Goal: Find specific page/section: Find specific page/section

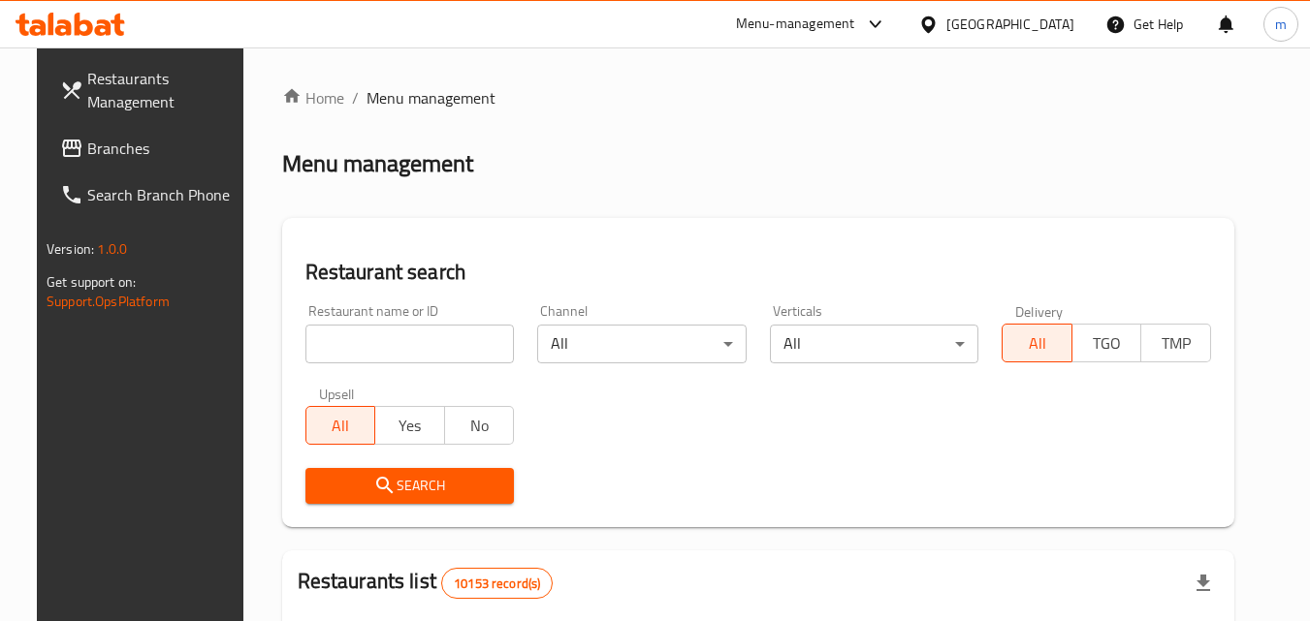
scroll to position [227, 0]
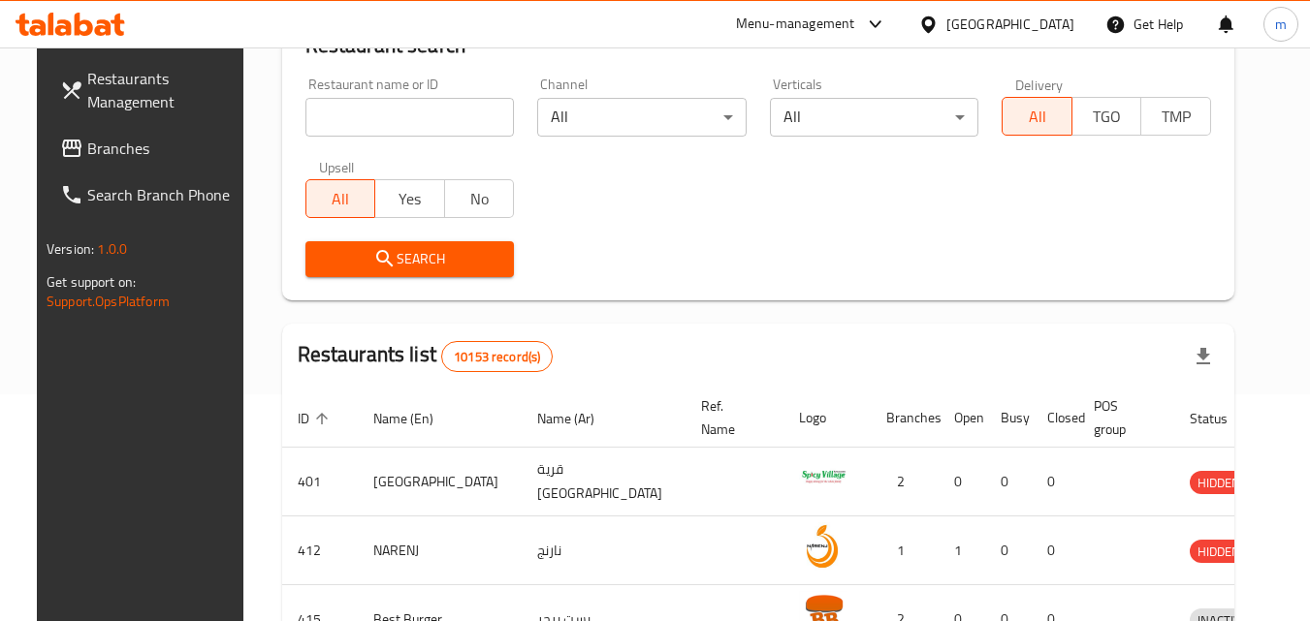
click at [946, 29] on div at bounding box center [932, 24] width 28 height 21
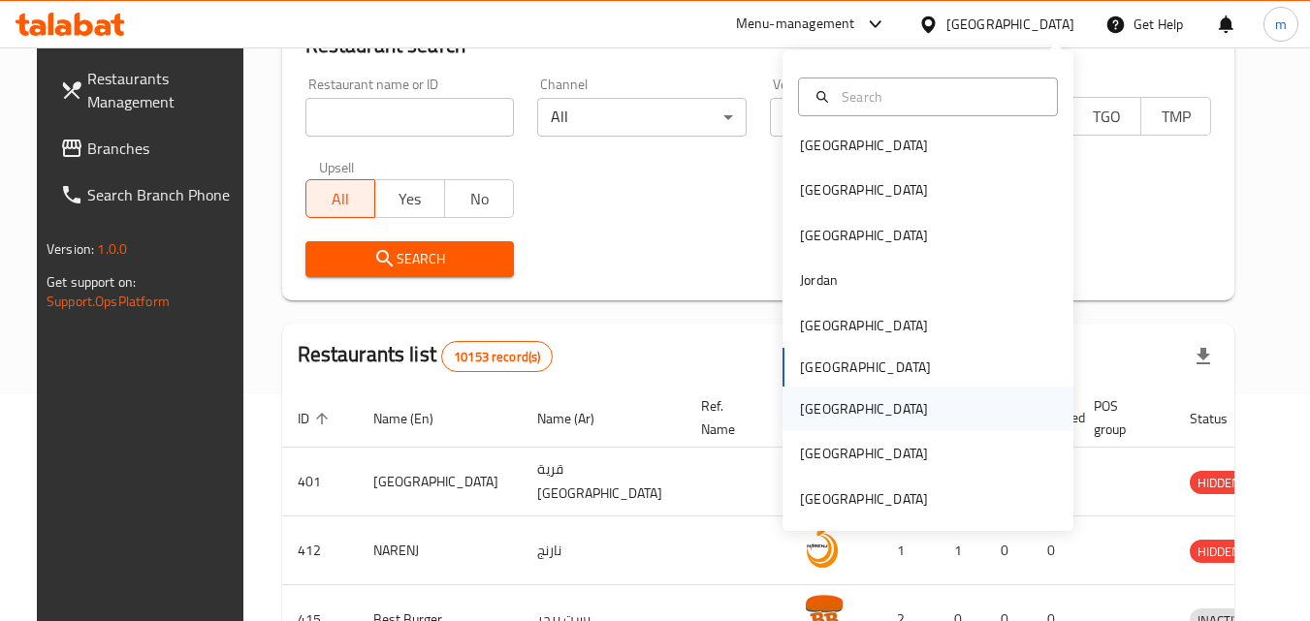
scroll to position [11, 0]
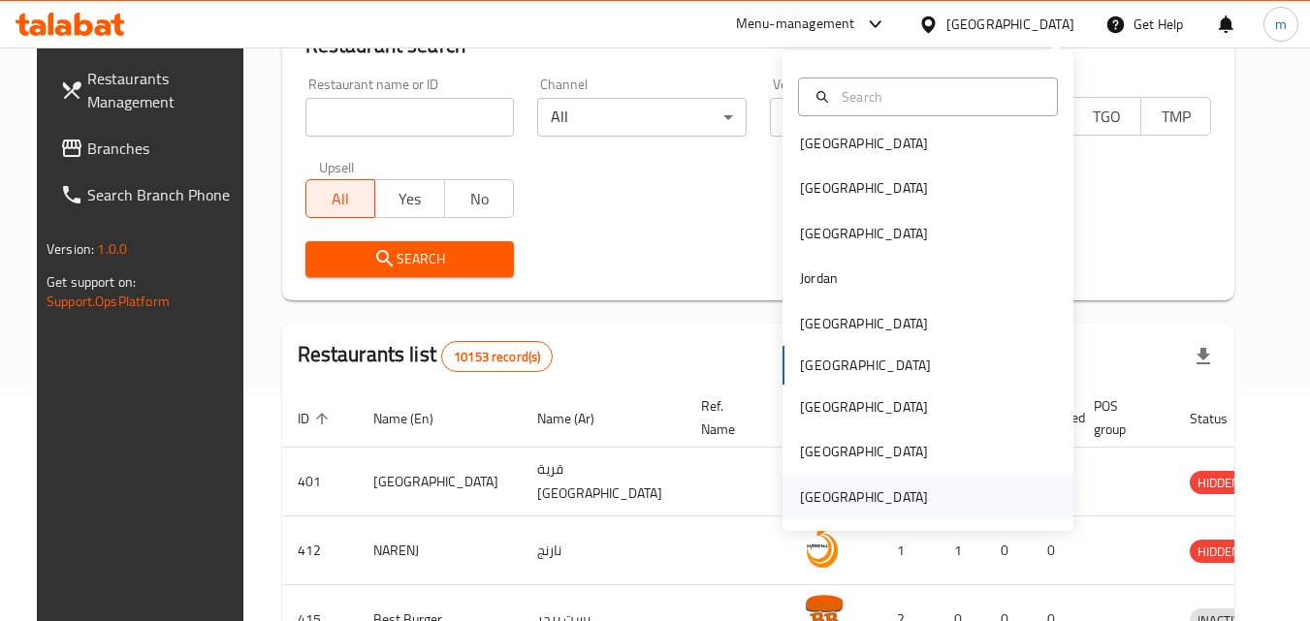
click at [868, 493] on div "[GEOGRAPHIC_DATA]" at bounding box center [864, 497] width 128 height 21
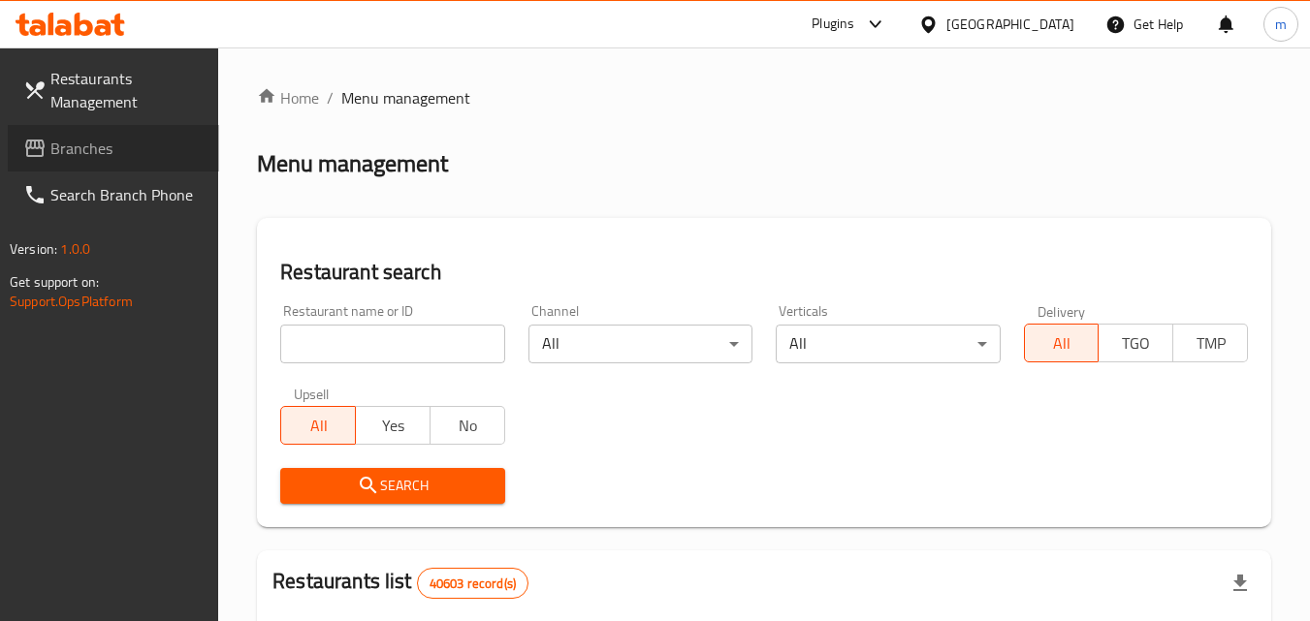
click at [86, 144] on span "Branches" at bounding box center [126, 148] width 153 height 23
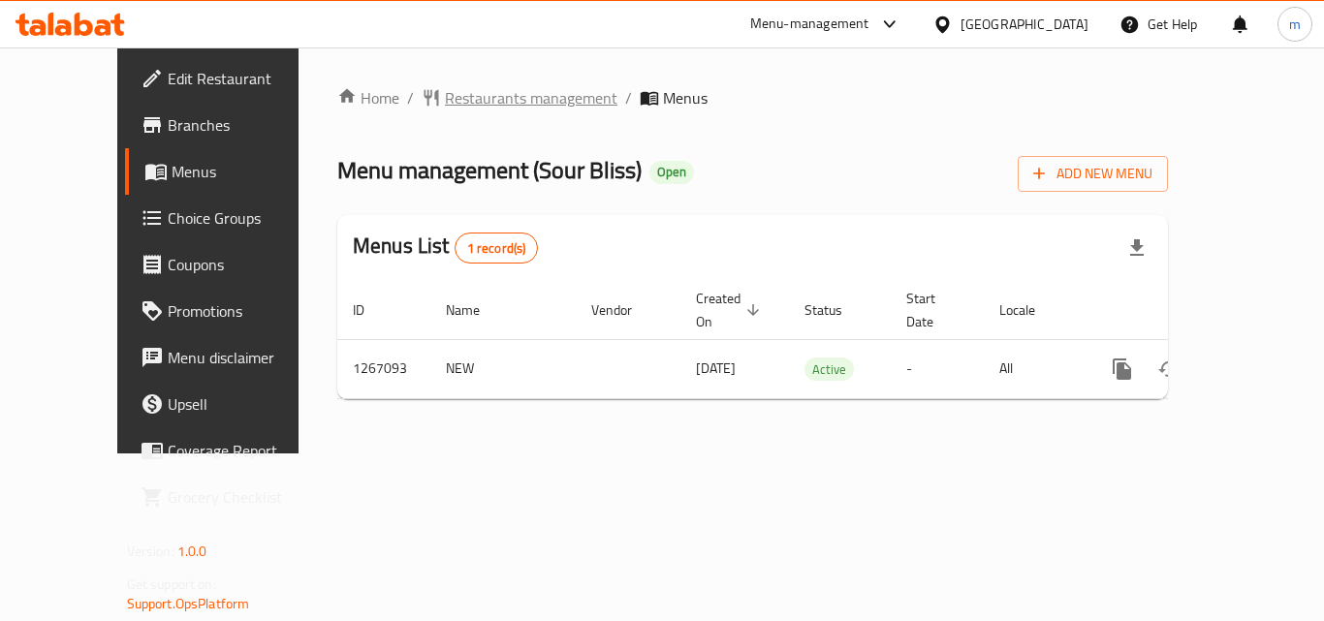
click at [460, 100] on span "Restaurants management" at bounding box center [531, 97] width 173 height 23
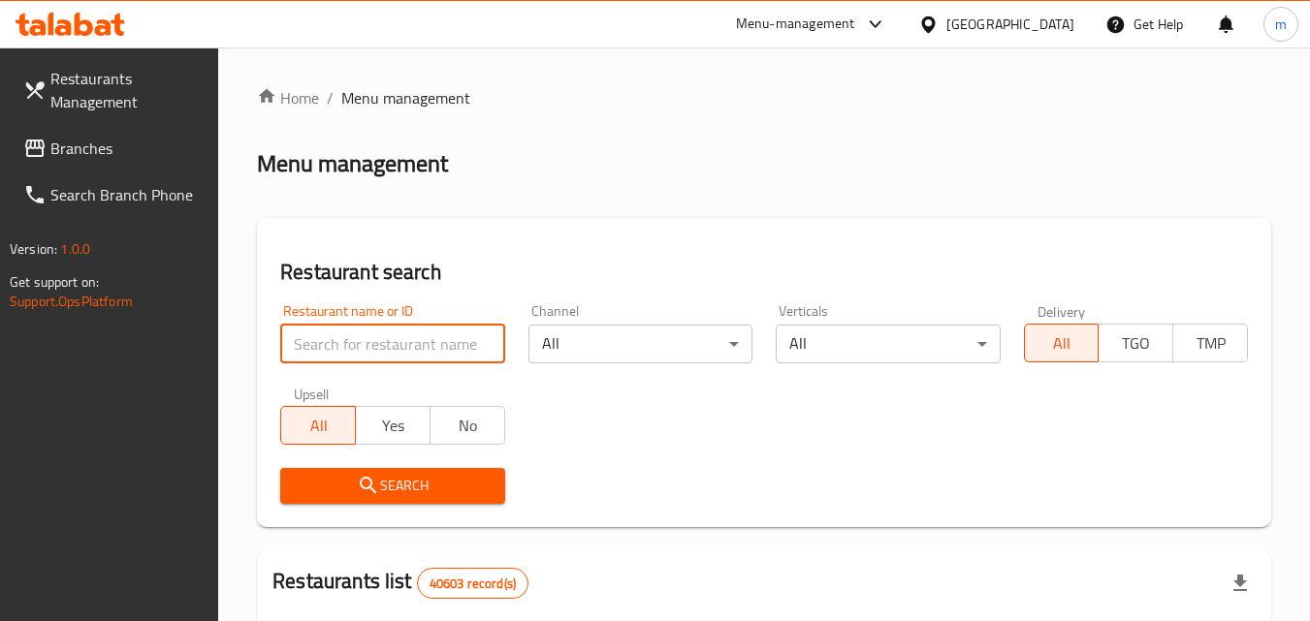
click at [388, 348] on input "search" at bounding box center [392, 344] width 224 height 39
paste input "687576"
type input "687576"
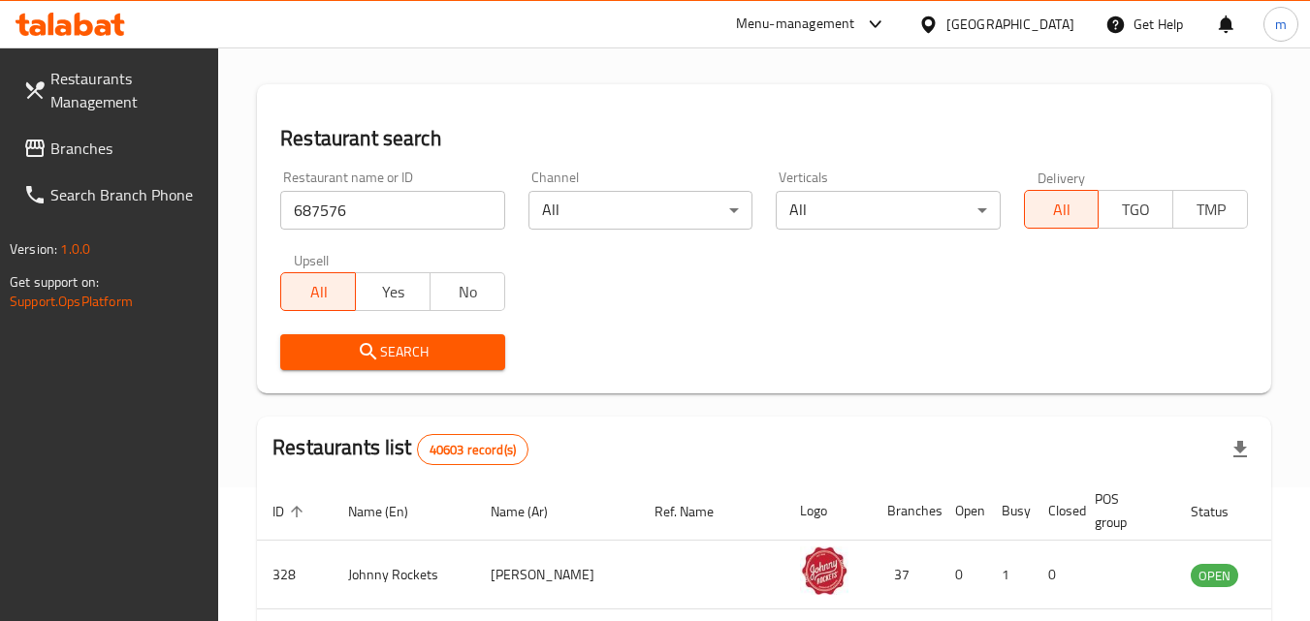
scroll to position [97, 0]
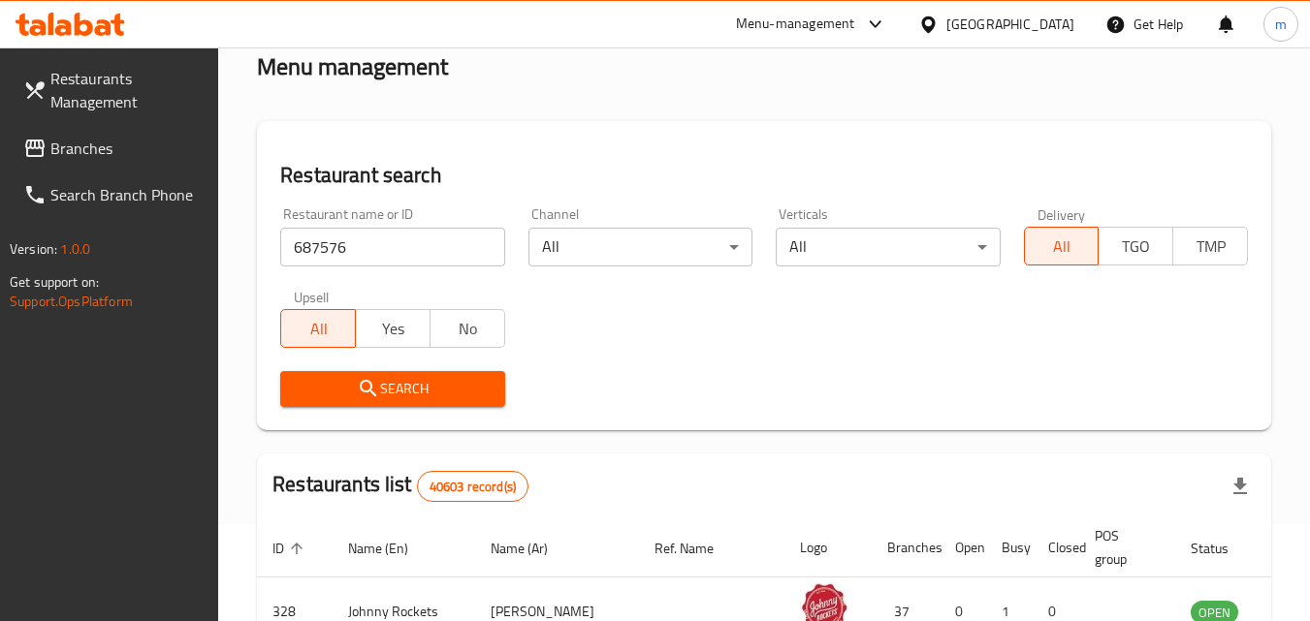
click at [378, 392] on icon "submit" at bounding box center [368, 388] width 23 height 23
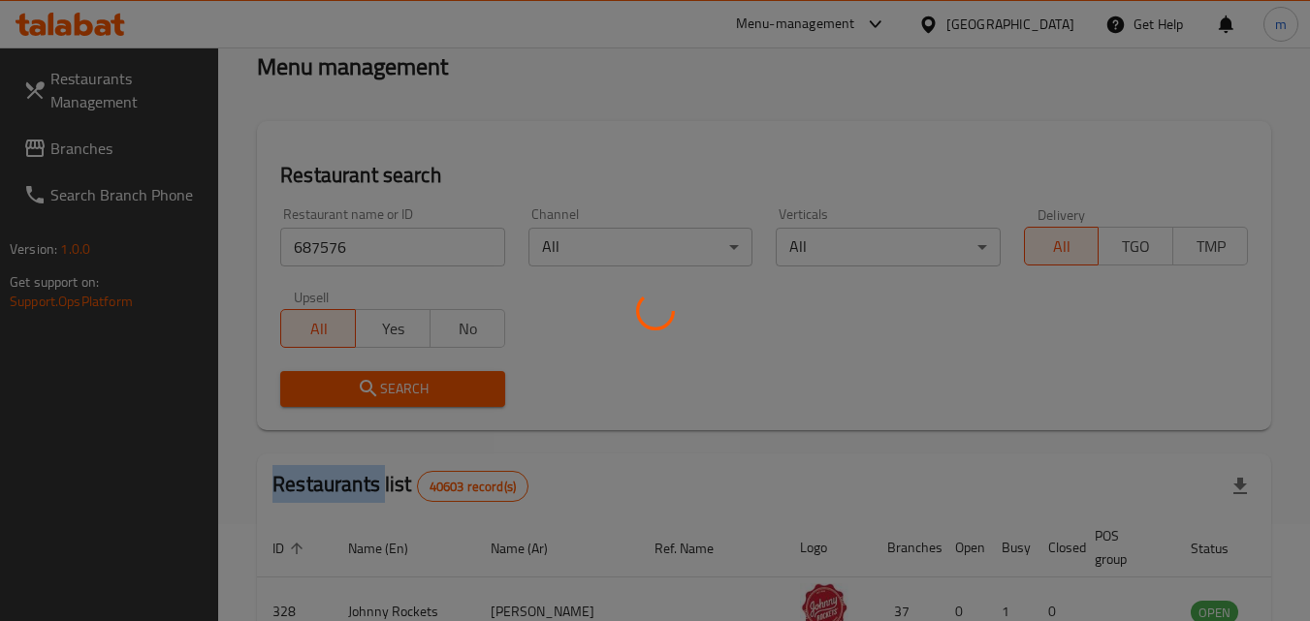
click at [378, 392] on div at bounding box center [655, 310] width 1310 height 621
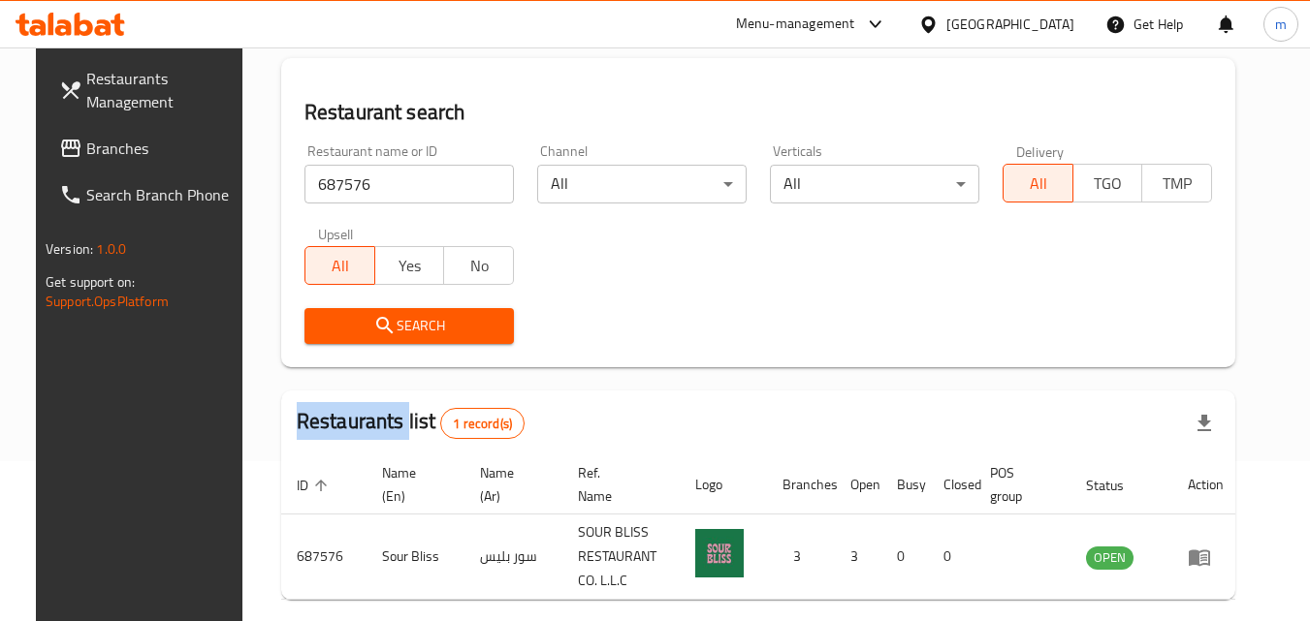
scroll to position [49, 0]
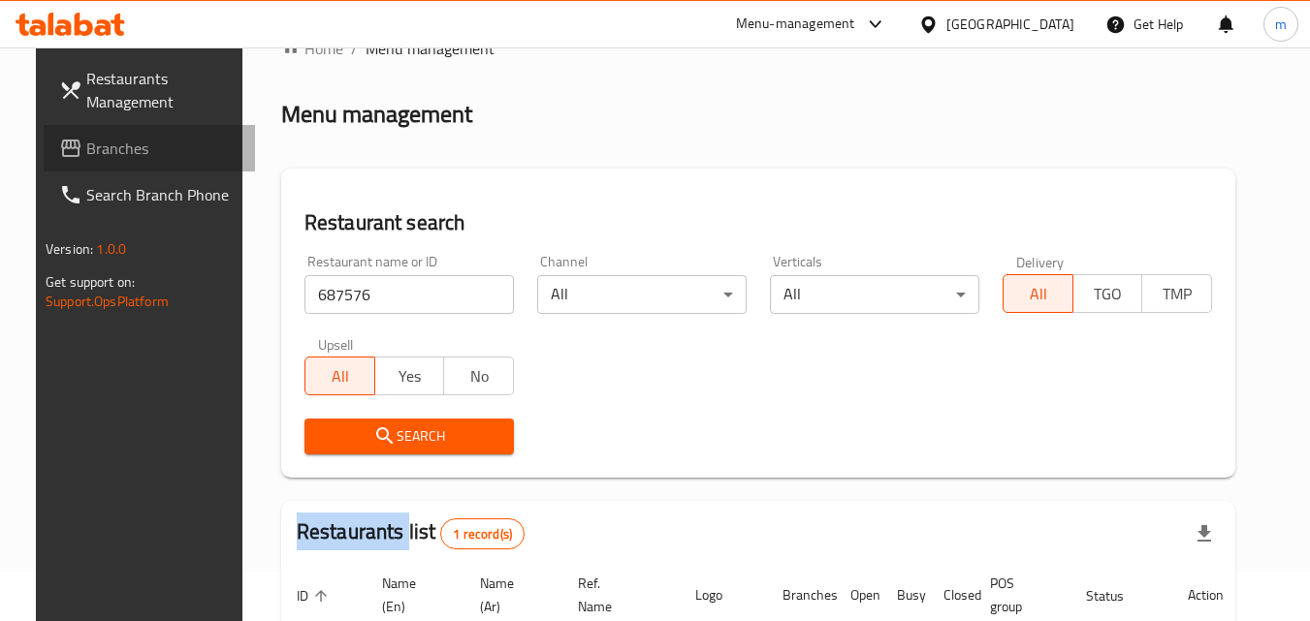
click at [103, 145] on span "Branches" at bounding box center [162, 148] width 153 height 23
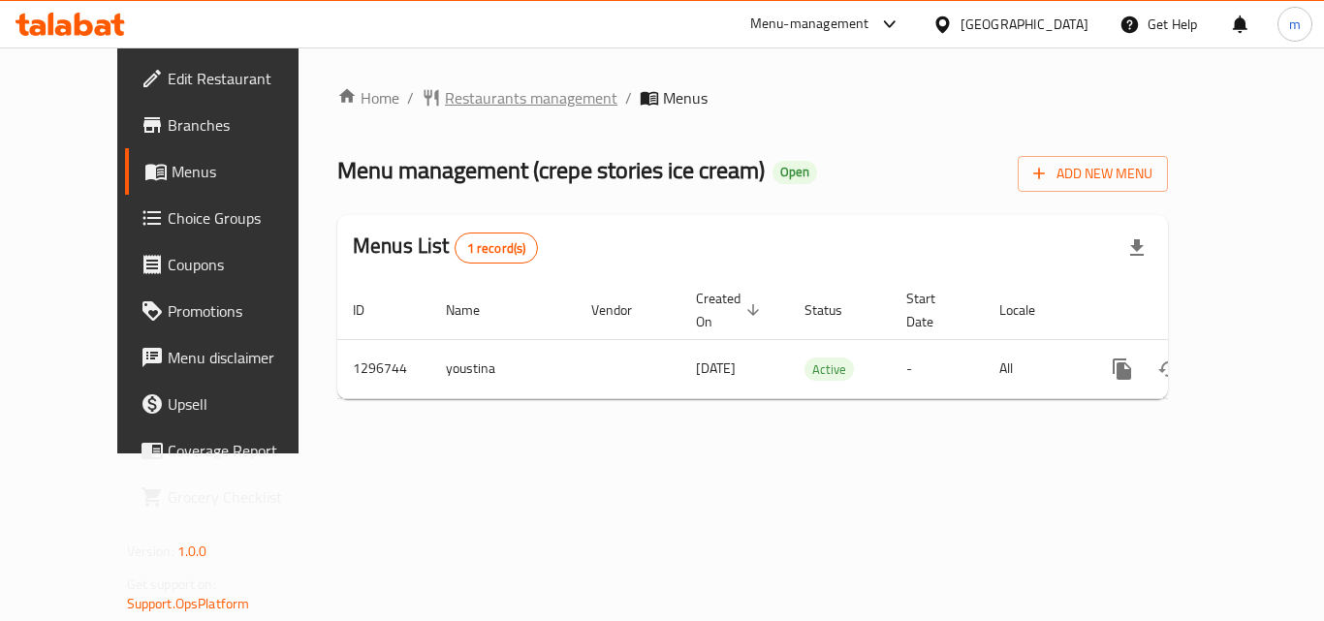
click at [482, 106] on span "Restaurants management" at bounding box center [531, 97] width 173 height 23
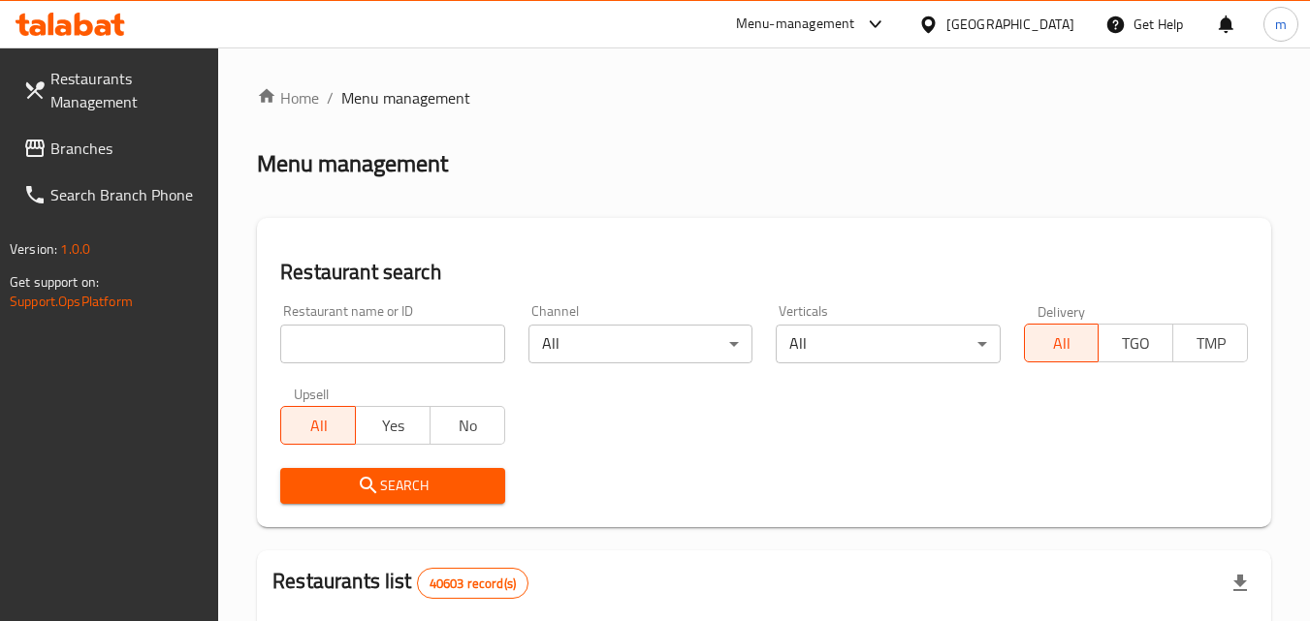
click at [395, 340] on input "search" at bounding box center [392, 344] width 224 height 39
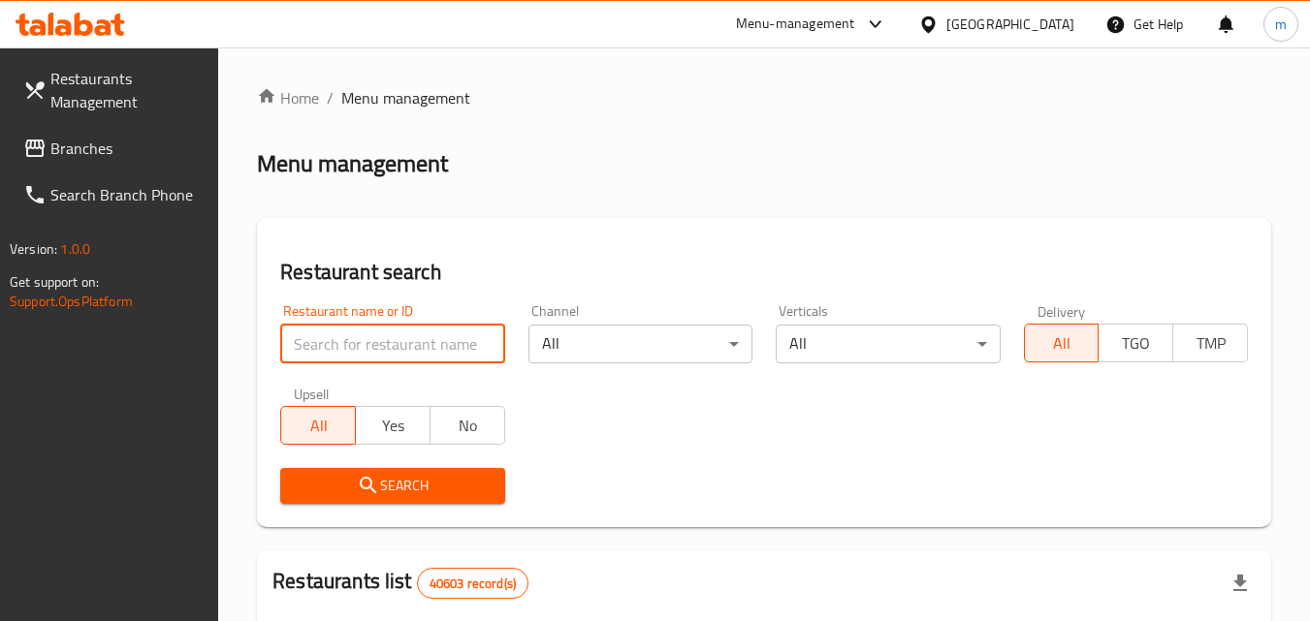
paste input "699899"
type input "699899"
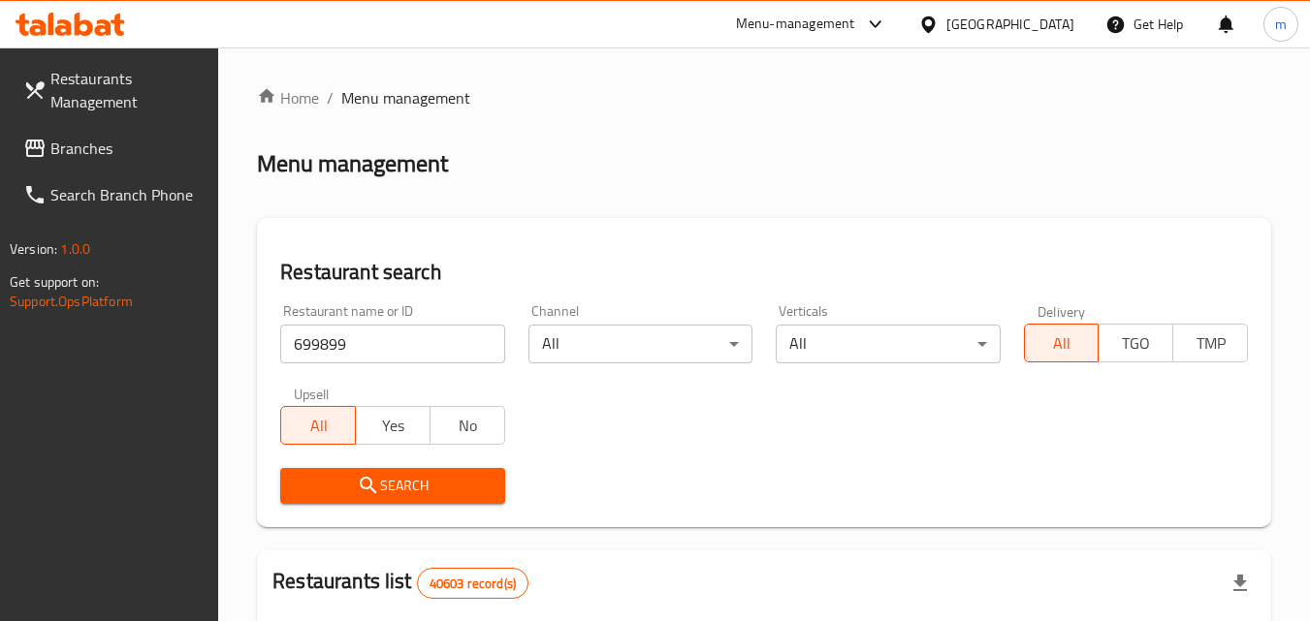
click at [421, 489] on span "Search" at bounding box center [392, 486] width 193 height 24
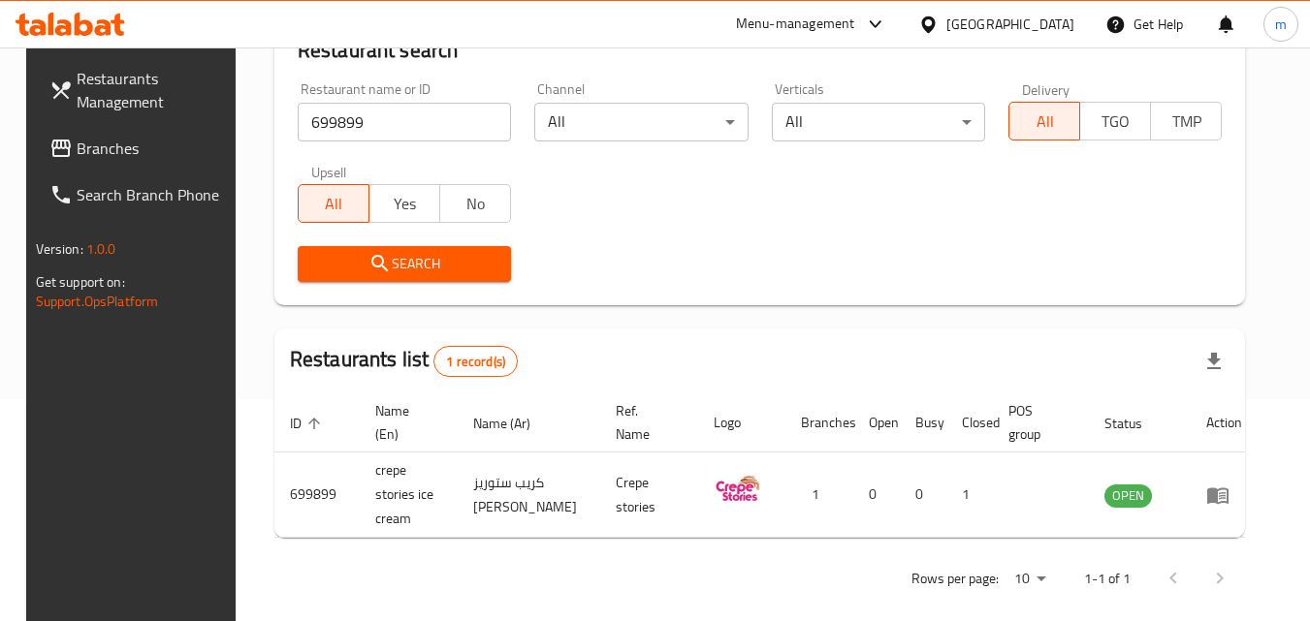
scroll to position [227, 0]
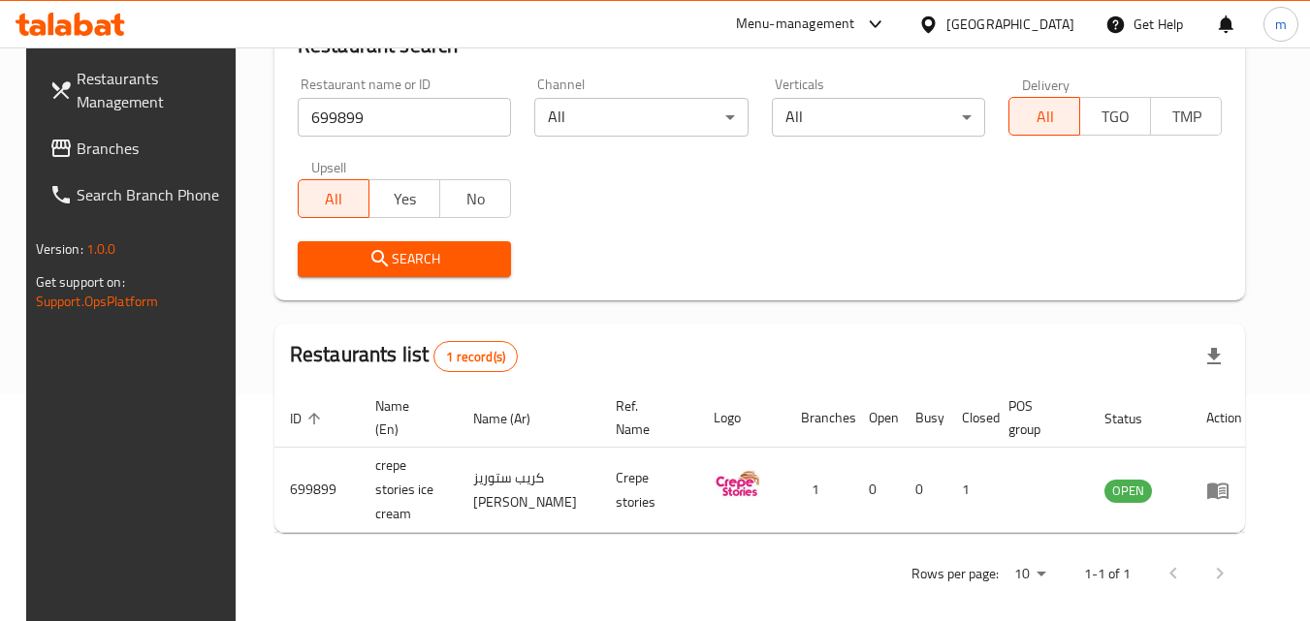
click at [970, 38] on div "[GEOGRAPHIC_DATA]" at bounding box center [995, 24] width 187 height 47
click at [995, 26] on div "[GEOGRAPHIC_DATA]" at bounding box center [1010, 24] width 128 height 21
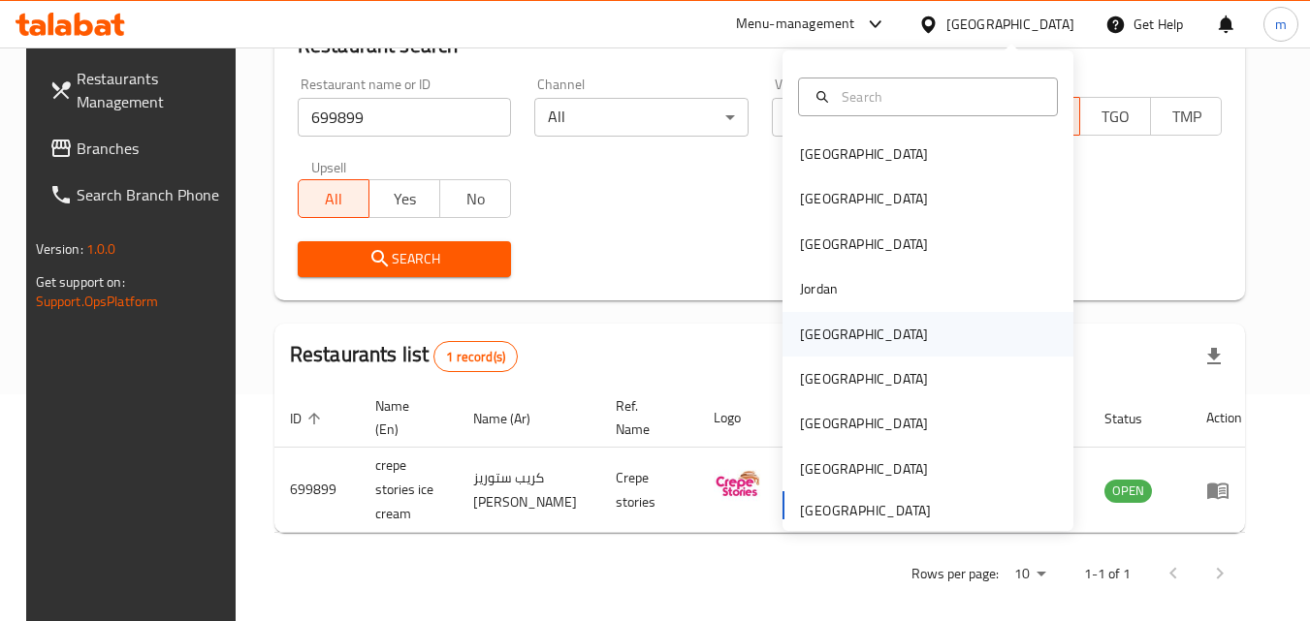
click at [828, 332] on div "Kuwait" at bounding box center [863, 334] width 159 height 45
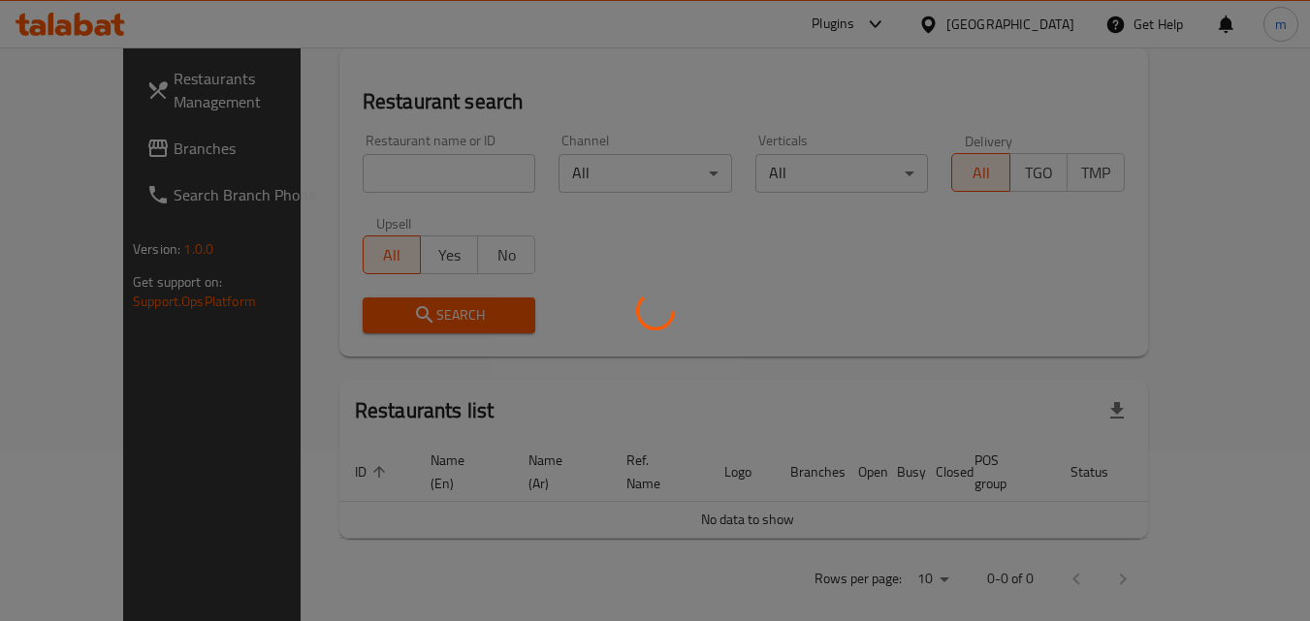
scroll to position [227, 0]
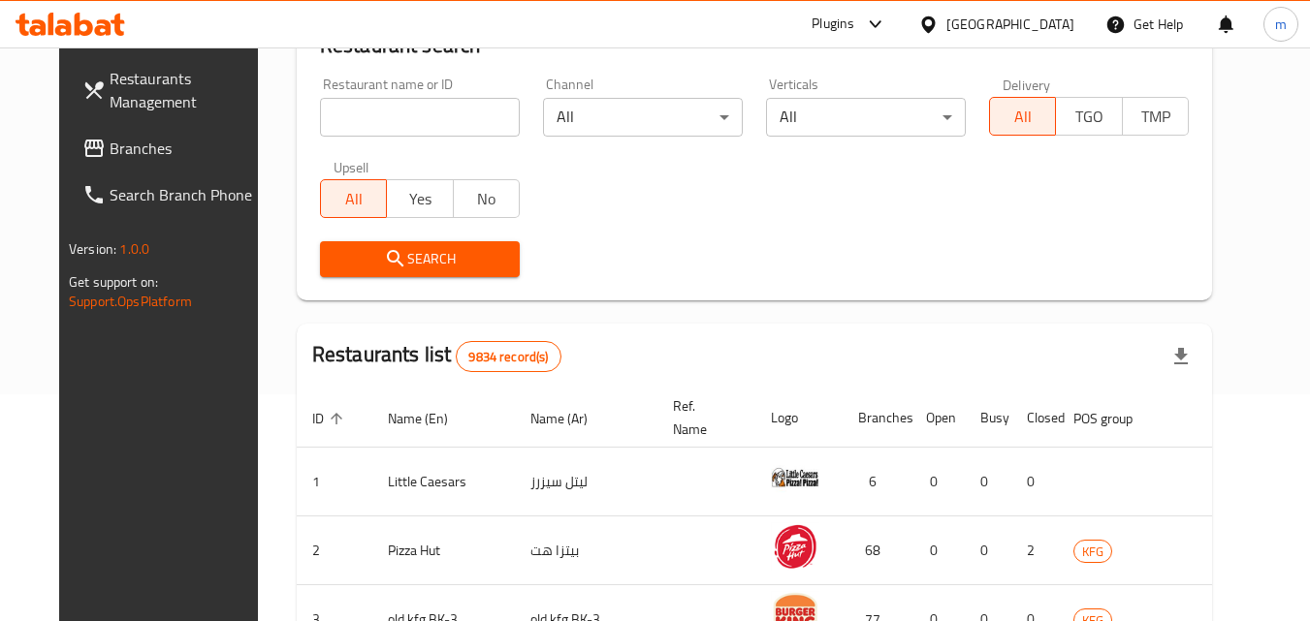
click at [110, 143] on span "Branches" at bounding box center [186, 148] width 153 height 23
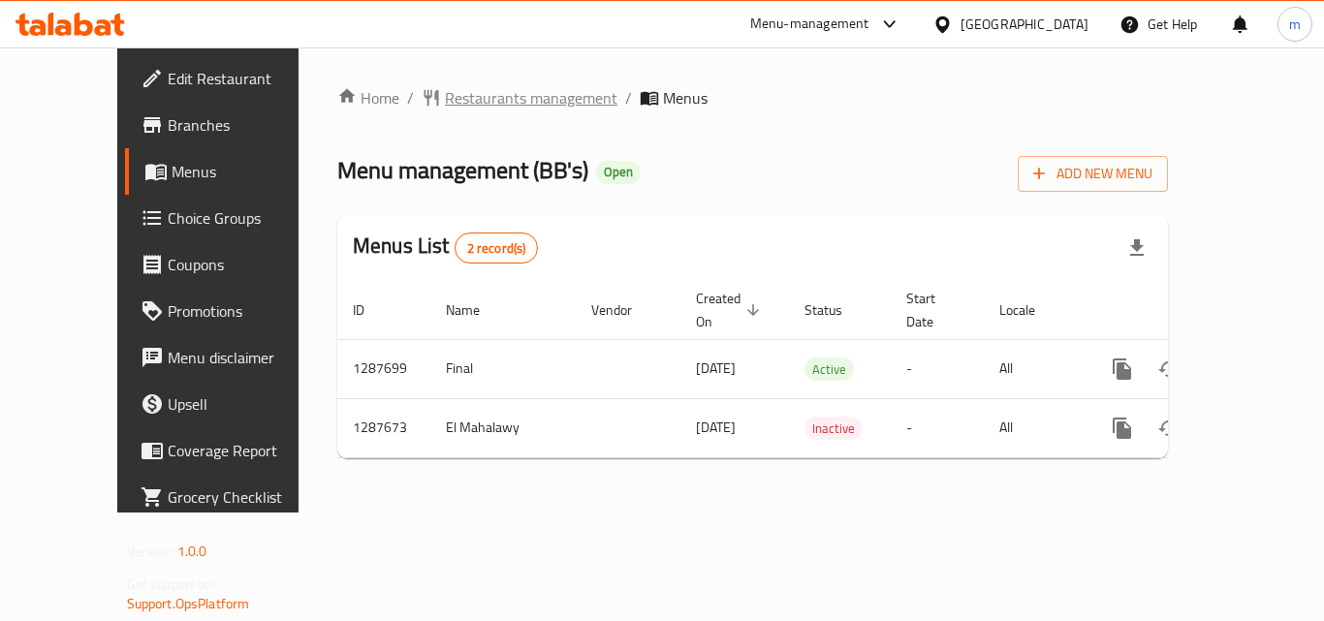
click at [487, 104] on span "Restaurants management" at bounding box center [531, 97] width 173 height 23
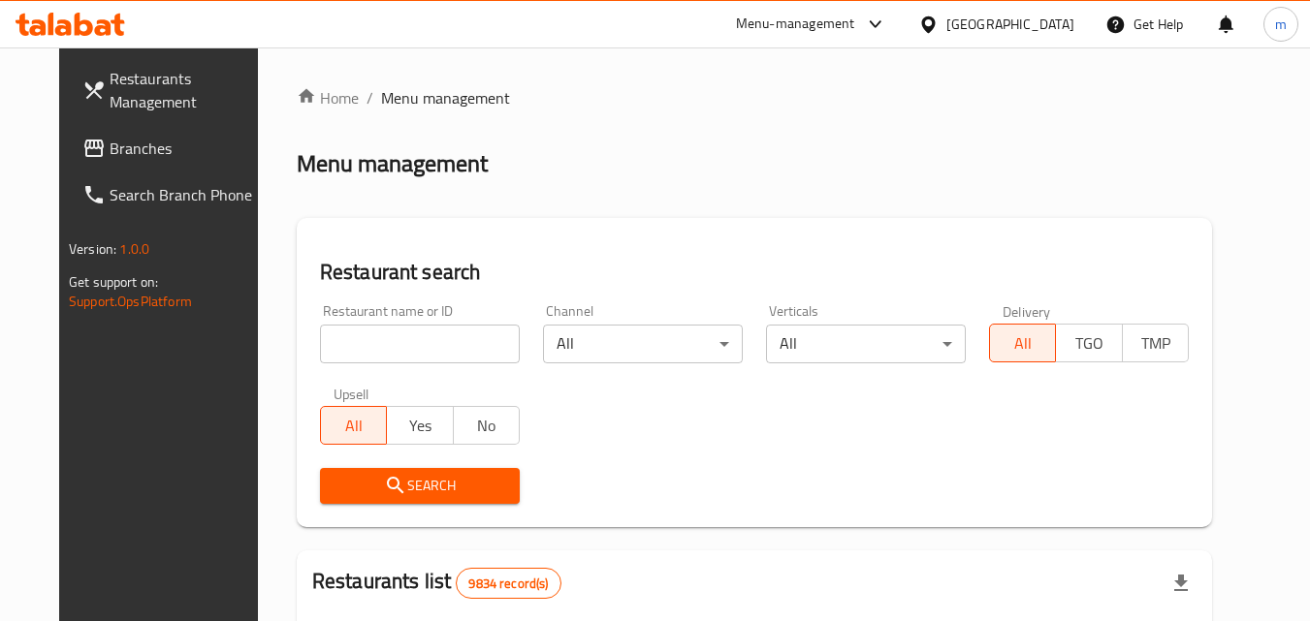
click at [395, 334] on input "search" at bounding box center [420, 344] width 200 height 39
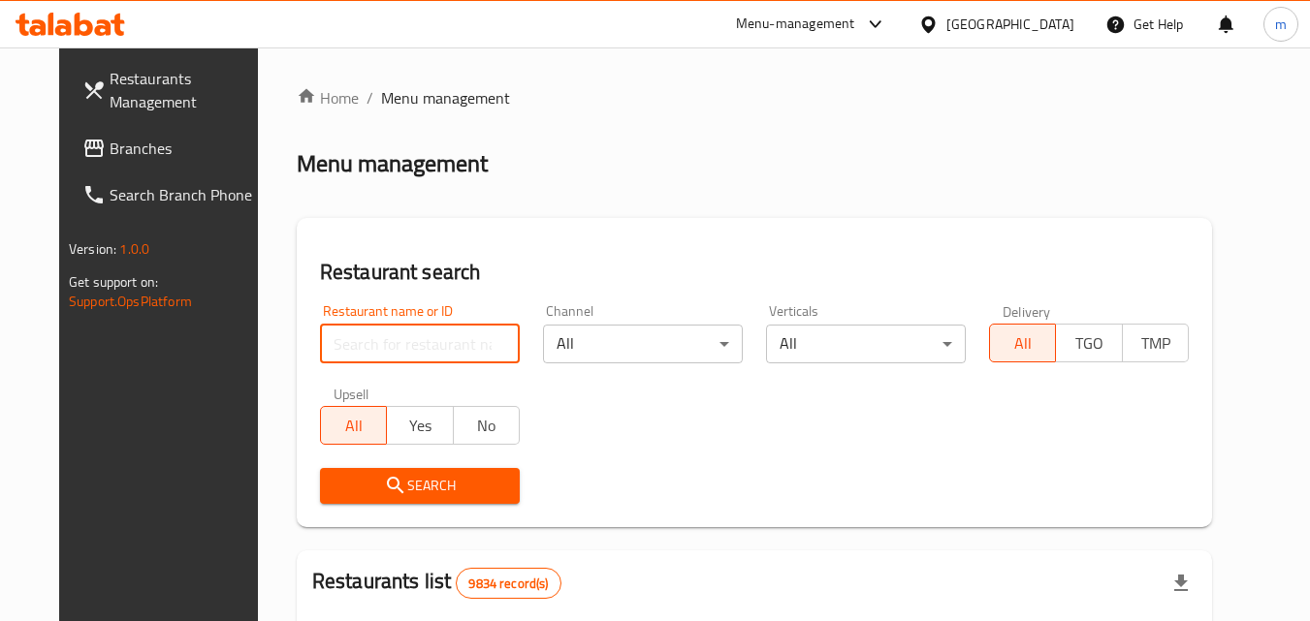
paste input "696829"
type input "696829"
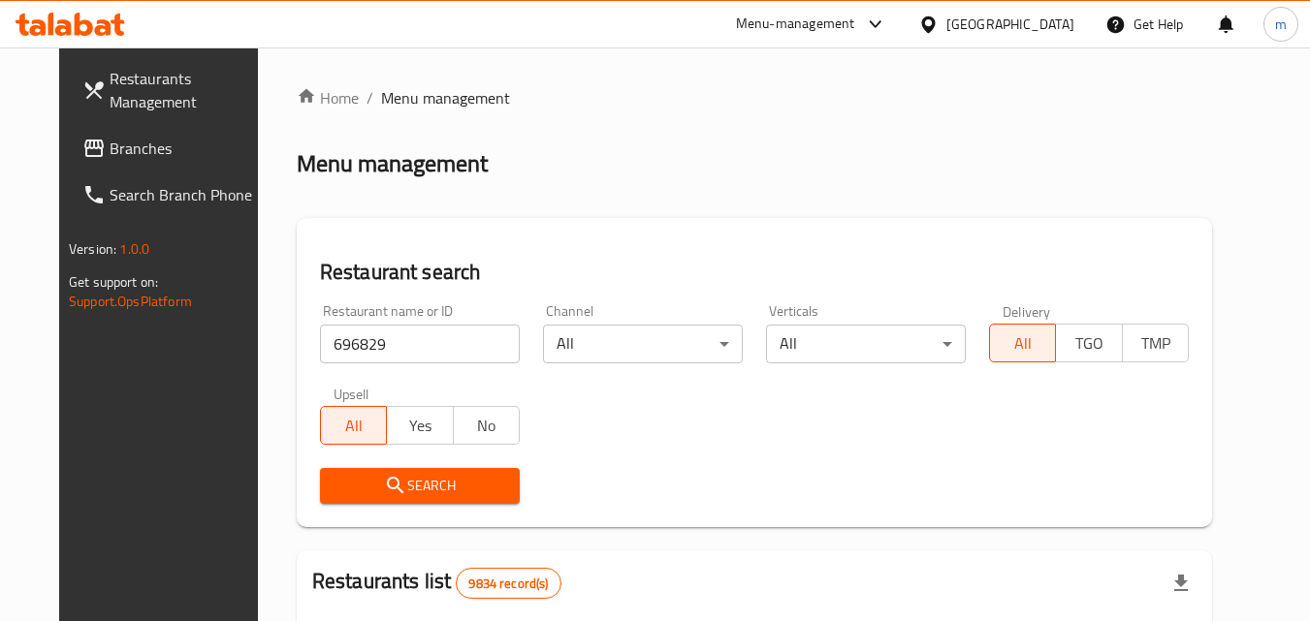
click at [381, 477] on span "Search" at bounding box center [419, 486] width 169 height 24
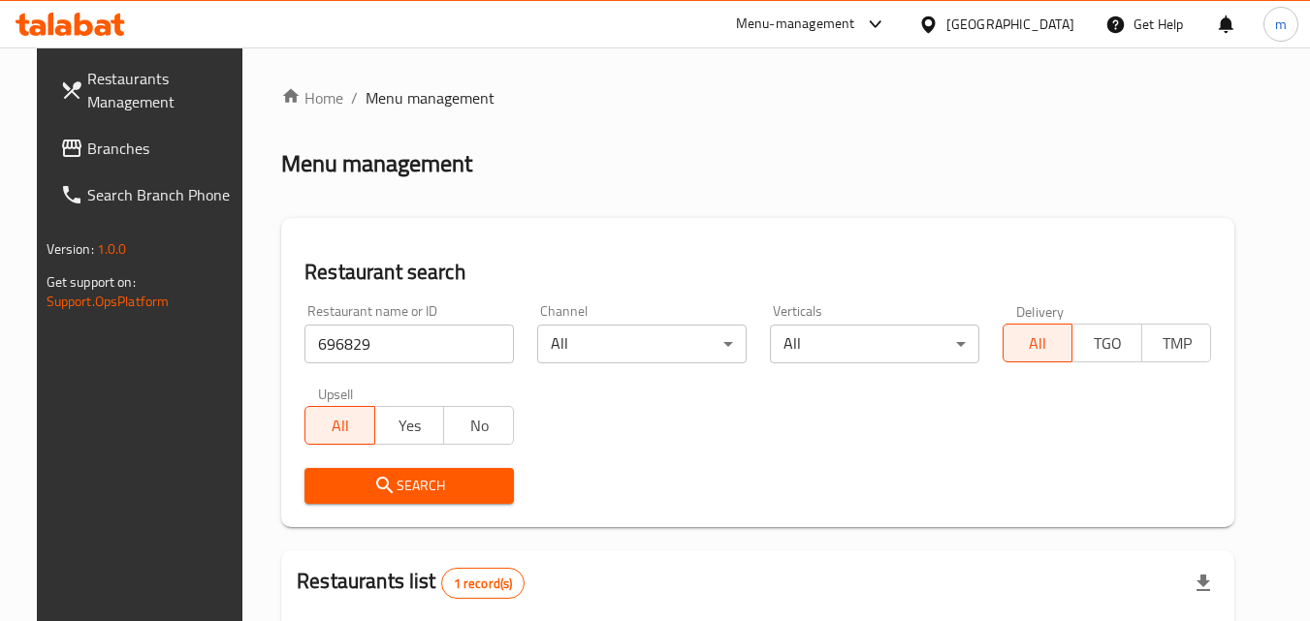
scroll to position [227, 0]
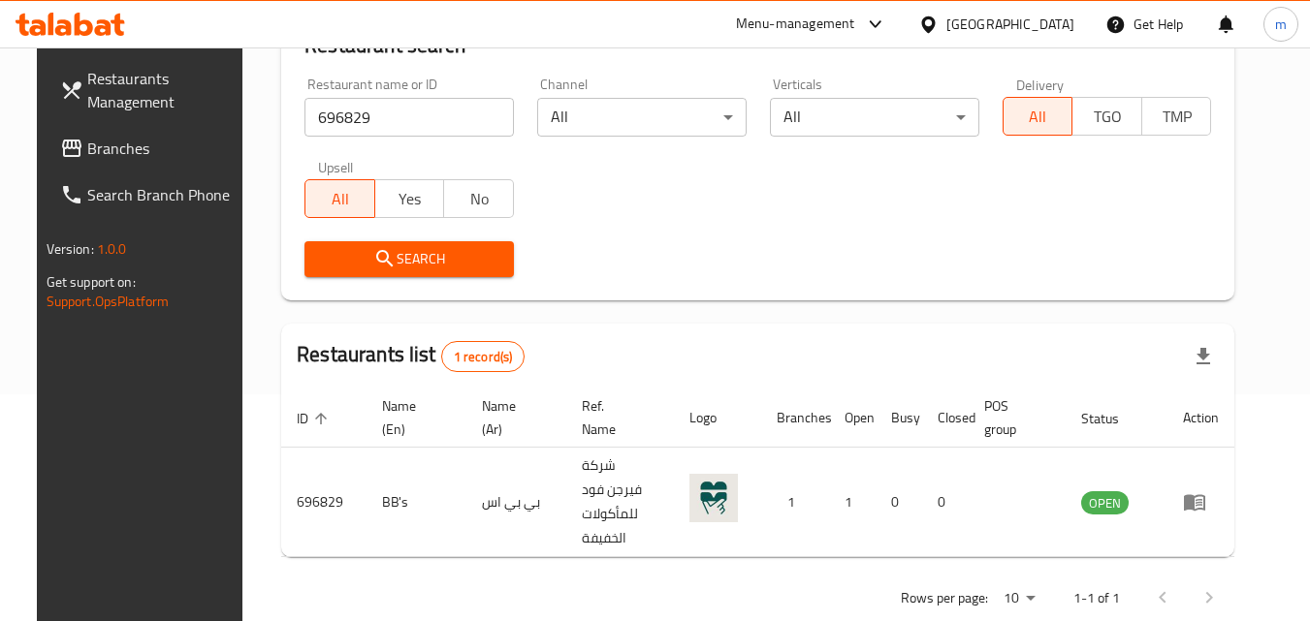
click at [946, 18] on div at bounding box center [932, 24] width 28 height 21
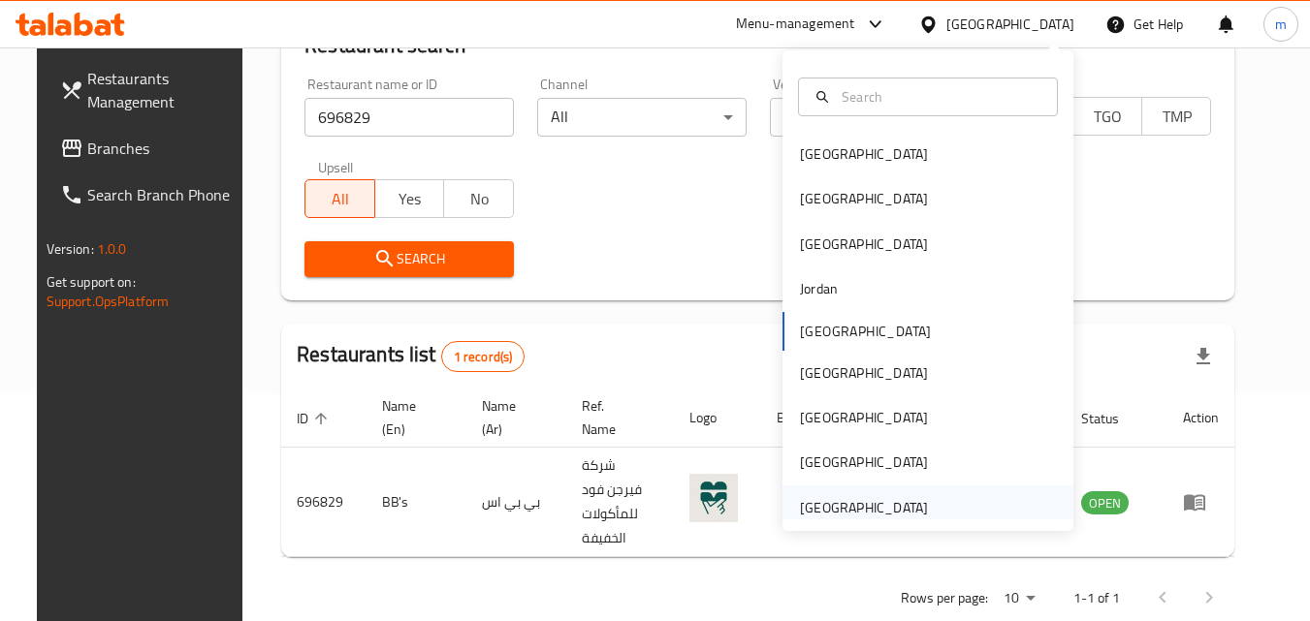
click at [848, 514] on div "[GEOGRAPHIC_DATA]" at bounding box center [864, 507] width 128 height 21
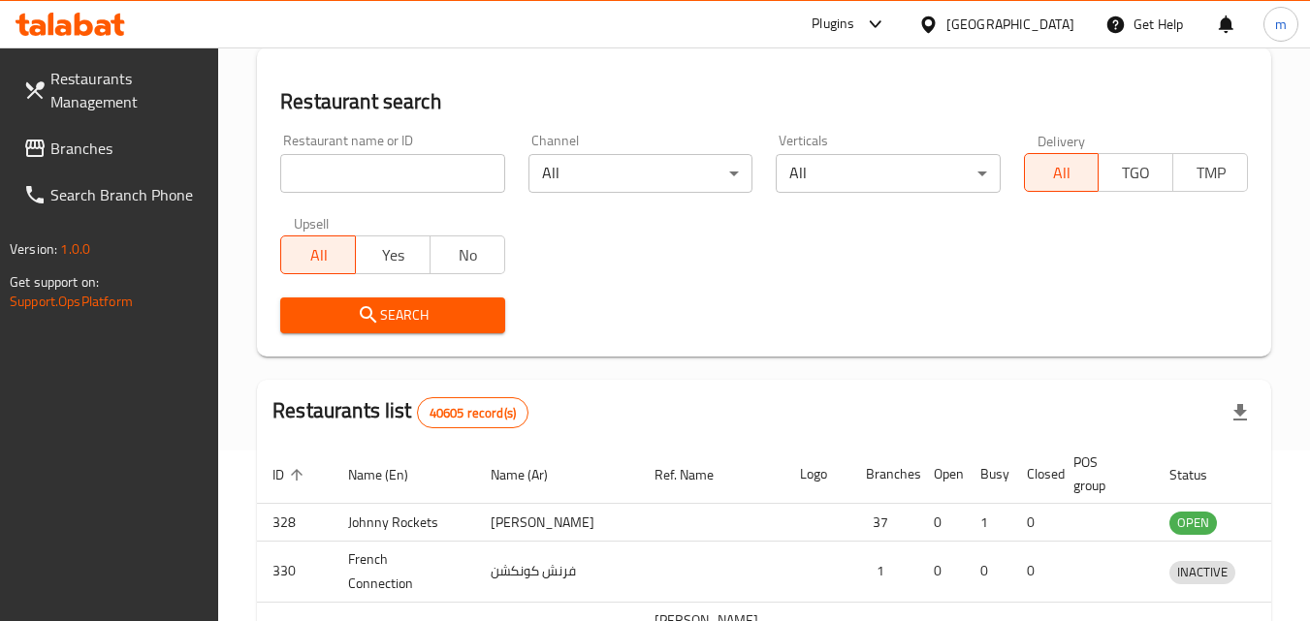
scroll to position [227, 0]
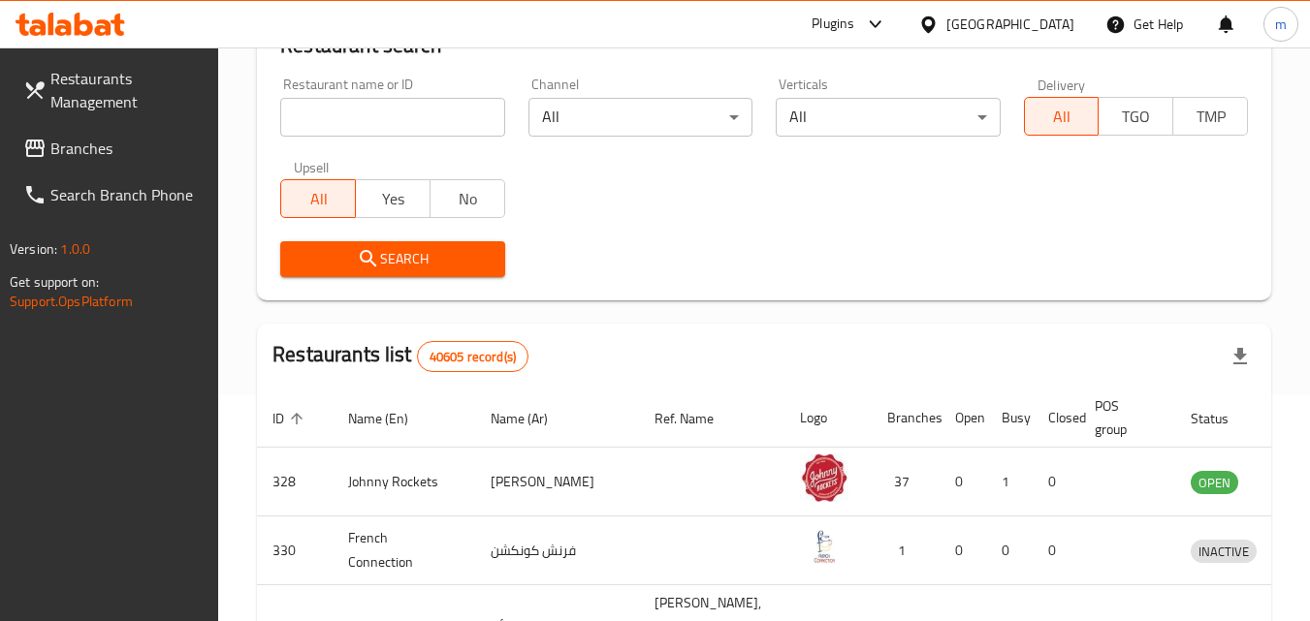
click at [125, 148] on span "Branches" at bounding box center [126, 148] width 153 height 23
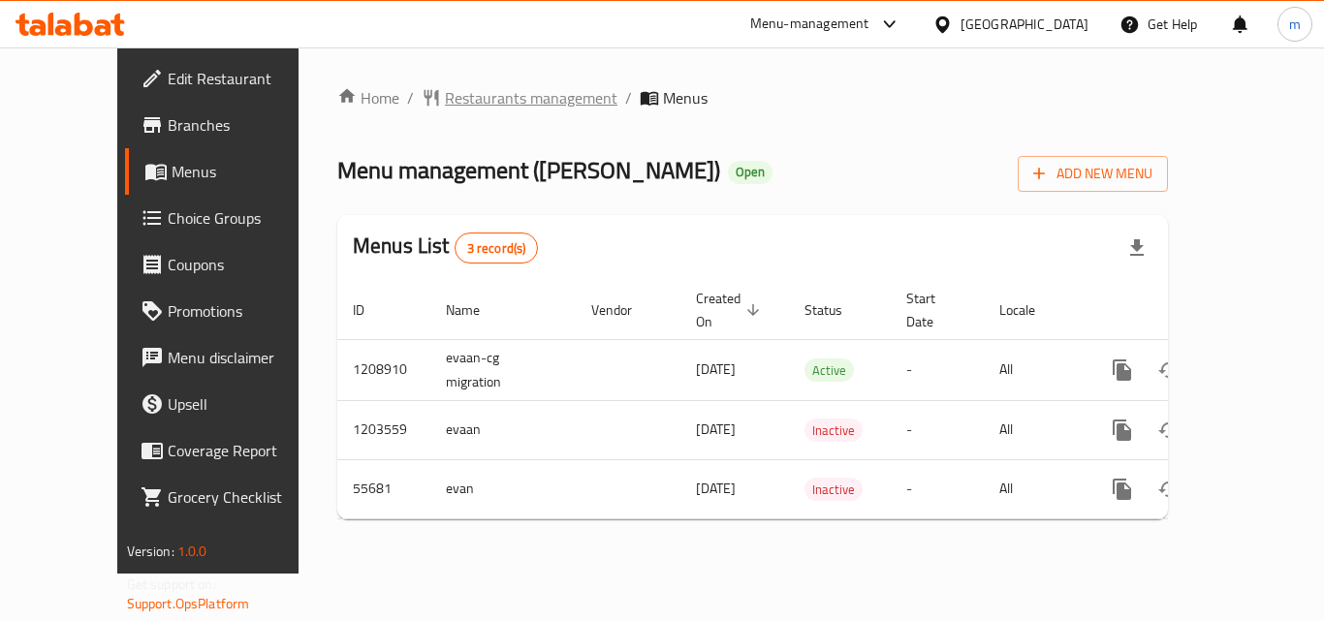
click at [445, 98] on span "Restaurants management" at bounding box center [531, 97] width 173 height 23
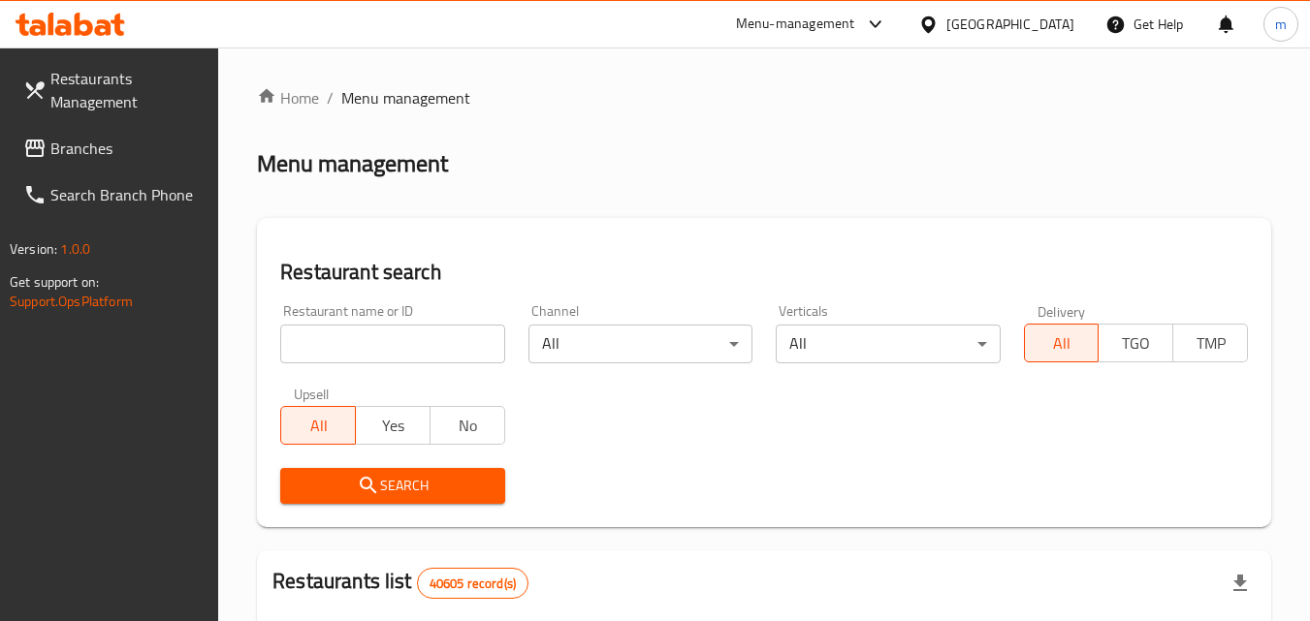
click at [444, 346] on input "search" at bounding box center [392, 344] width 224 height 39
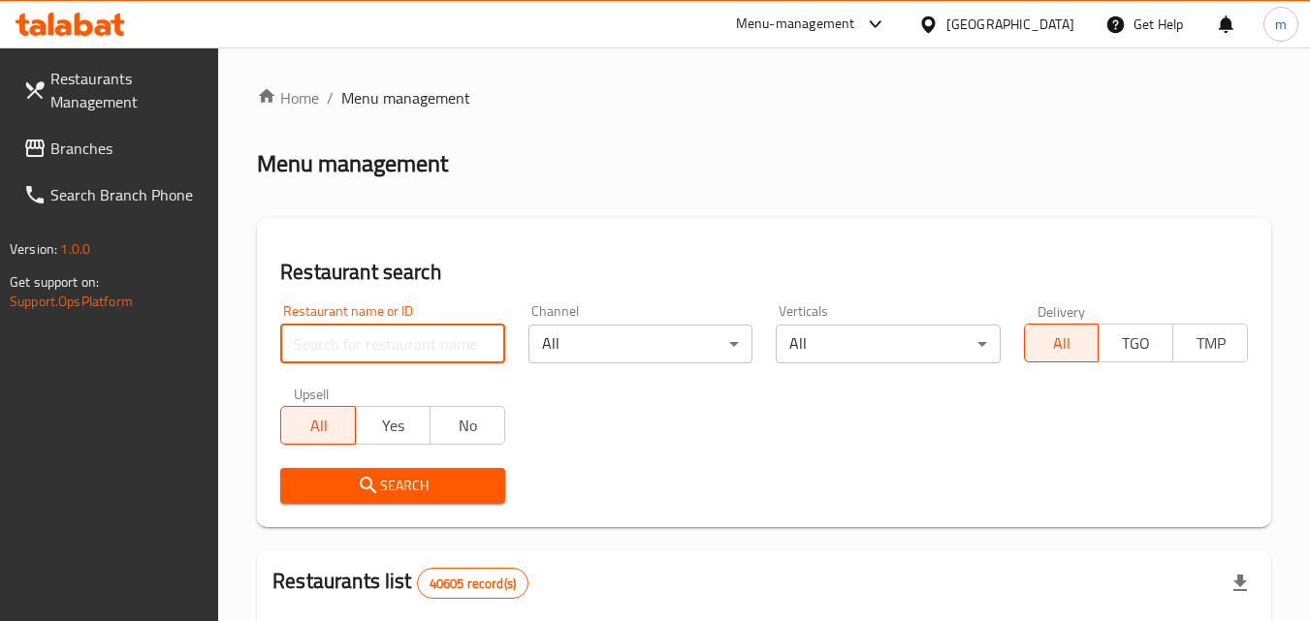
paste input "27356"
type input "27356"
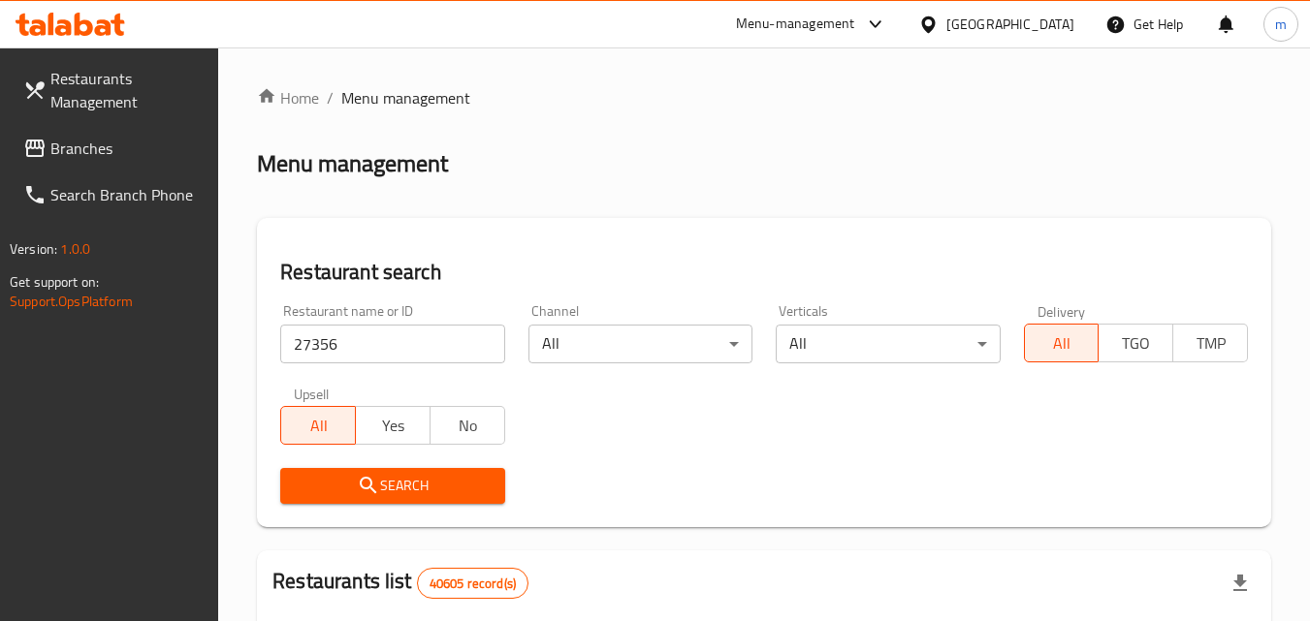
click at [427, 484] on span "Search" at bounding box center [392, 486] width 193 height 24
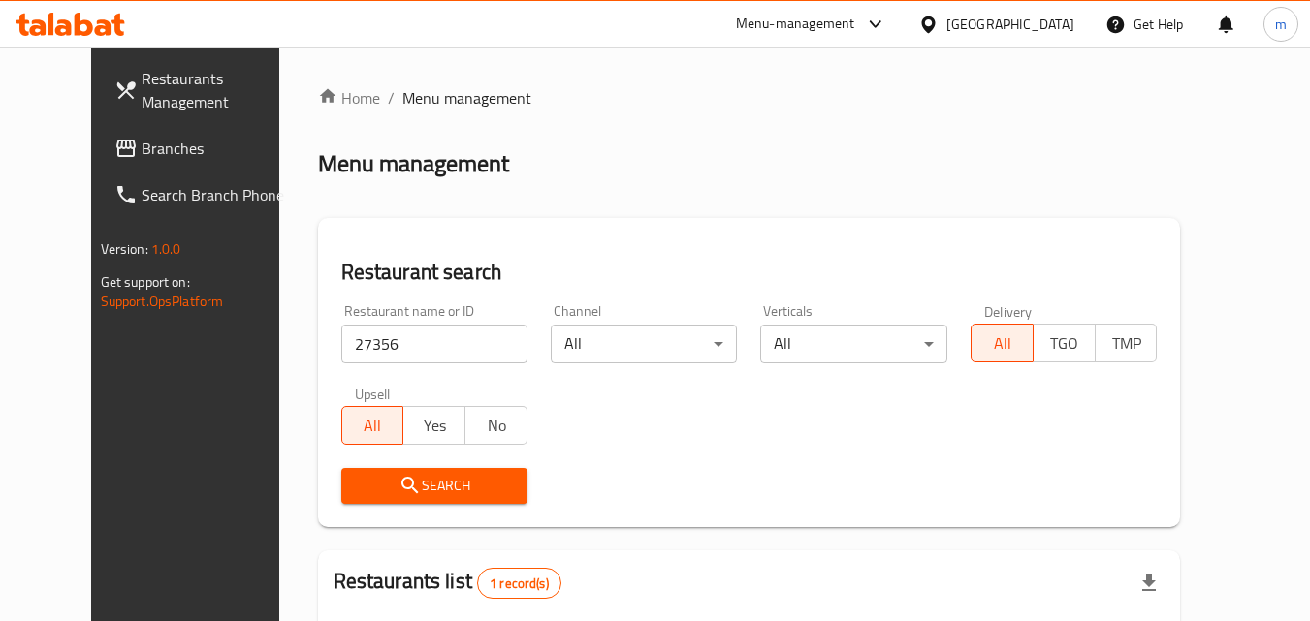
click at [142, 151] on span "Branches" at bounding box center [218, 148] width 153 height 23
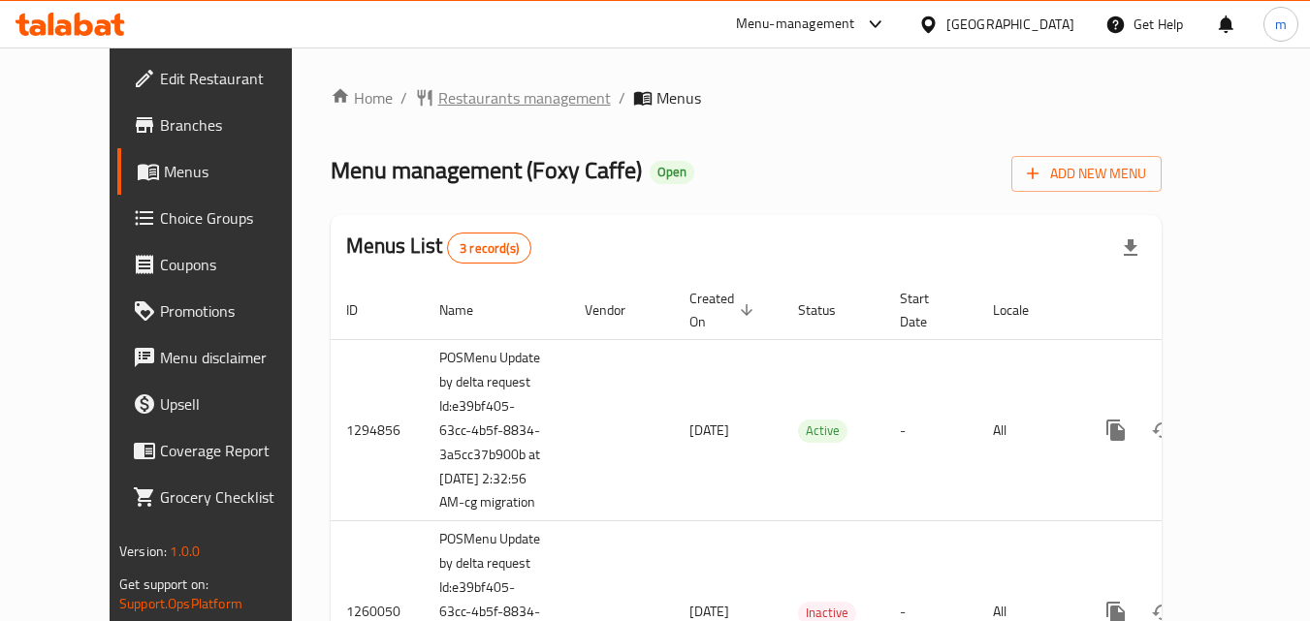
click at [444, 97] on span "Restaurants management" at bounding box center [524, 97] width 173 height 23
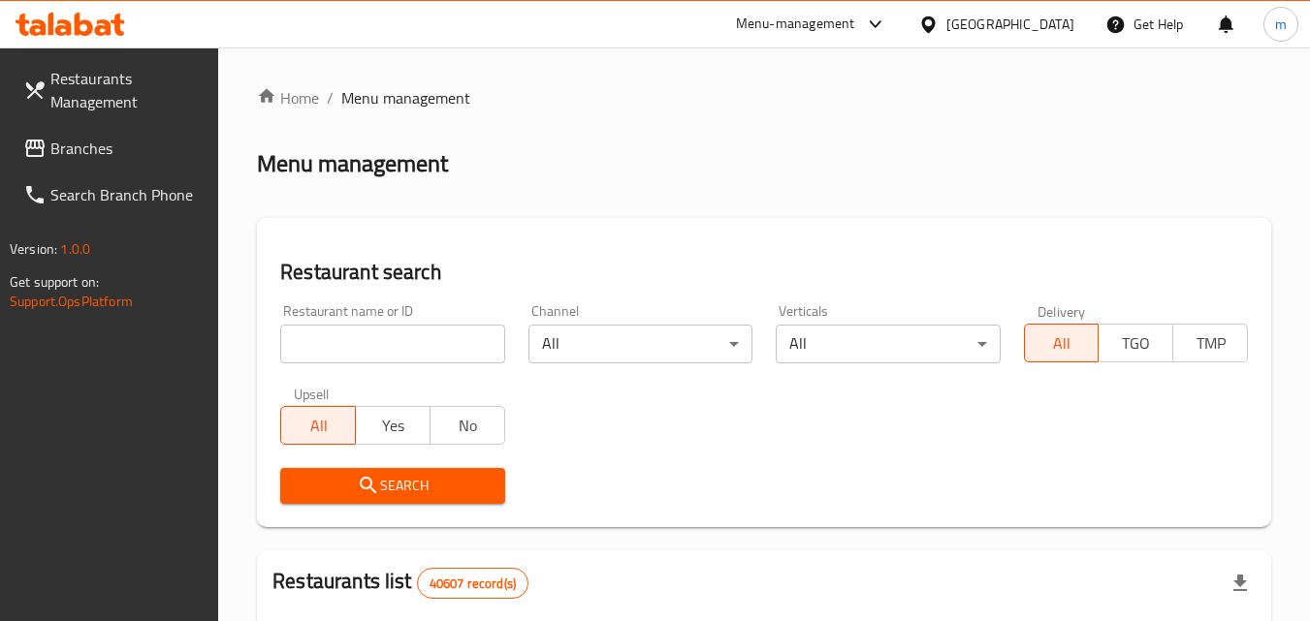
click at [413, 354] on input "search" at bounding box center [392, 344] width 224 height 39
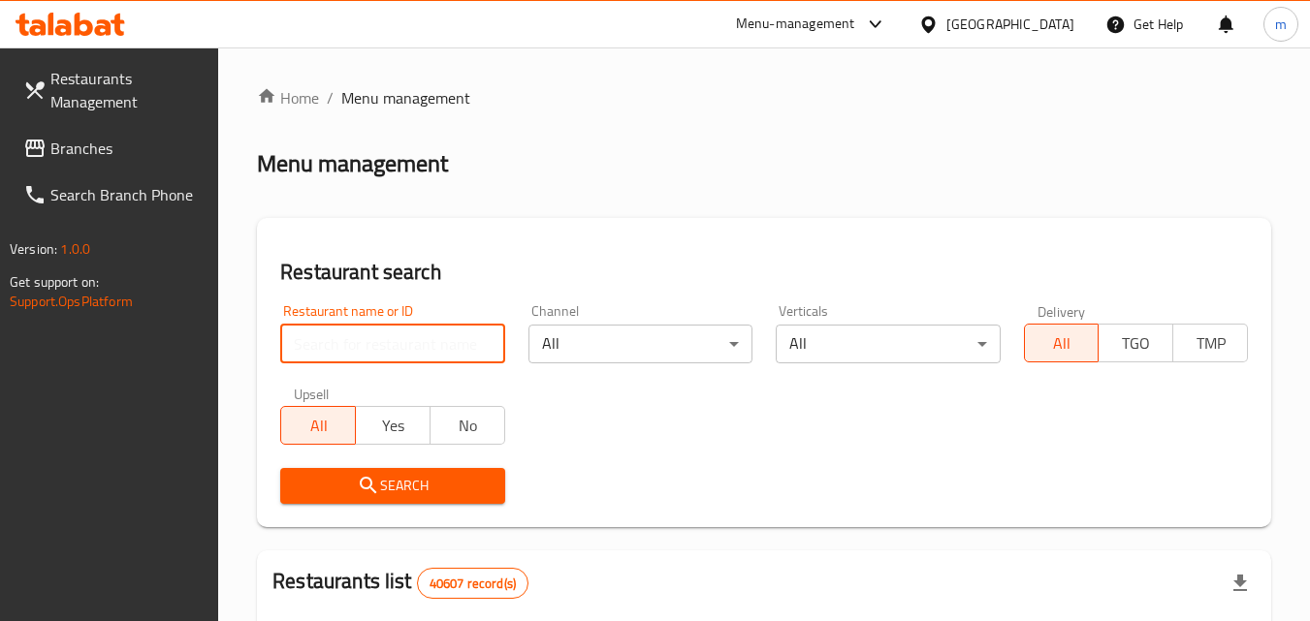
paste input "20200"
type input "20200"
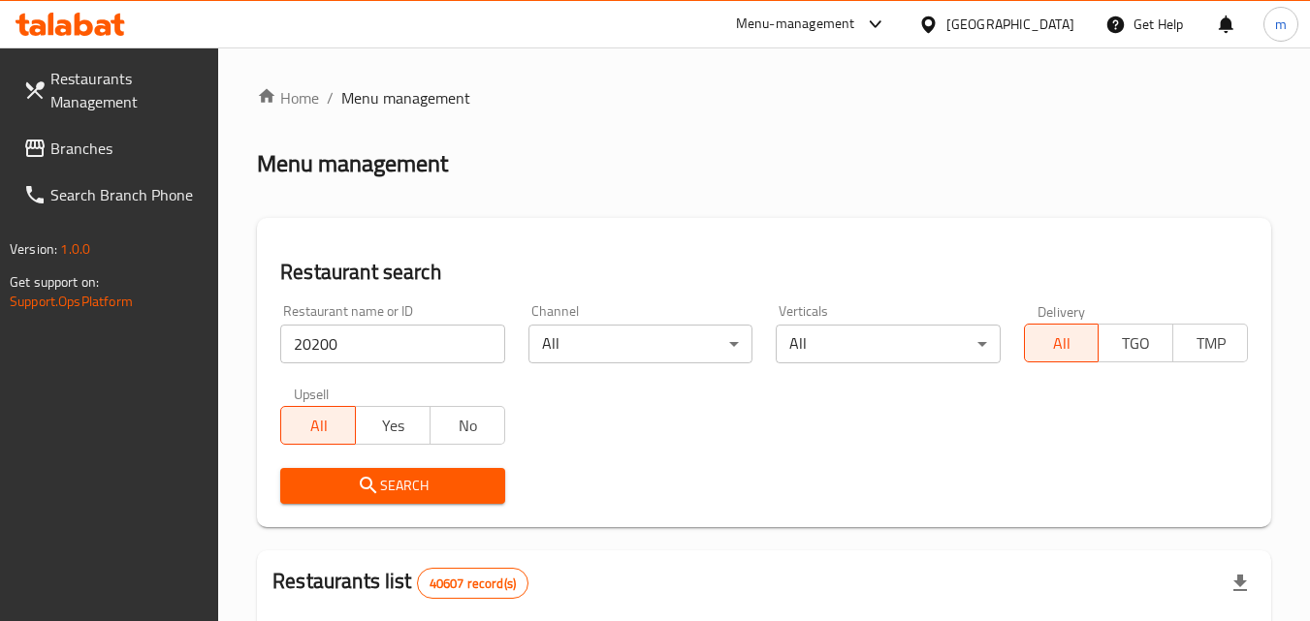
click at [436, 478] on span "Search" at bounding box center [392, 486] width 193 height 24
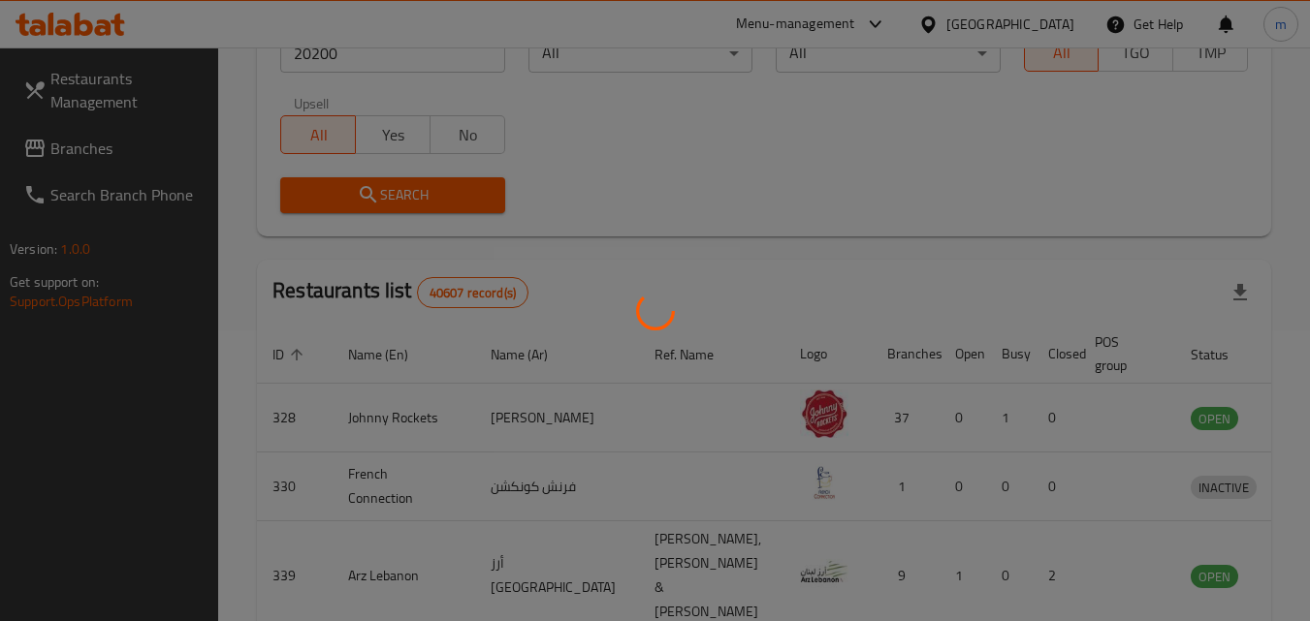
scroll to position [227, 0]
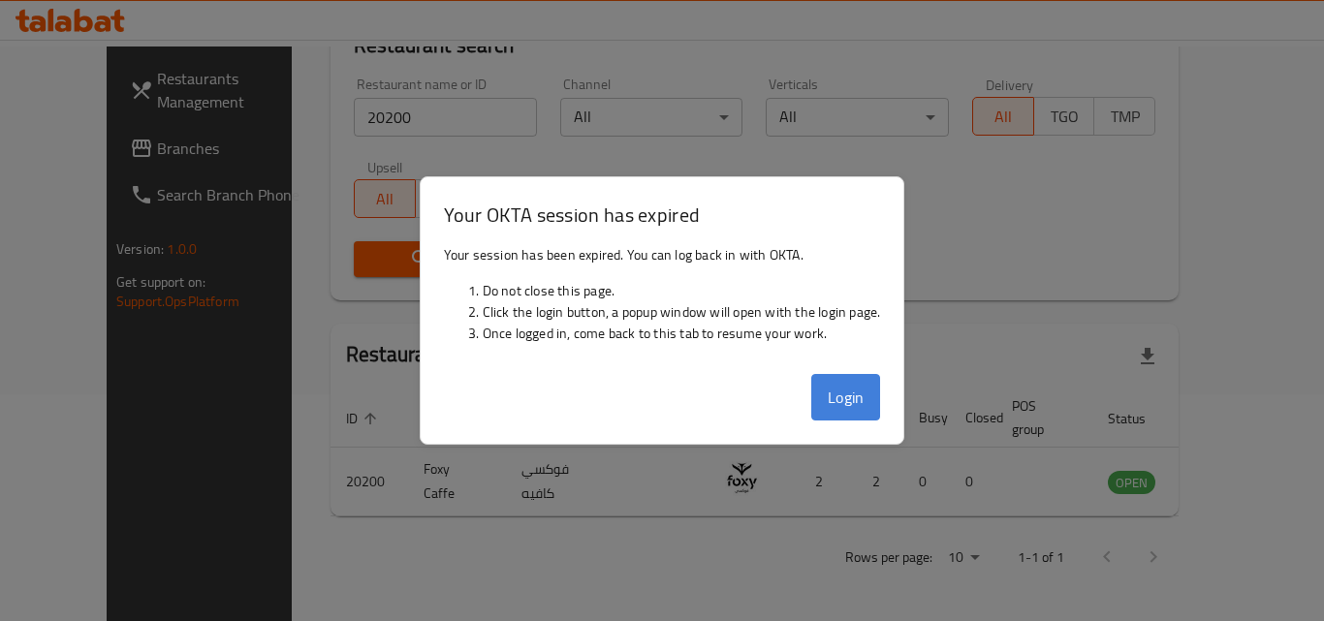
click at [844, 387] on button "Login" at bounding box center [846, 397] width 70 height 47
click at [825, 392] on button "Login" at bounding box center [846, 397] width 70 height 47
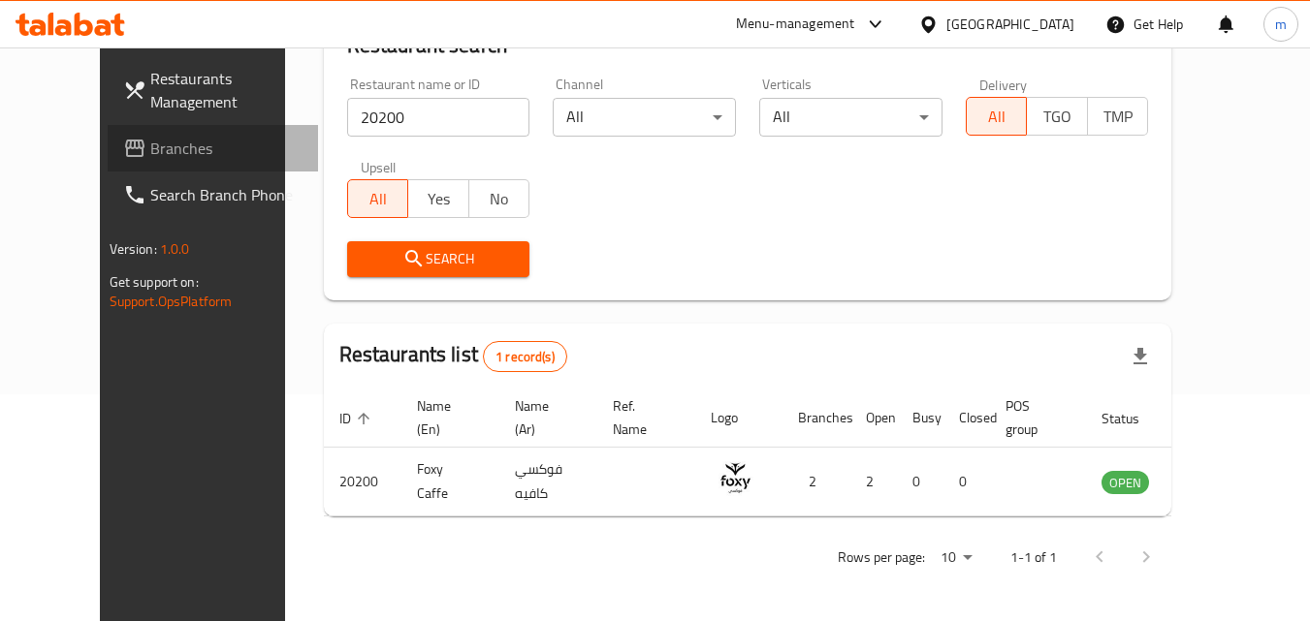
click at [150, 158] on span "Branches" at bounding box center [226, 148] width 153 height 23
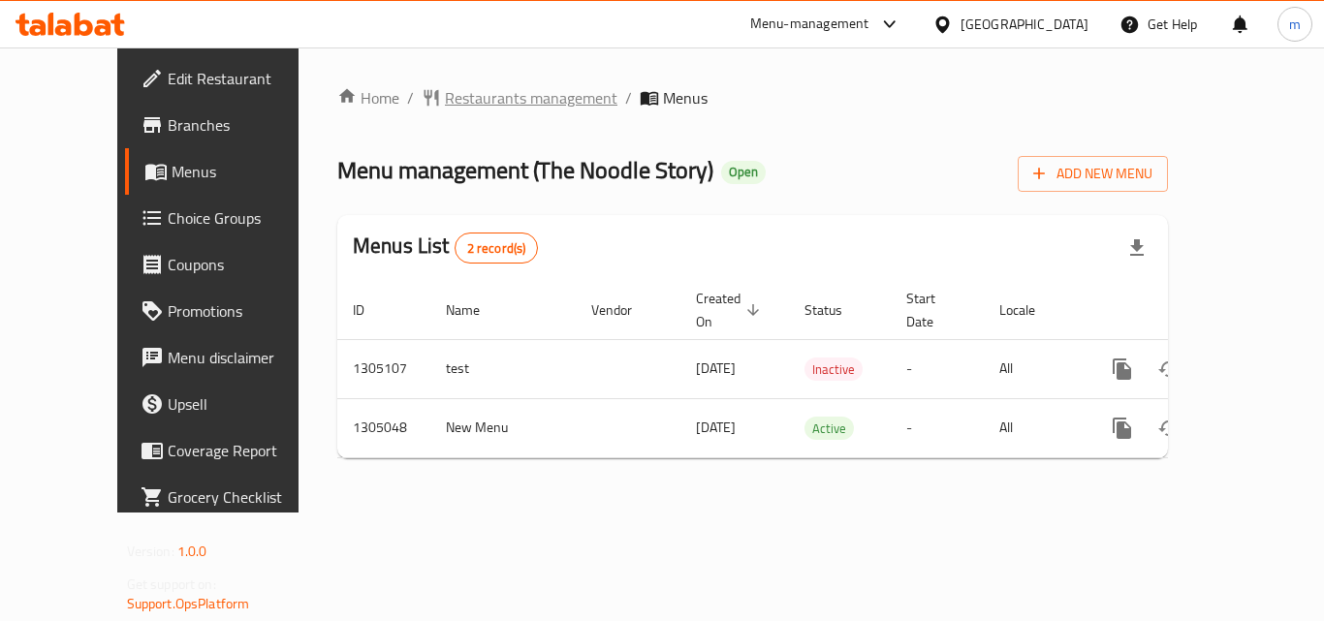
click at [497, 100] on span "Restaurants management" at bounding box center [531, 97] width 173 height 23
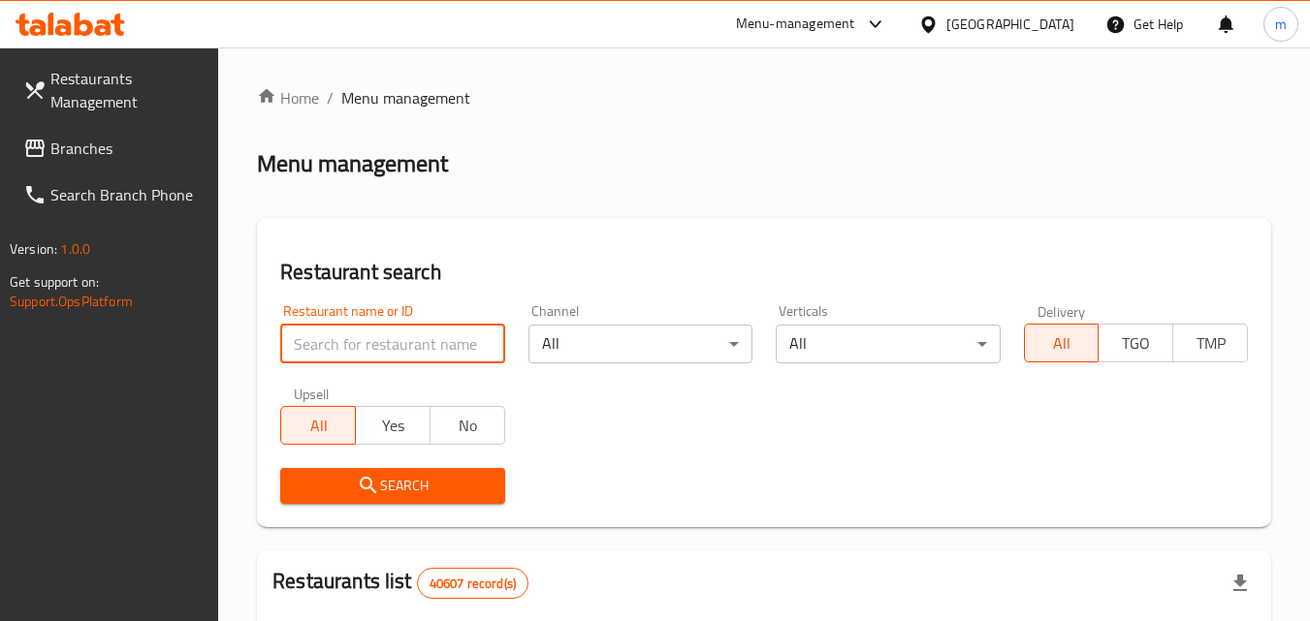
click at [396, 353] on input "search" at bounding box center [392, 344] width 224 height 39
paste input "703529"
type input "703529"
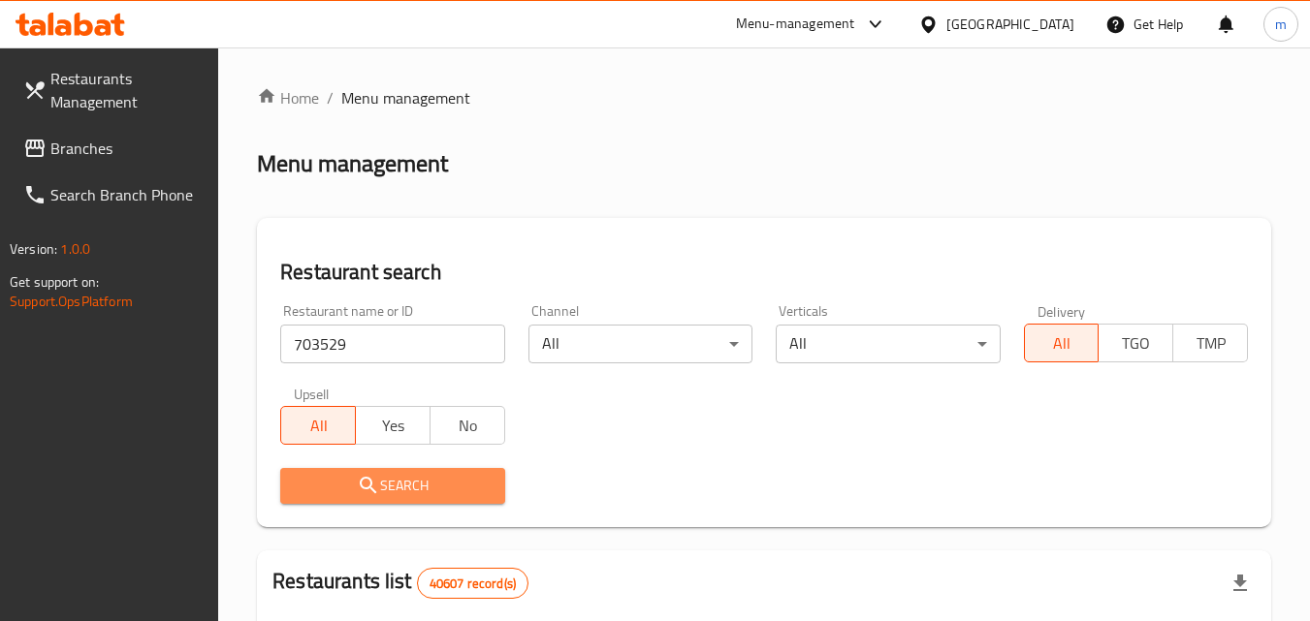
click at [376, 495] on icon "submit" at bounding box center [368, 485] width 23 height 23
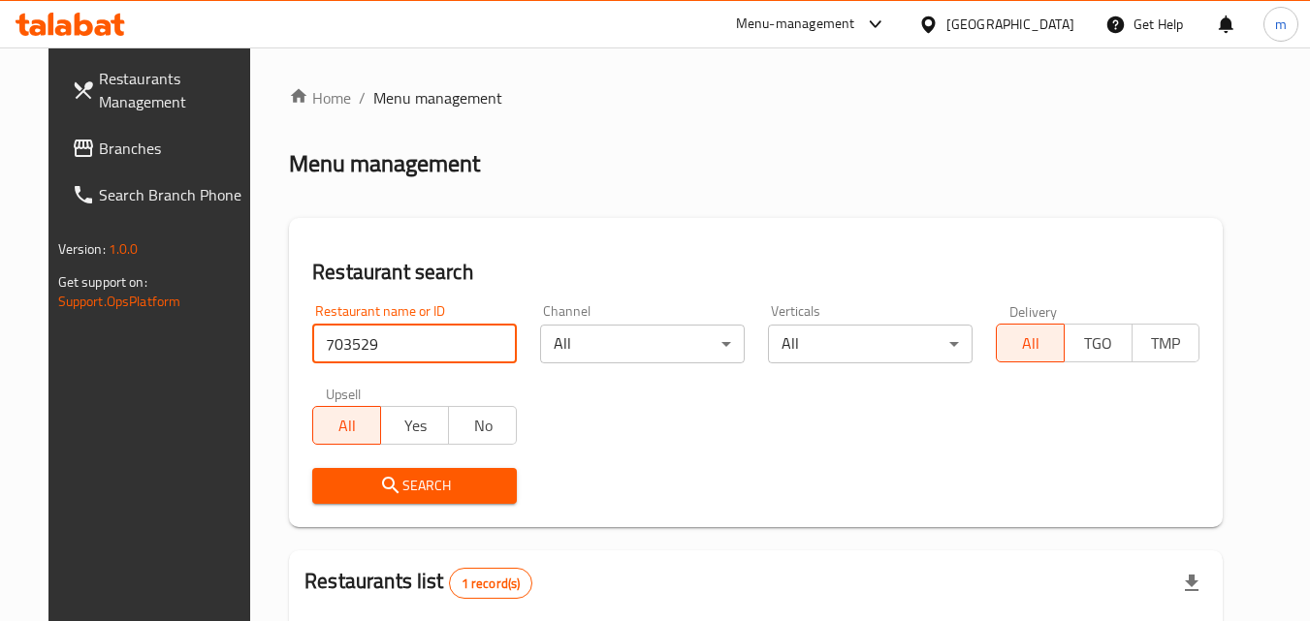
click at [374, 351] on input "703529" at bounding box center [414, 344] width 205 height 39
click at [99, 157] on span "Branches" at bounding box center [175, 148] width 153 height 23
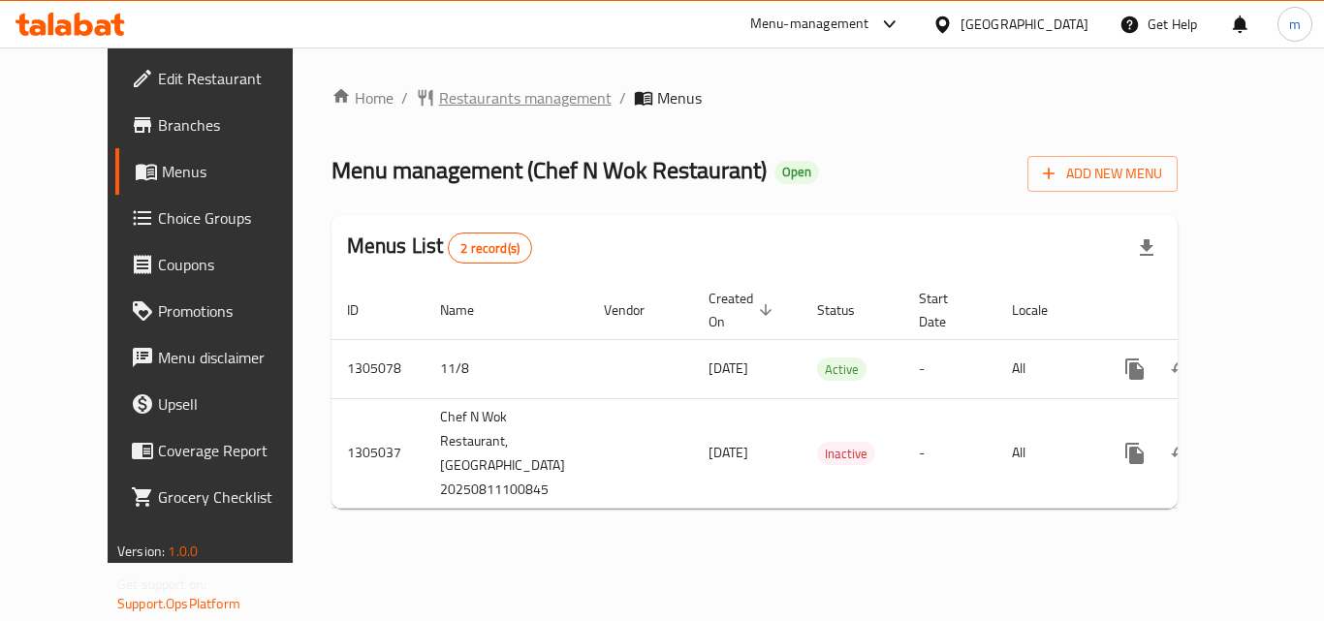
click at [469, 92] on span "Restaurants management" at bounding box center [525, 97] width 173 height 23
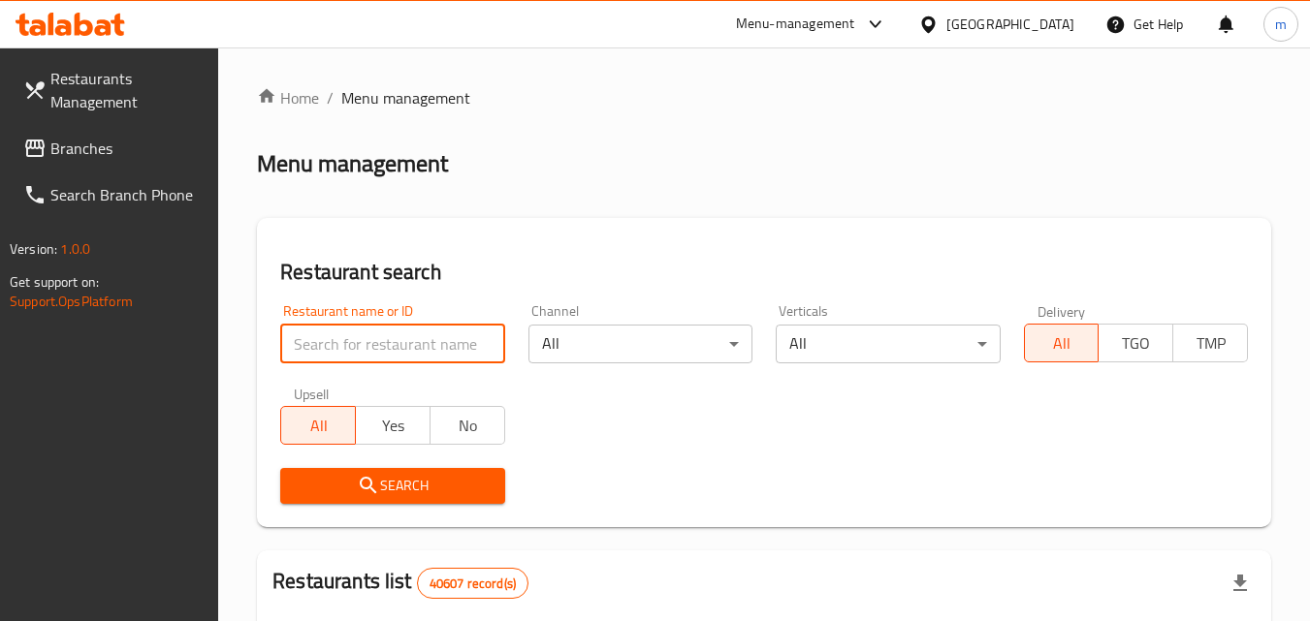
click at [356, 350] on input "search" at bounding box center [392, 344] width 224 height 39
paste input "703534"
type input "703534"
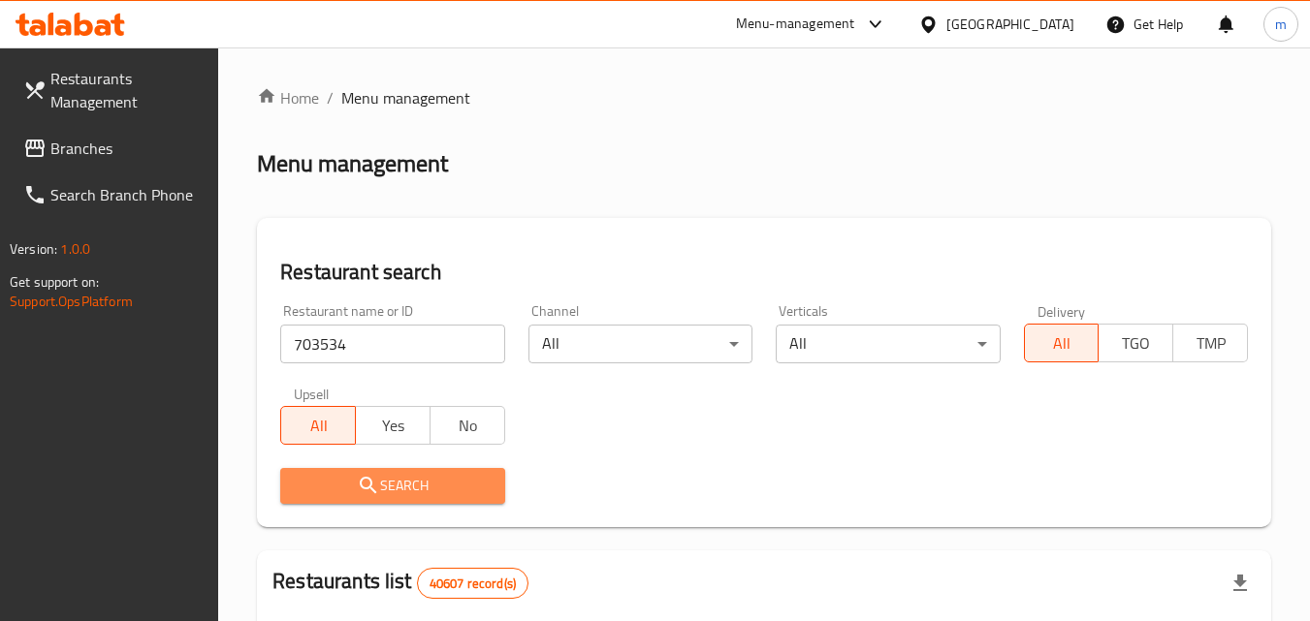
click at [395, 497] on span "Search" at bounding box center [392, 486] width 193 height 24
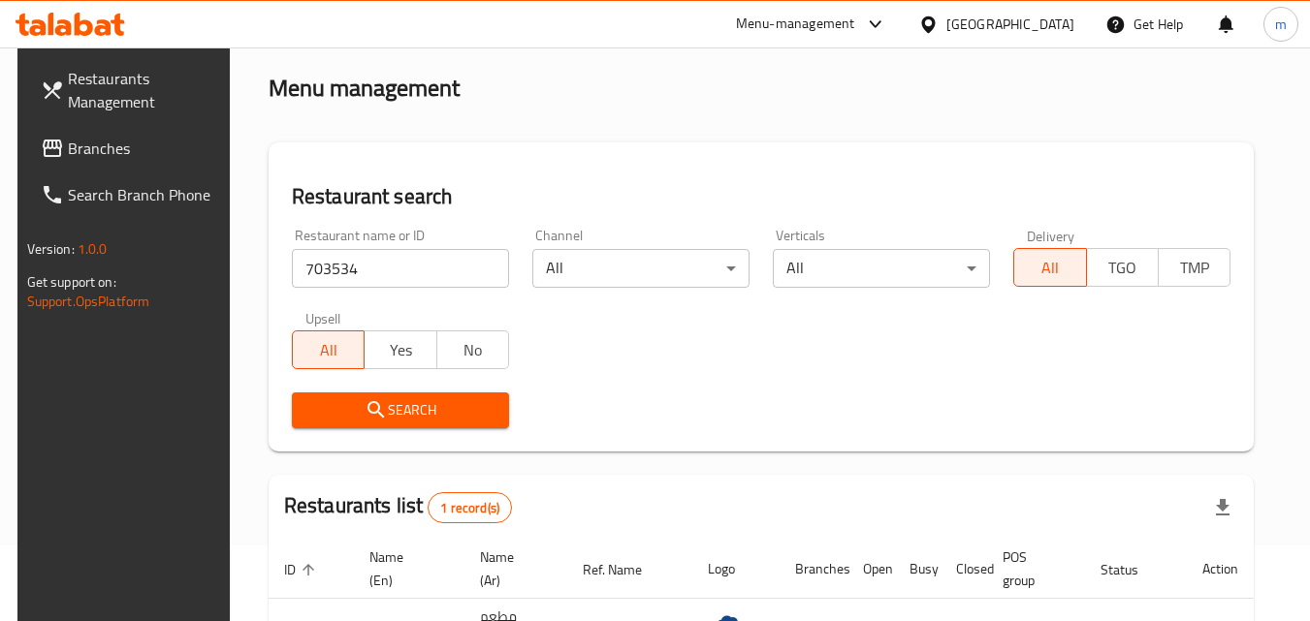
scroll to position [227, 0]
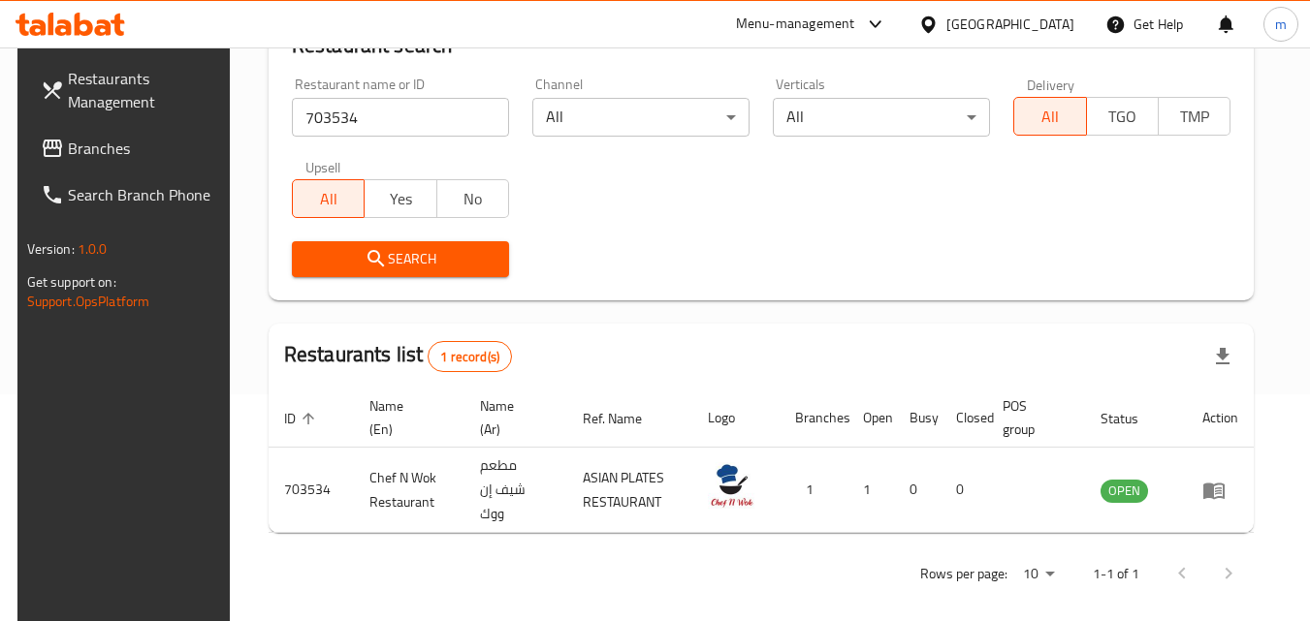
click at [1009, 31] on div "[GEOGRAPHIC_DATA]" at bounding box center [1010, 24] width 128 height 21
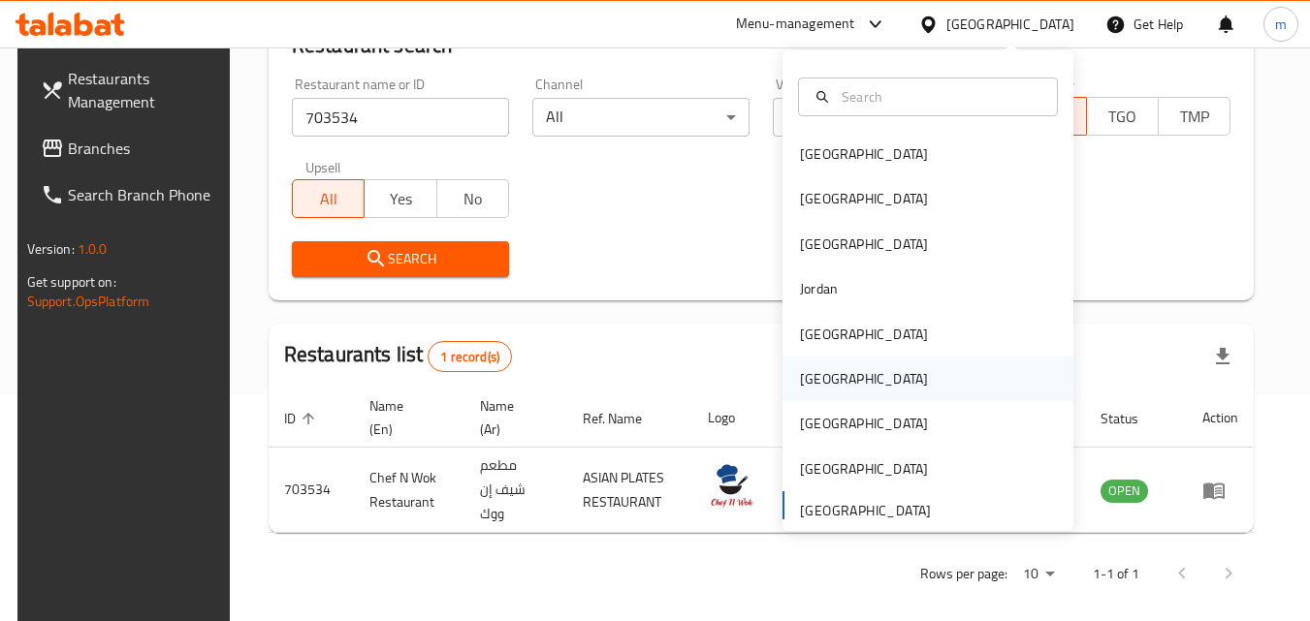
click at [825, 378] on div "Oman" at bounding box center [863, 379] width 159 height 45
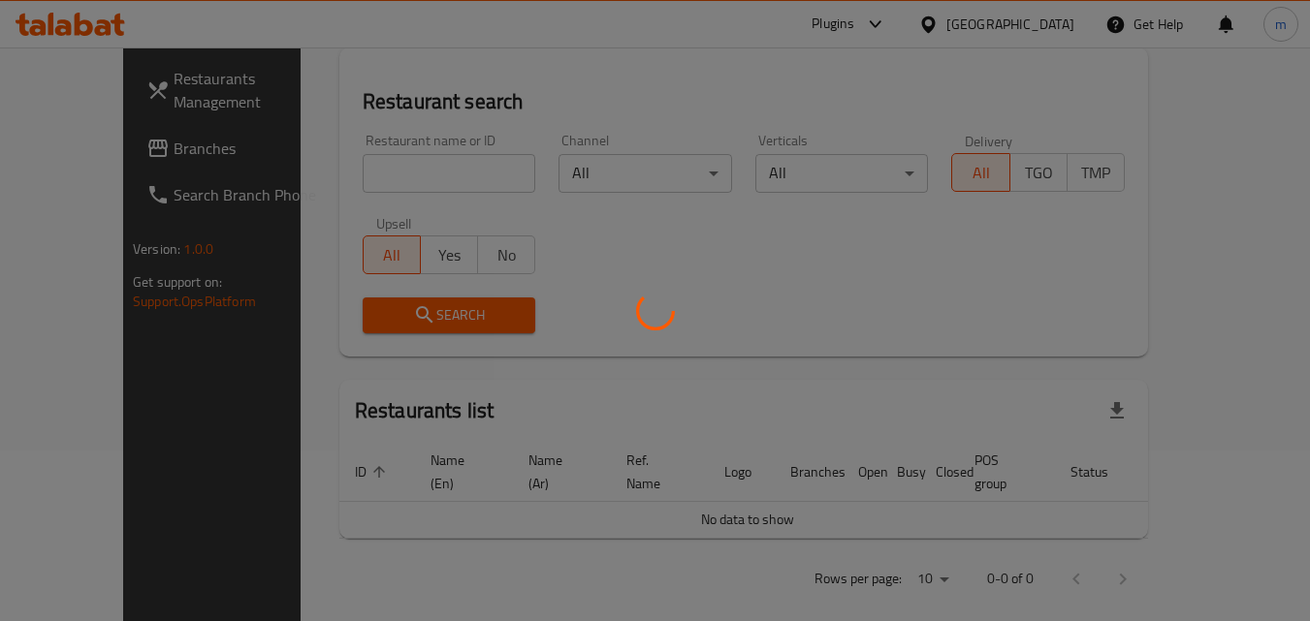
scroll to position [227, 0]
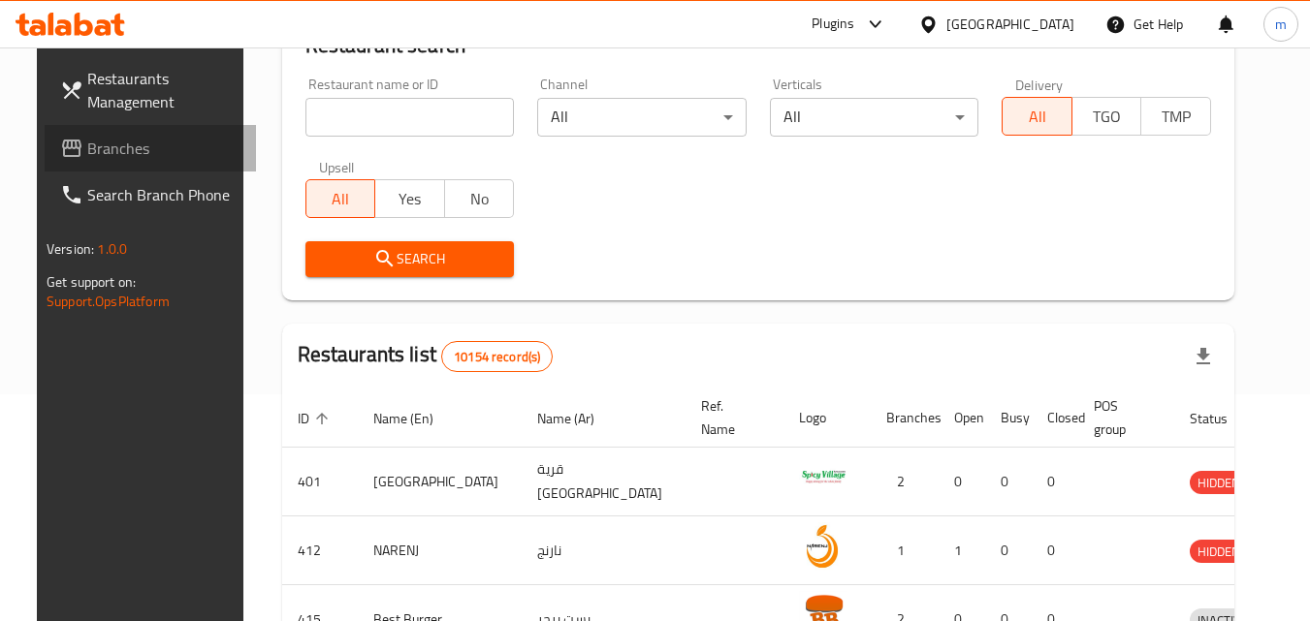
click at [128, 157] on span "Branches" at bounding box center [163, 148] width 153 height 23
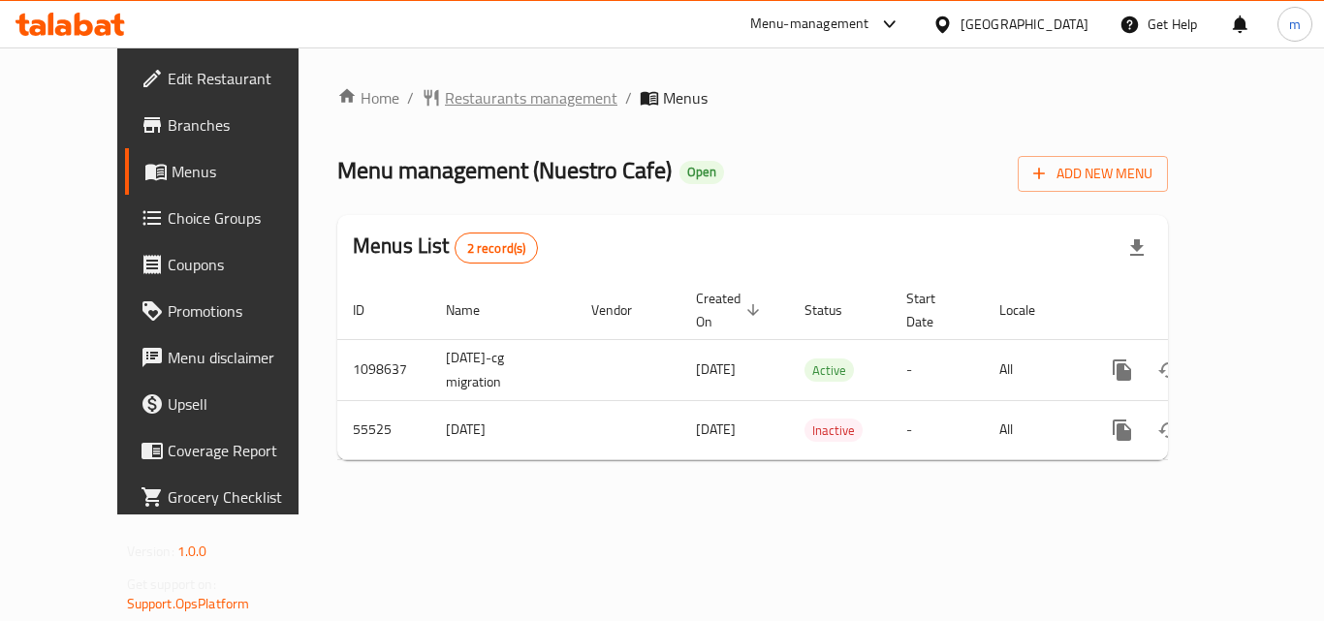
click at [445, 93] on span "Restaurants management" at bounding box center [531, 97] width 173 height 23
click at [505, 89] on span "Restaurants management" at bounding box center [531, 98] width 173 height 23
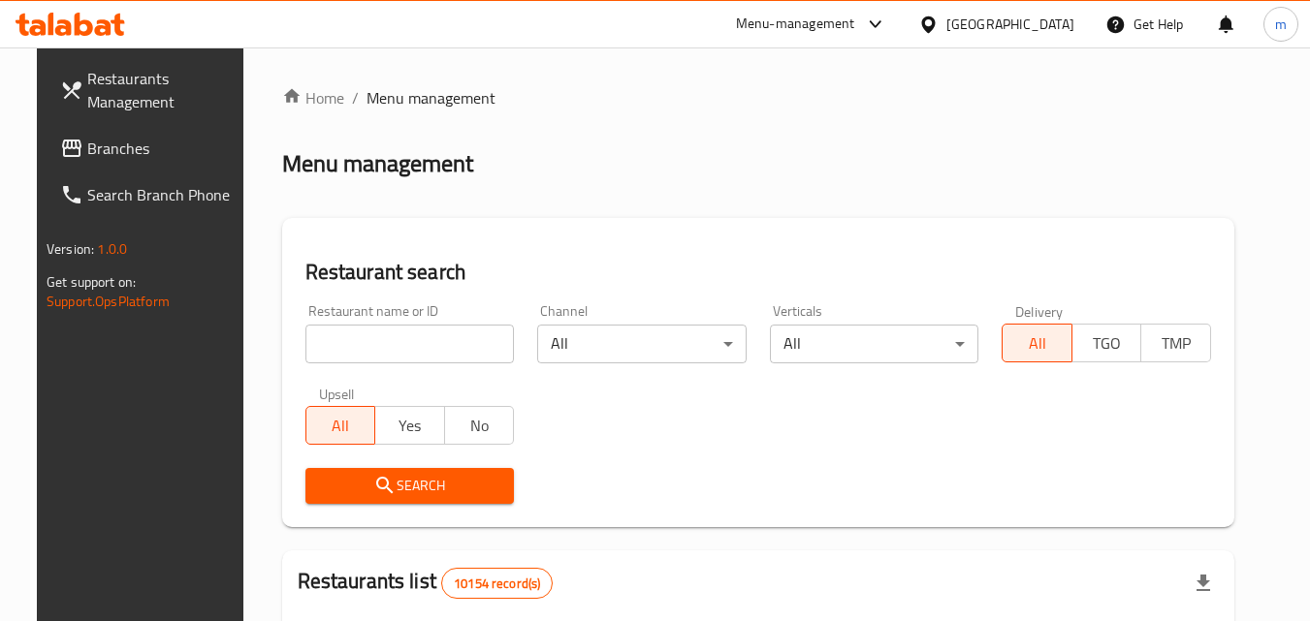
click at [434, 330] on input "search" at bounding box center [409, 344] width 209 height 39
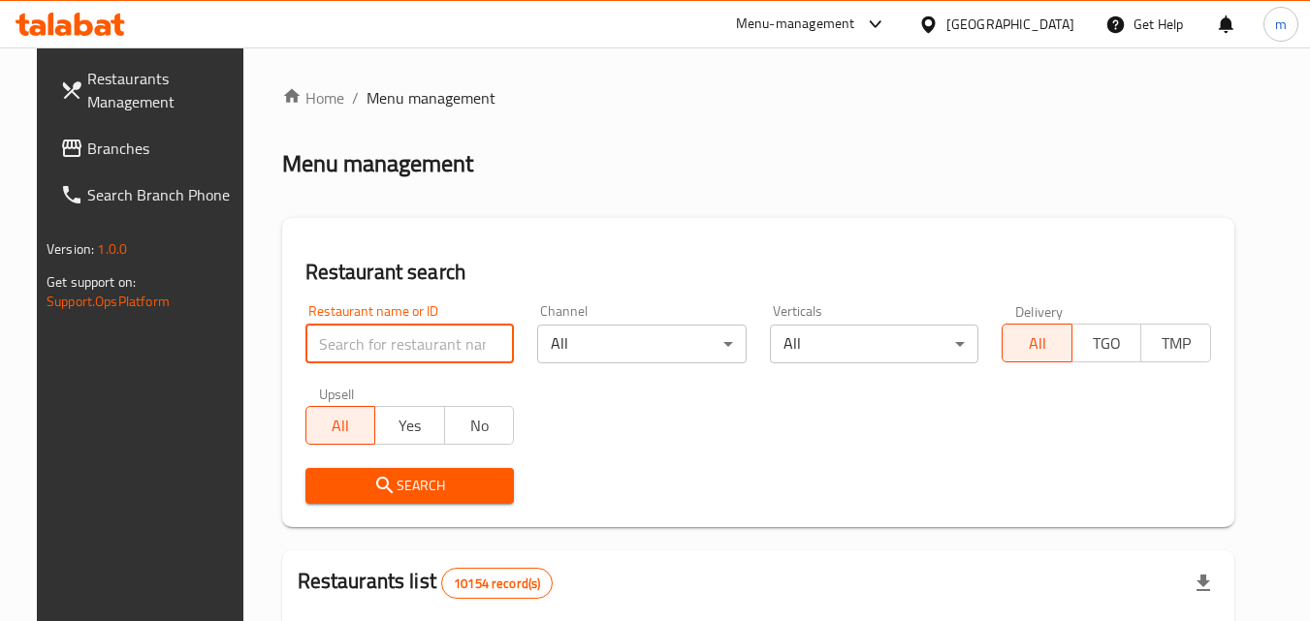
paste input "27366"
type input "27366"
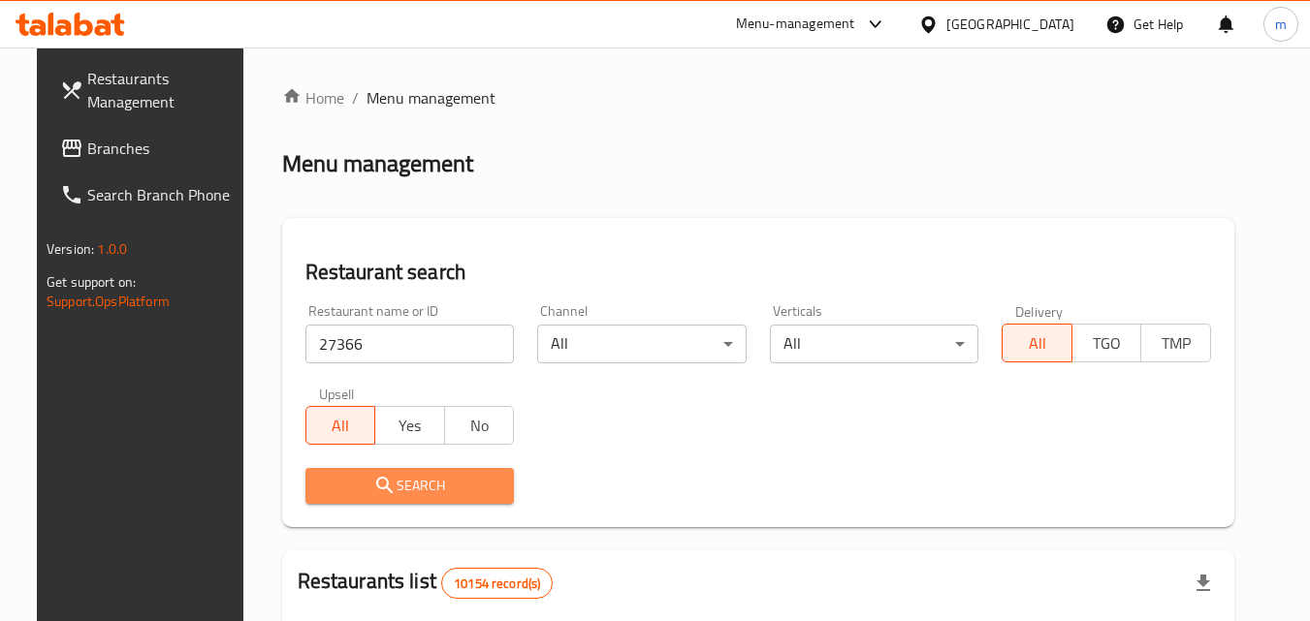
click at [405, 474] on span "Search" at bounding box center [410, 486] width 178 height 24
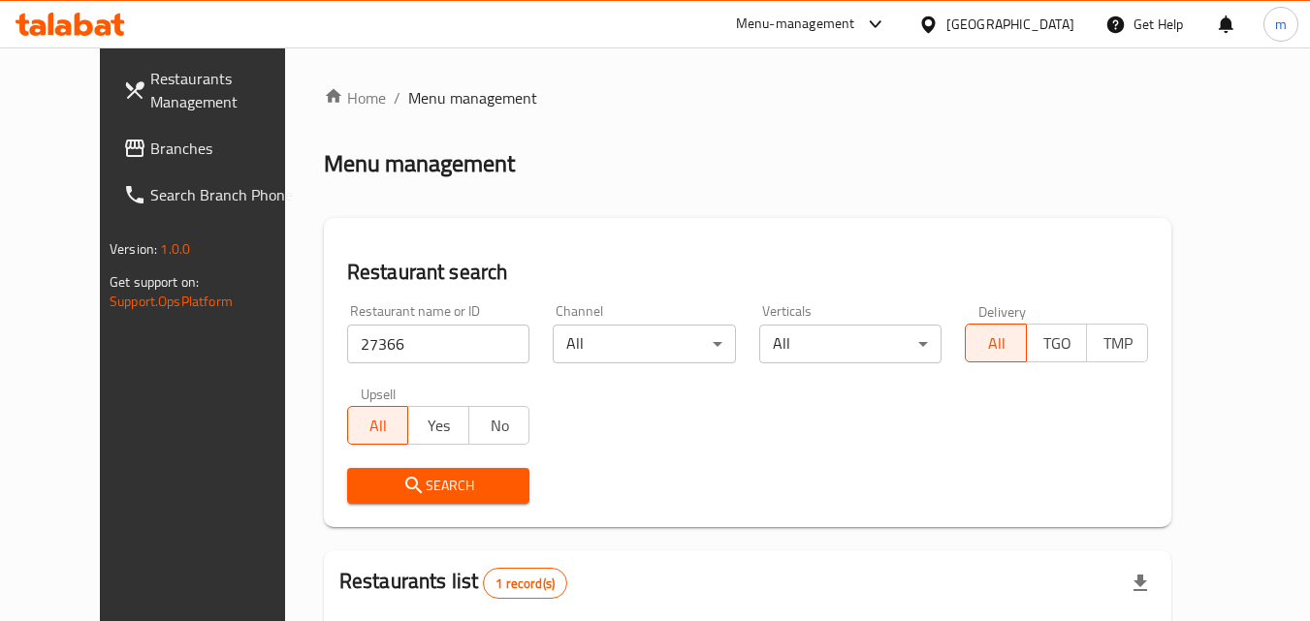
click at [1047, 28] on div "Oman" at bounding box center [1010, 24] width 128 height 21
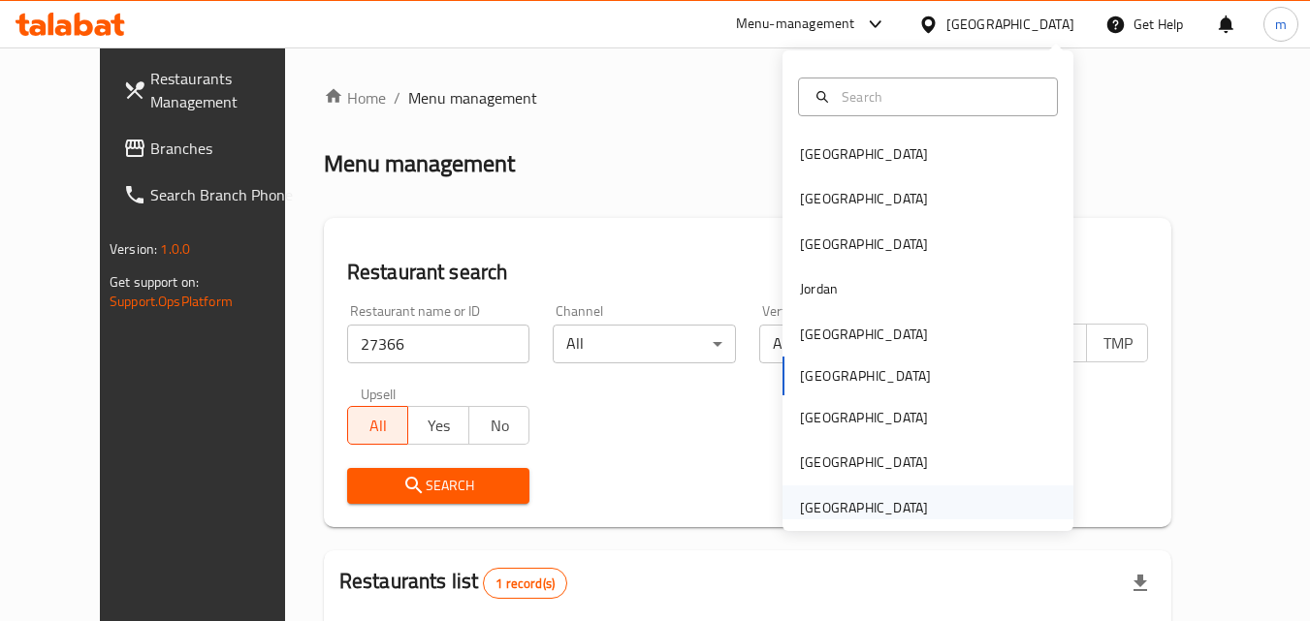
click at [850, 512] on div "[GEOGRAPHIC_DATA]" at bounding box center [864, 507] width 128 height 21
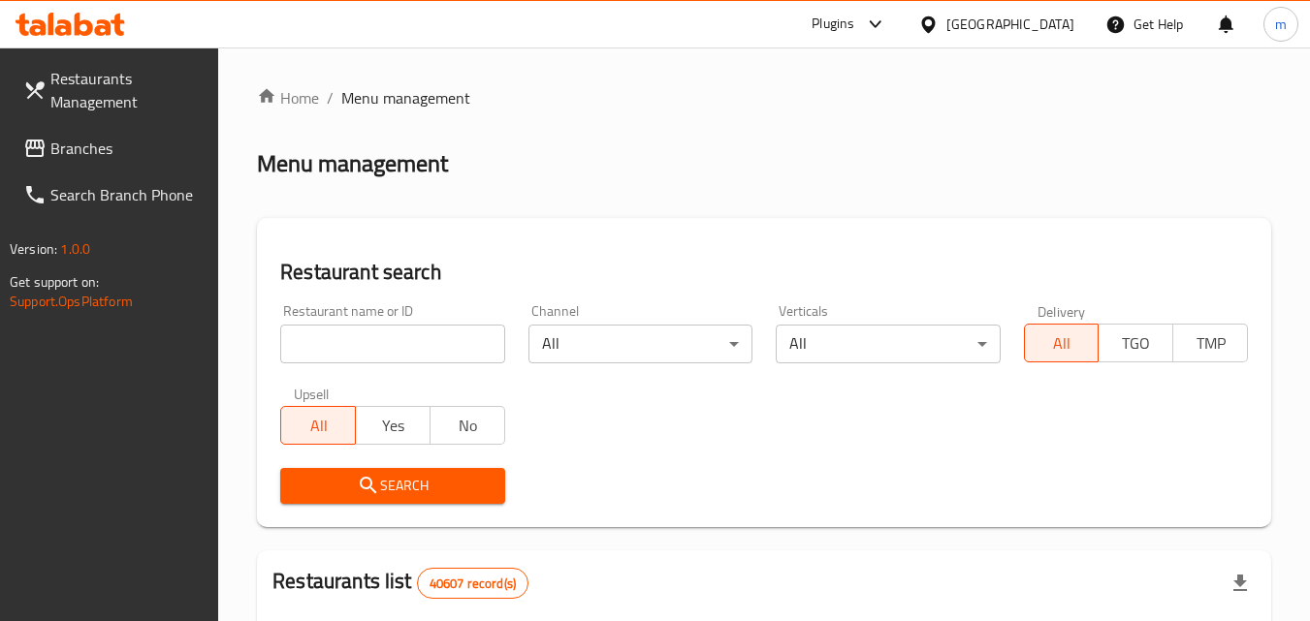
click at [98, 142] on span "Branches" at bounding box center [126, 148] width 153 height 23
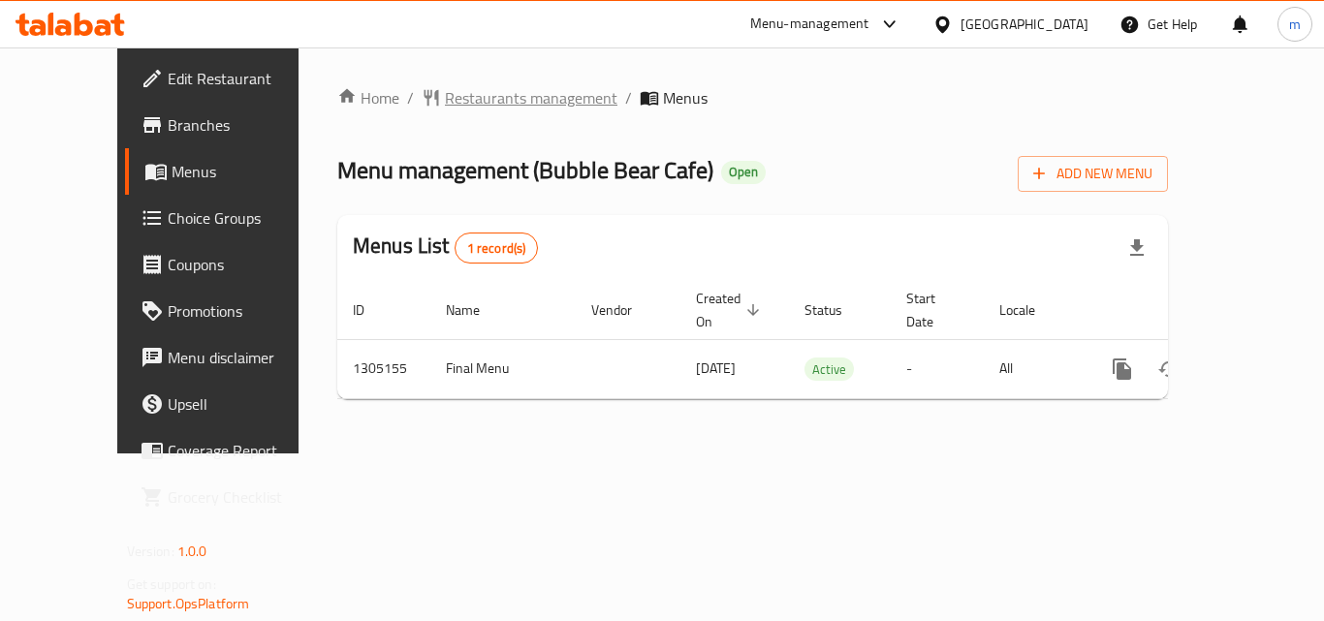
click at [457, 104] on span "Restaurants management" at bounding box center [531, 97] width 173 height 23
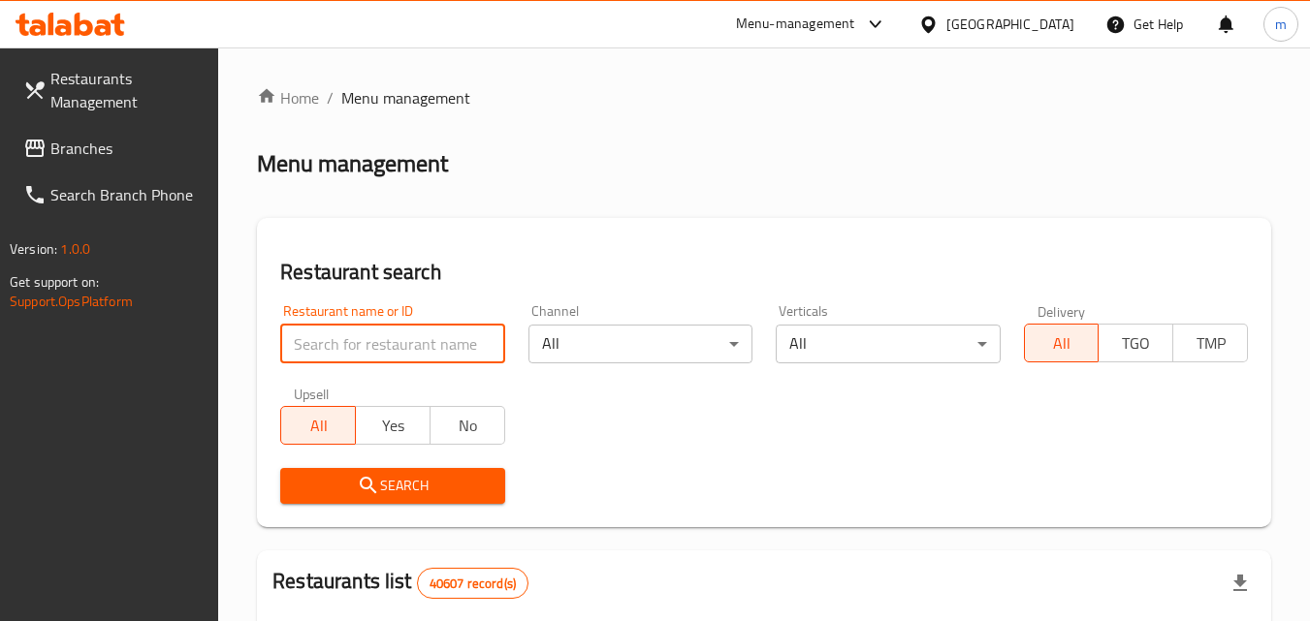
click at [393, 349] on input "search" at bounding box center [392, 344] width 224 height 39
paste input "703485"
type input "703485"
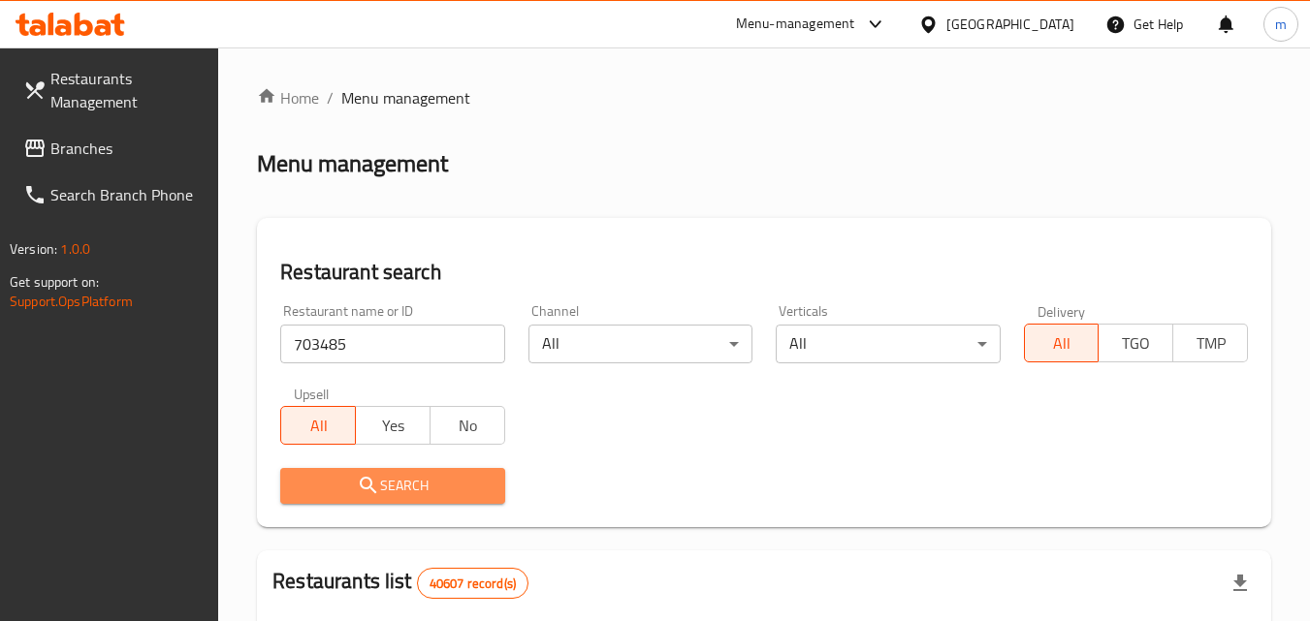
click at [439, 484] on span "Search" at bounding box center [392, 486] width 193 height 24
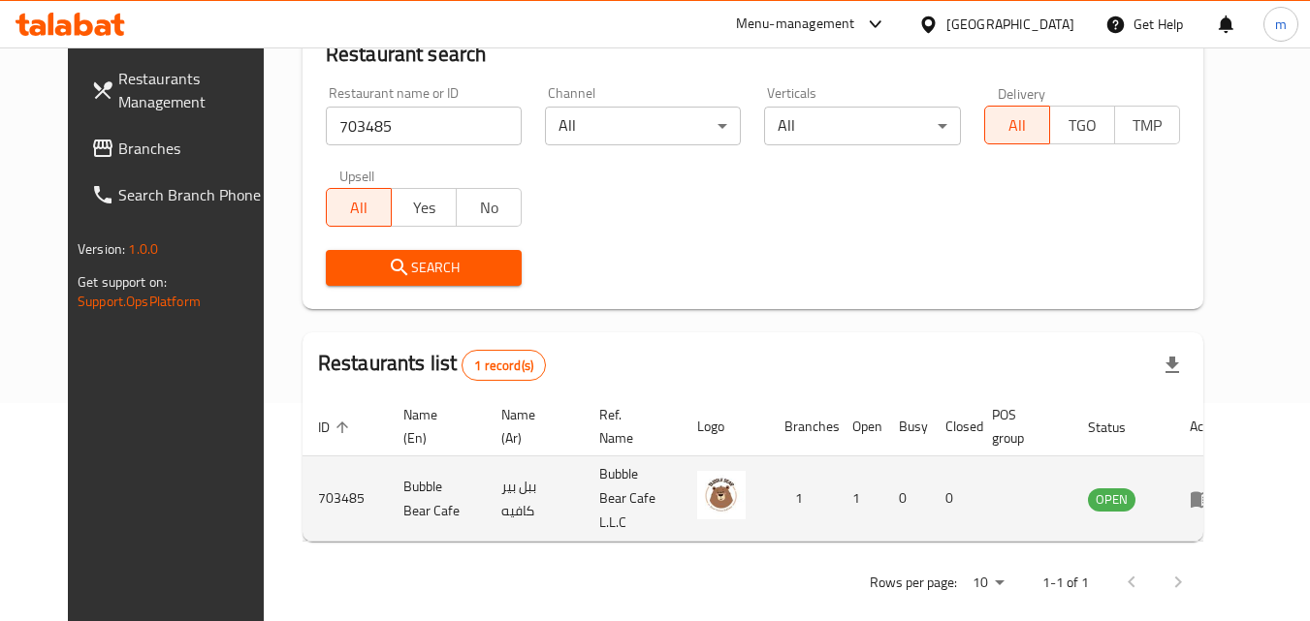
scroll to position [227, 0]
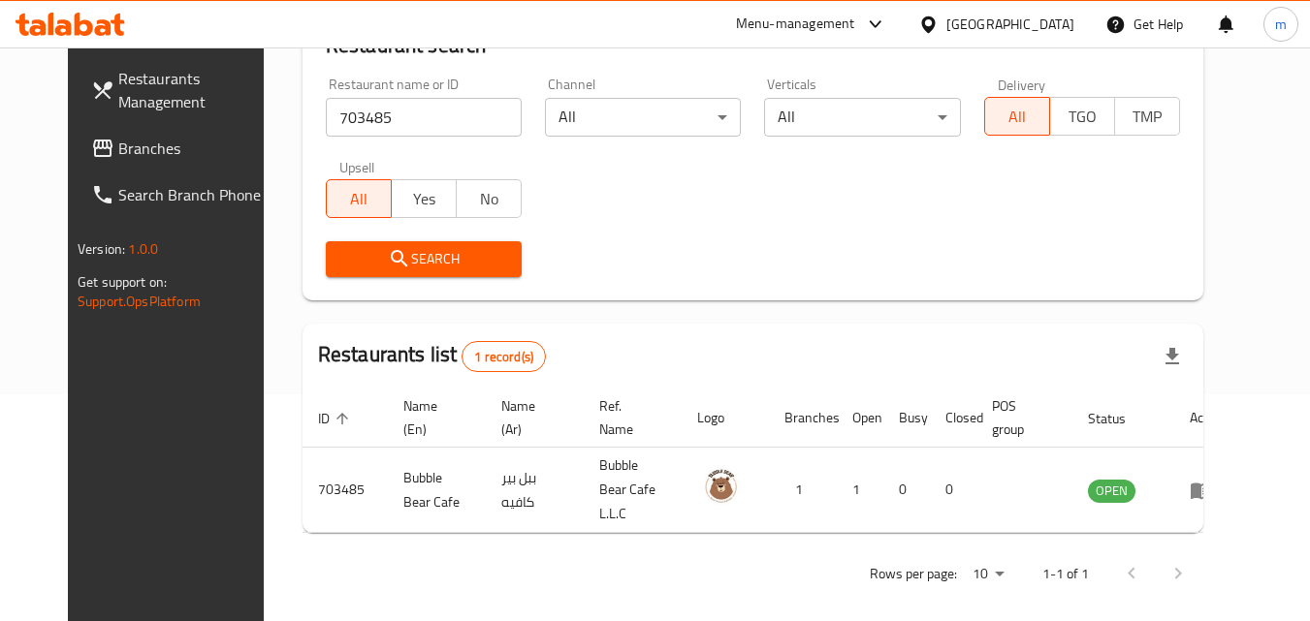
click at [974, 14] on div "[GEOGRAPHIC_DATA]" at bounding box center [1010, 24] width 128 height 21
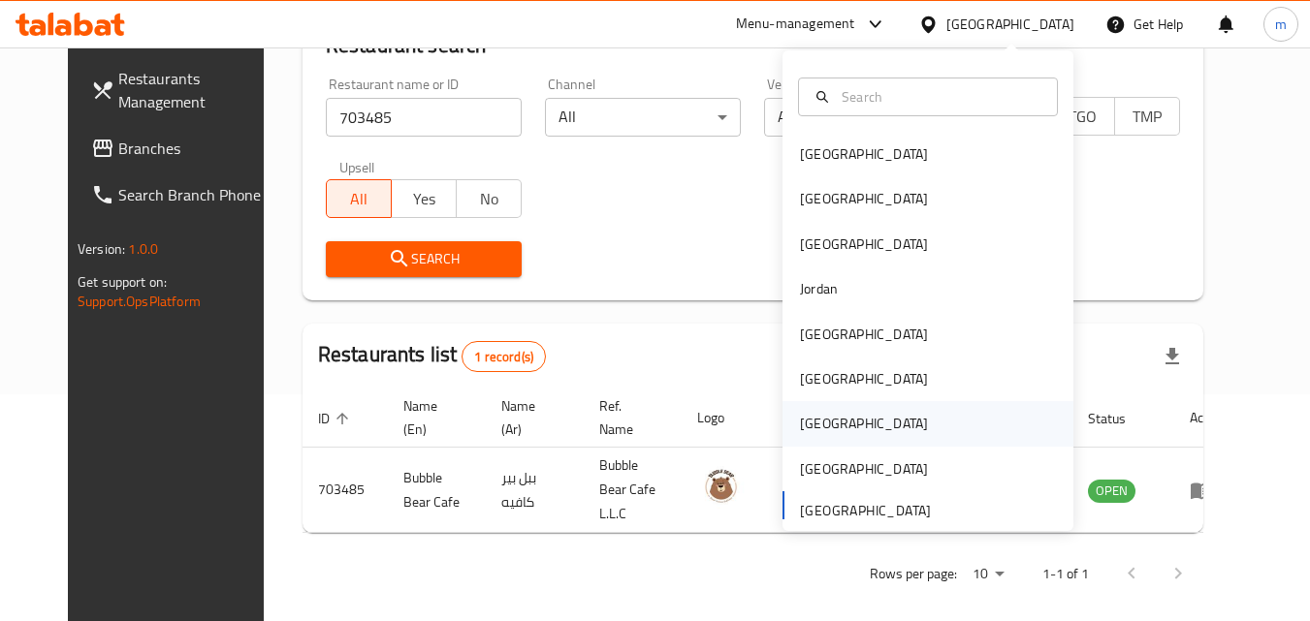
click at [822, 410] on div "[GEOGRAPHIC_DATA]" at bounding box center [863, 423] width 159 height 45
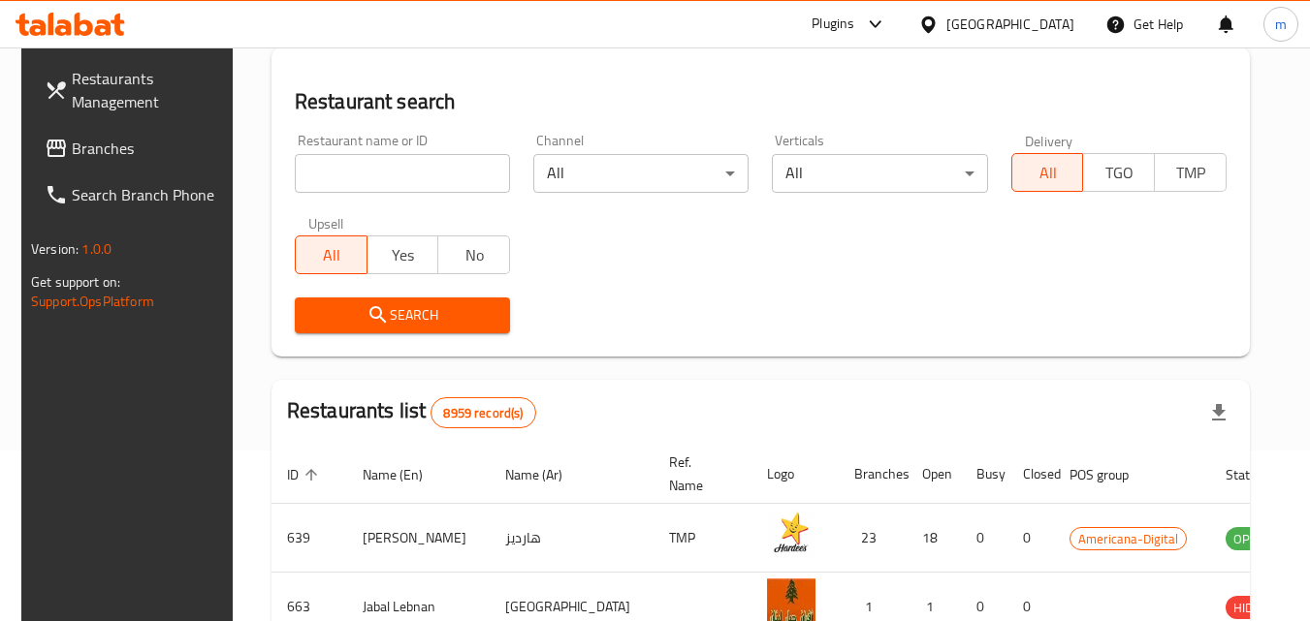
scroll to position [227, 0]
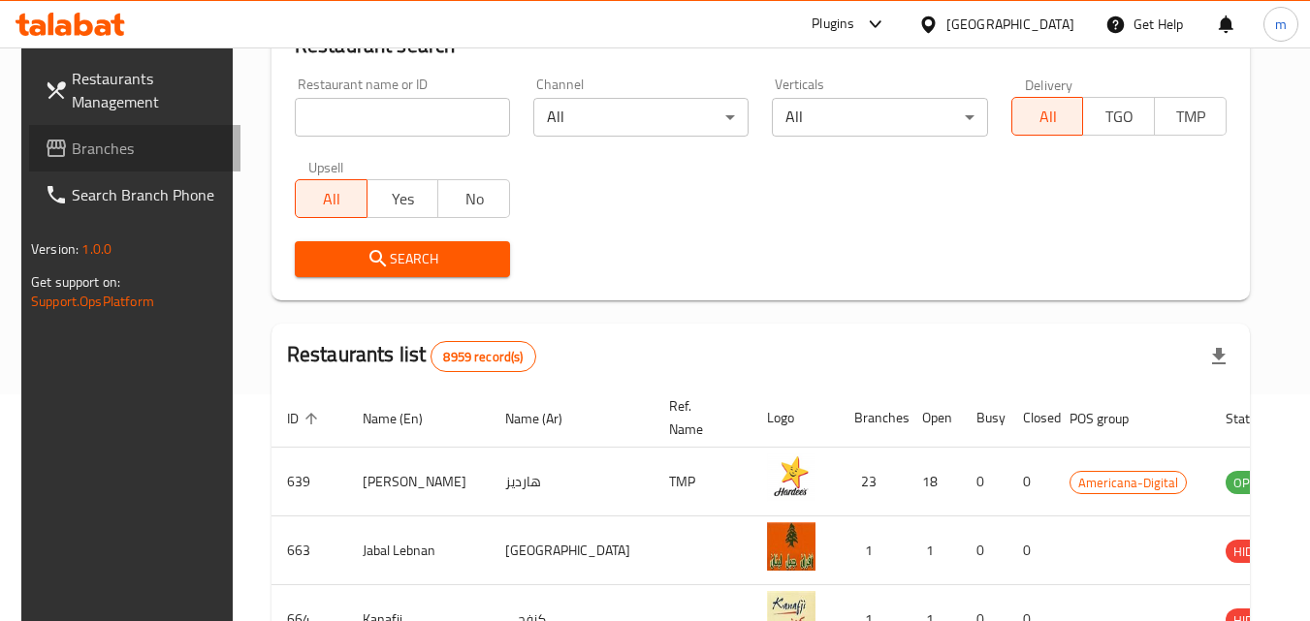
click at [79, 142] on span "Branches" at bounding box center [148, 148] width 153 height 23
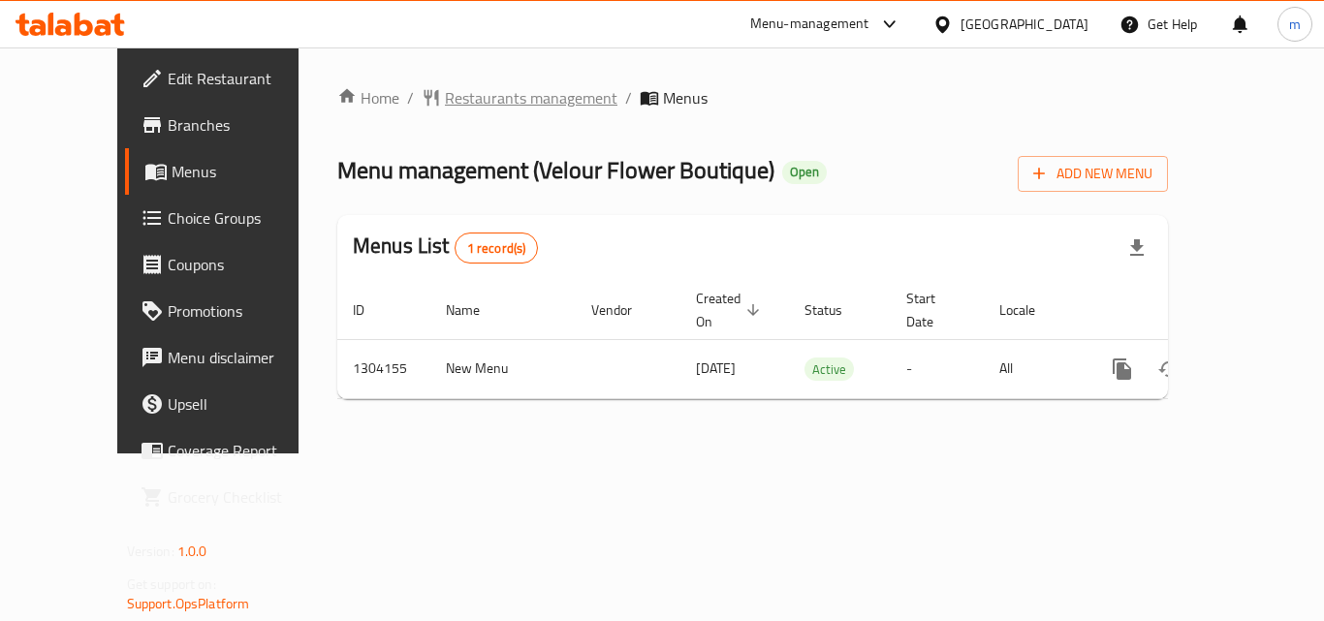
click at [464, 106] on span "Restaurants management" at bounding box center [531, 97] width 173 height 23
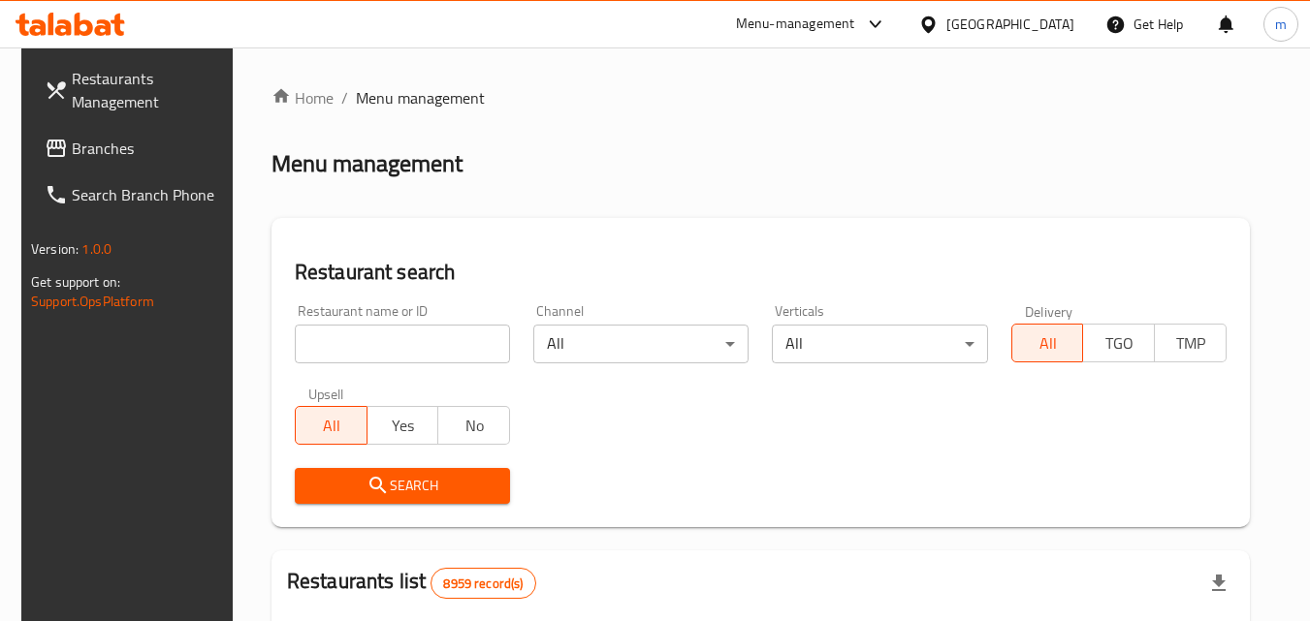
click at [427, 357] on input "search" at bounding box center [402, 344] width 215 height 39
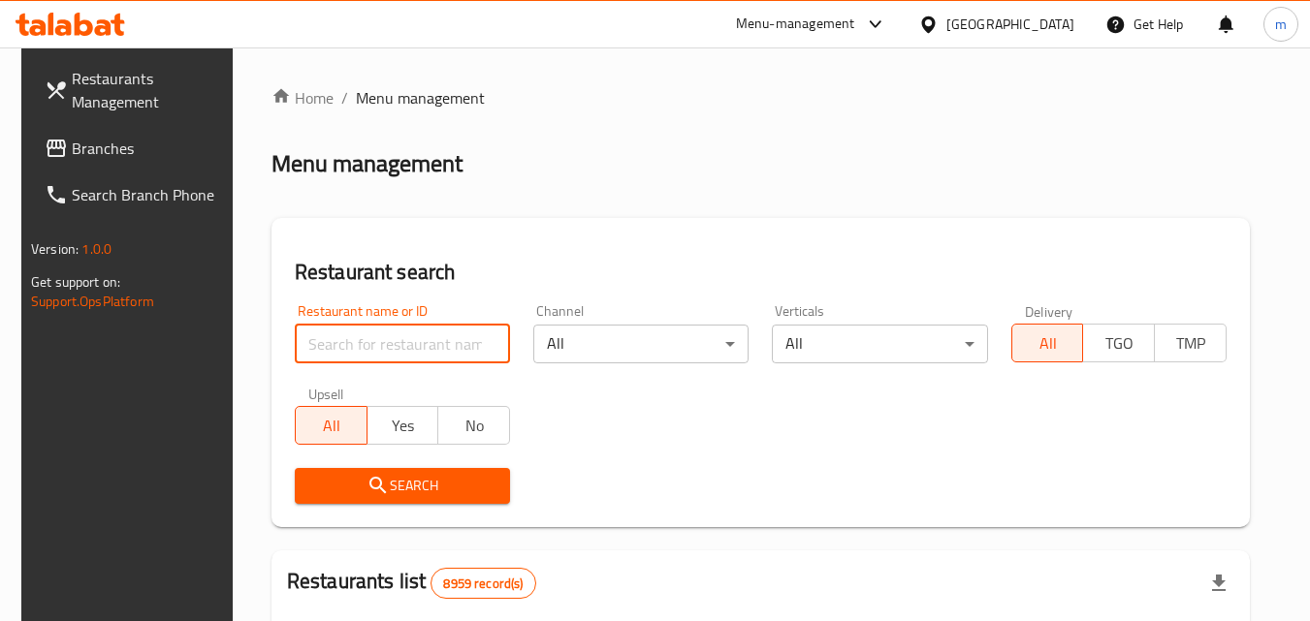
paste input "703085"
type input "703085"
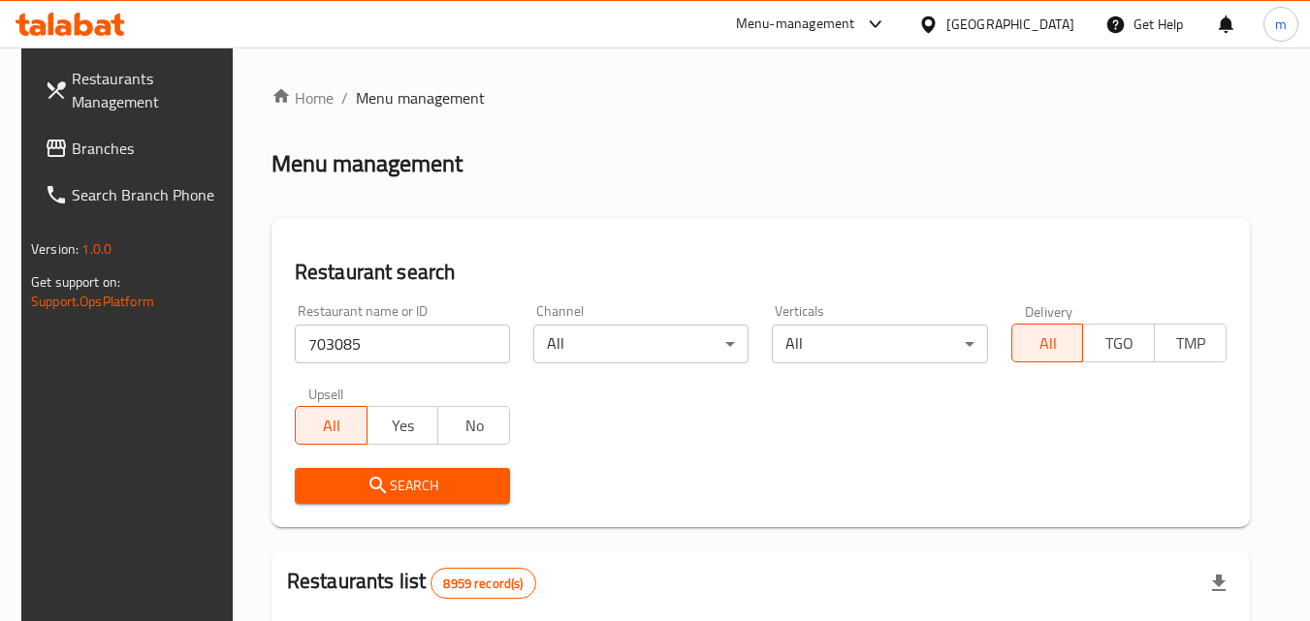
click at [406, 492] on span "Search" at bounding box center [402, 486] width 184 height 24
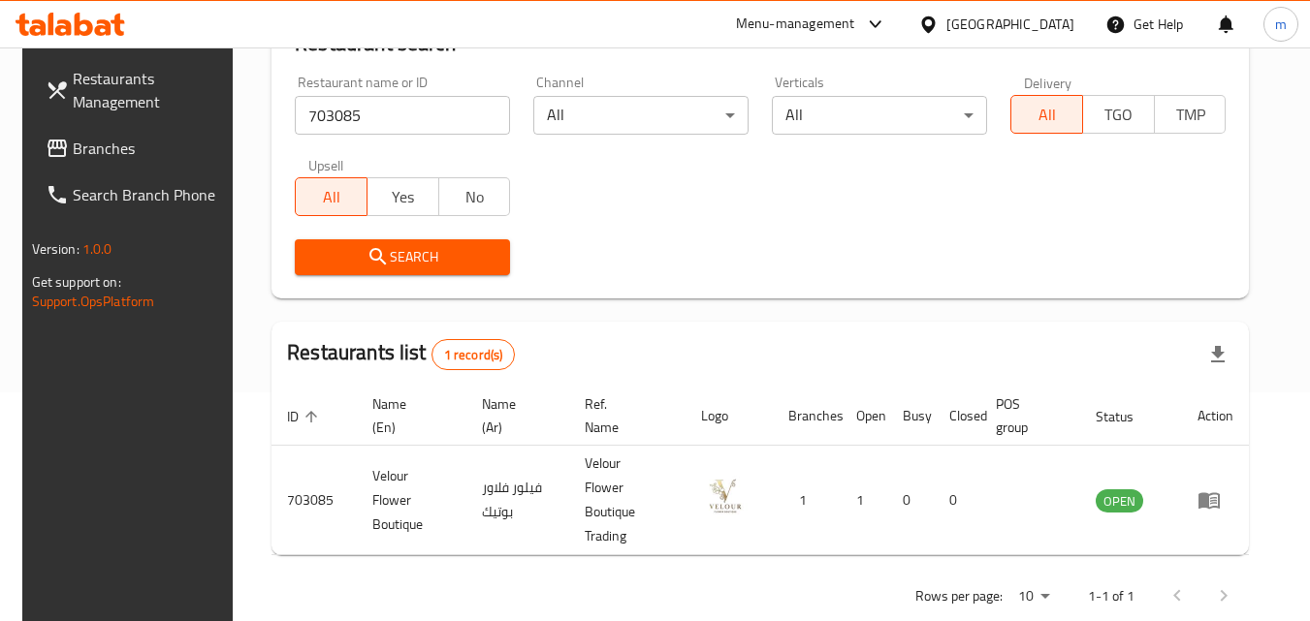
scroll to position [243, 0]
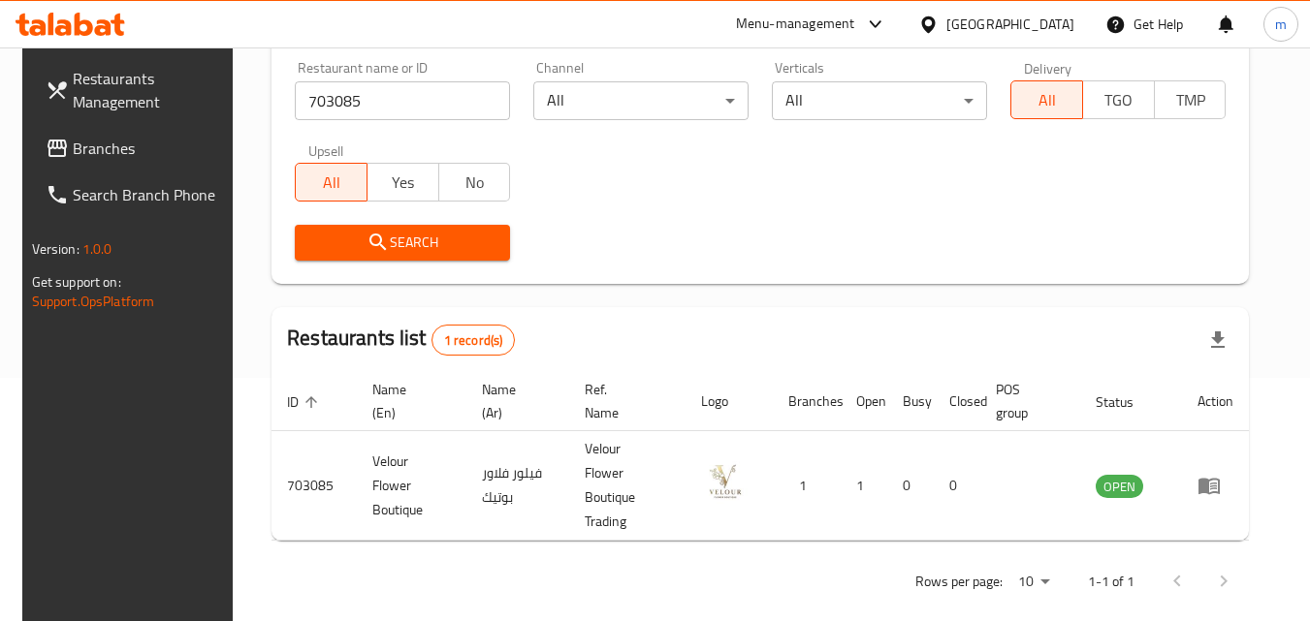
click at [73, 147] on span "Branches" at bounding box center [149, 148] width 153 height 23
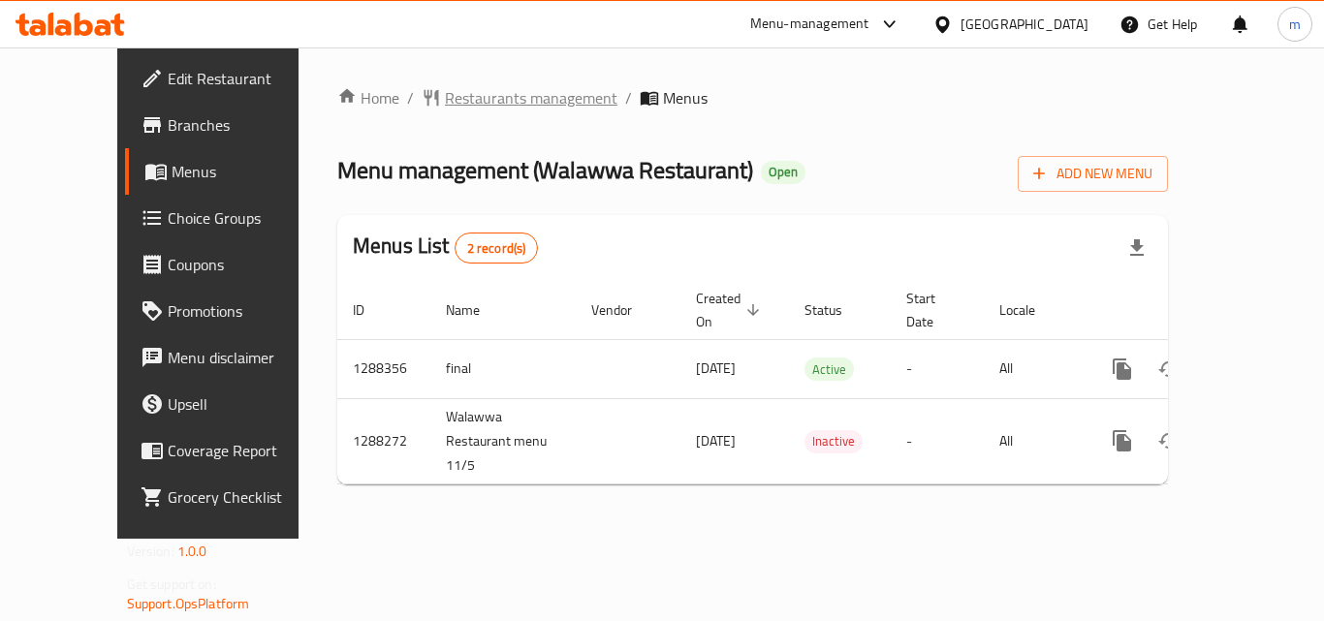
click at [445, 98] on span "Restaurants management" at bounding box center [531, 97] width 173 height 23
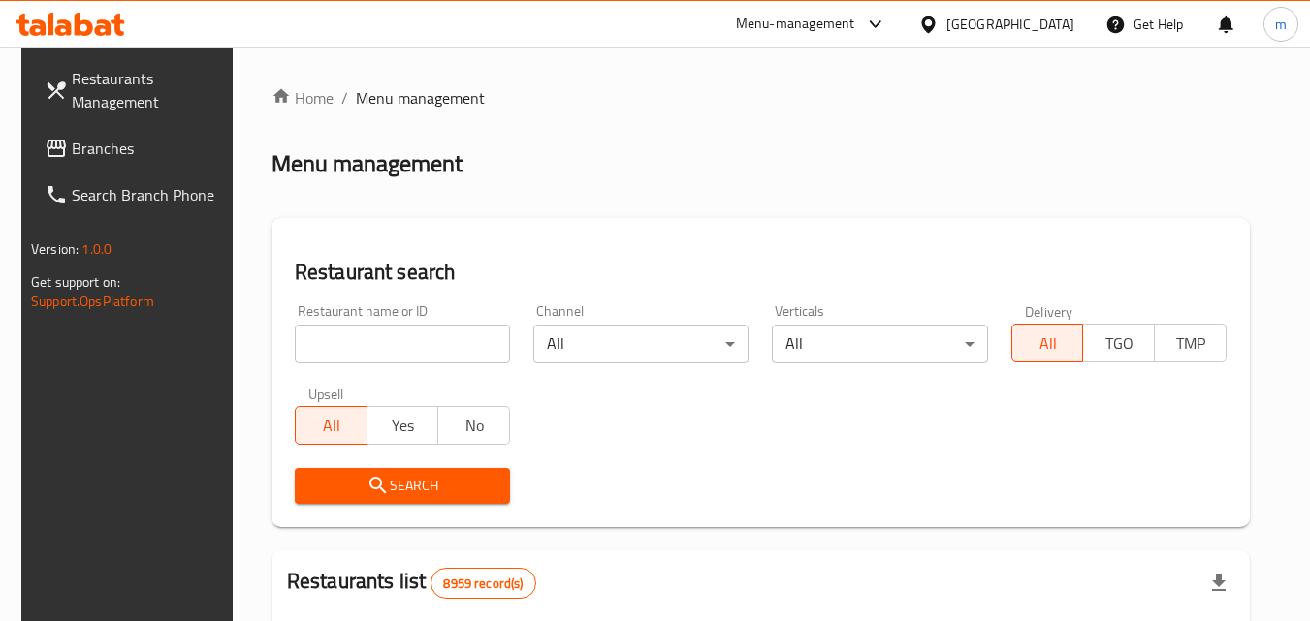
click at [434, 342] on input "search" at bounding box center [402, 344] width 215 height 39
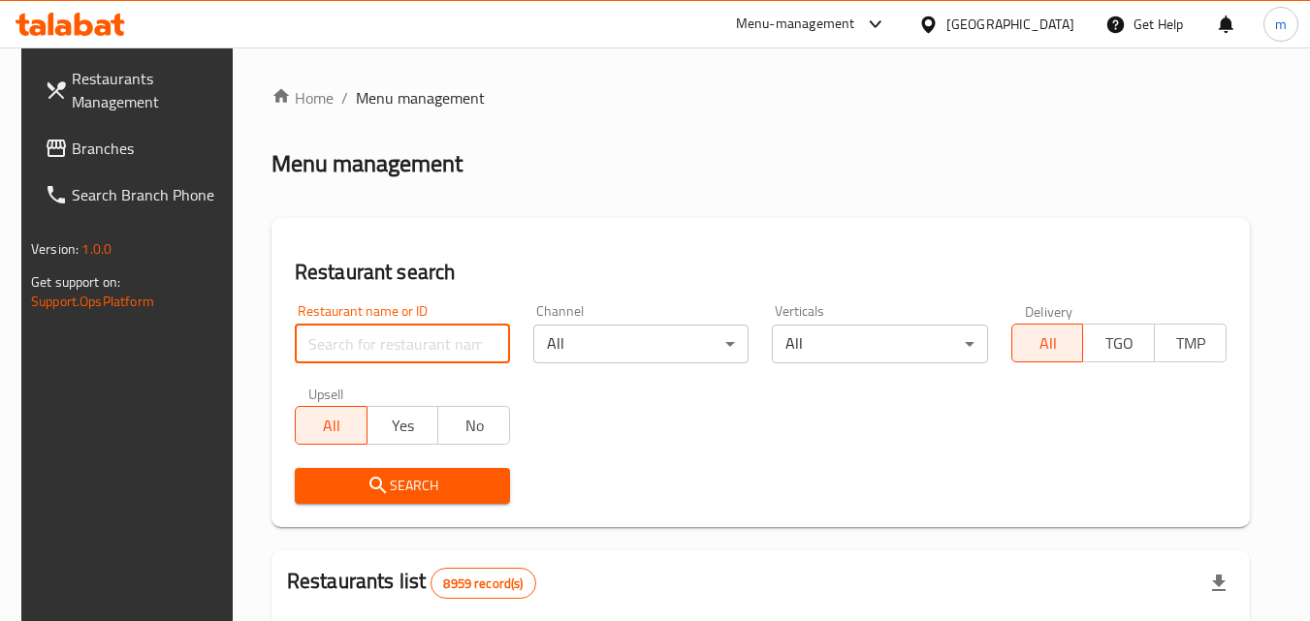
paste input "696773"
type input "696773"
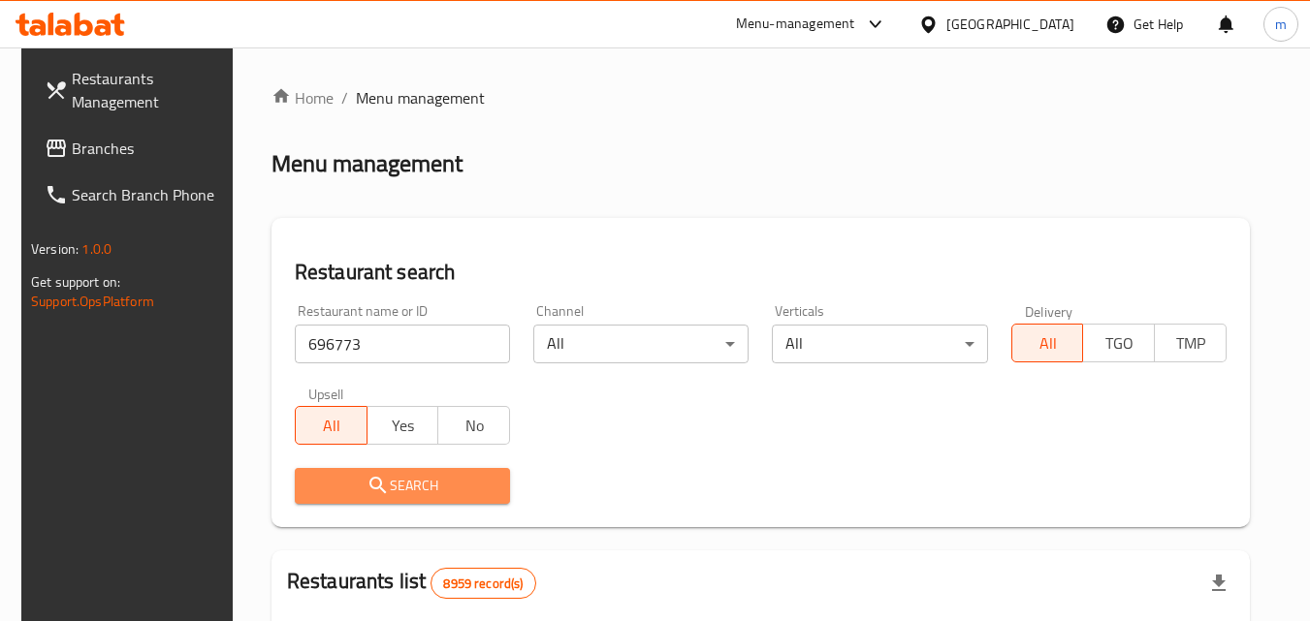
click at [440, 489] on span "Search" at bounding box center [402, 486] width 184 height 24
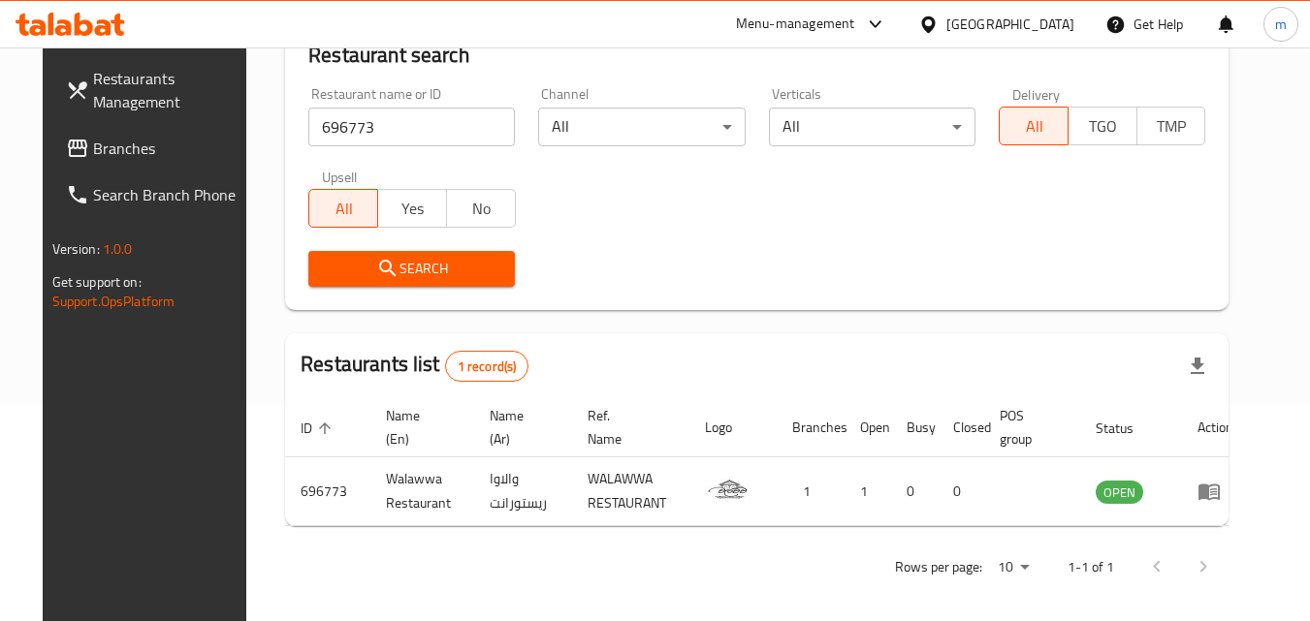
scroll to position [227, 0]
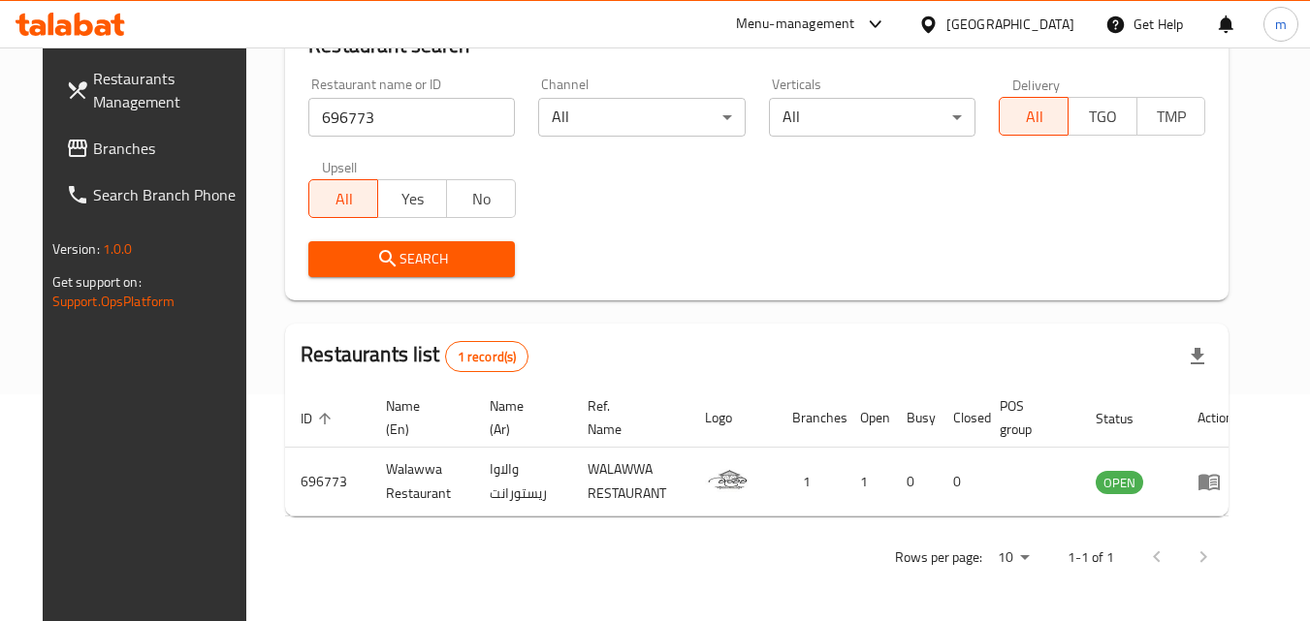
click at [1051, 25] on div "Qatar" at bounding box center [1010, 24] width 128 height 21
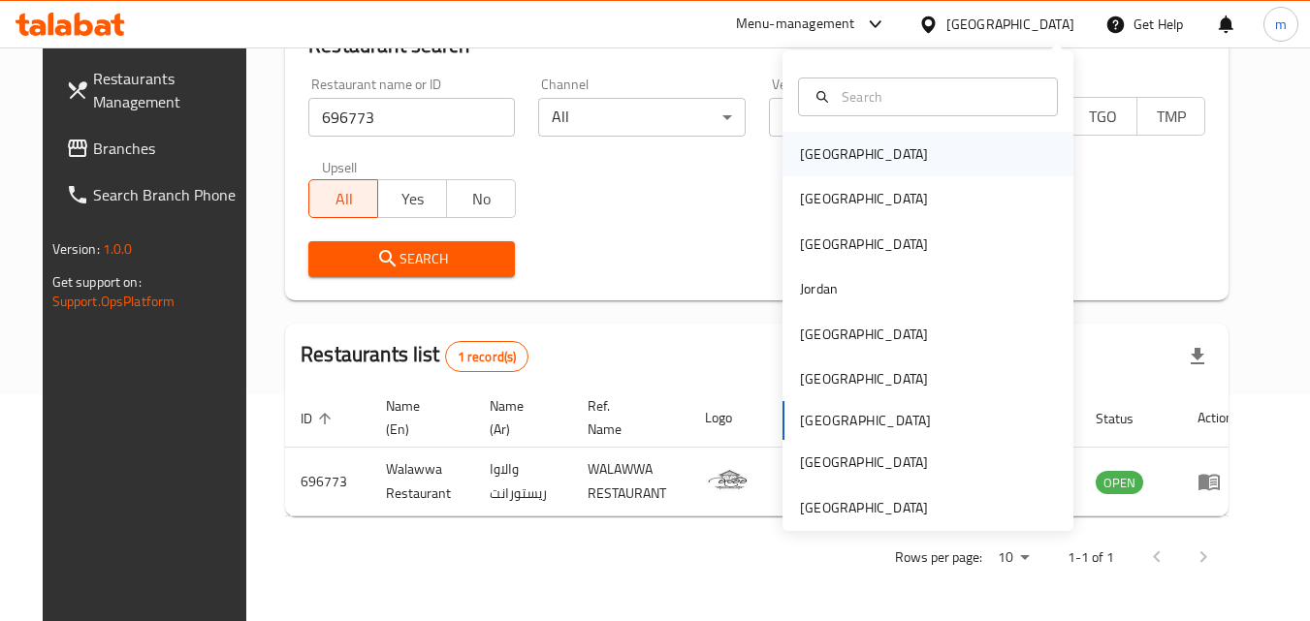
click at [847, 150] on div "[GEOGRAPHIC_DATA]" at bounding box center [927, 154] width 291 height 45
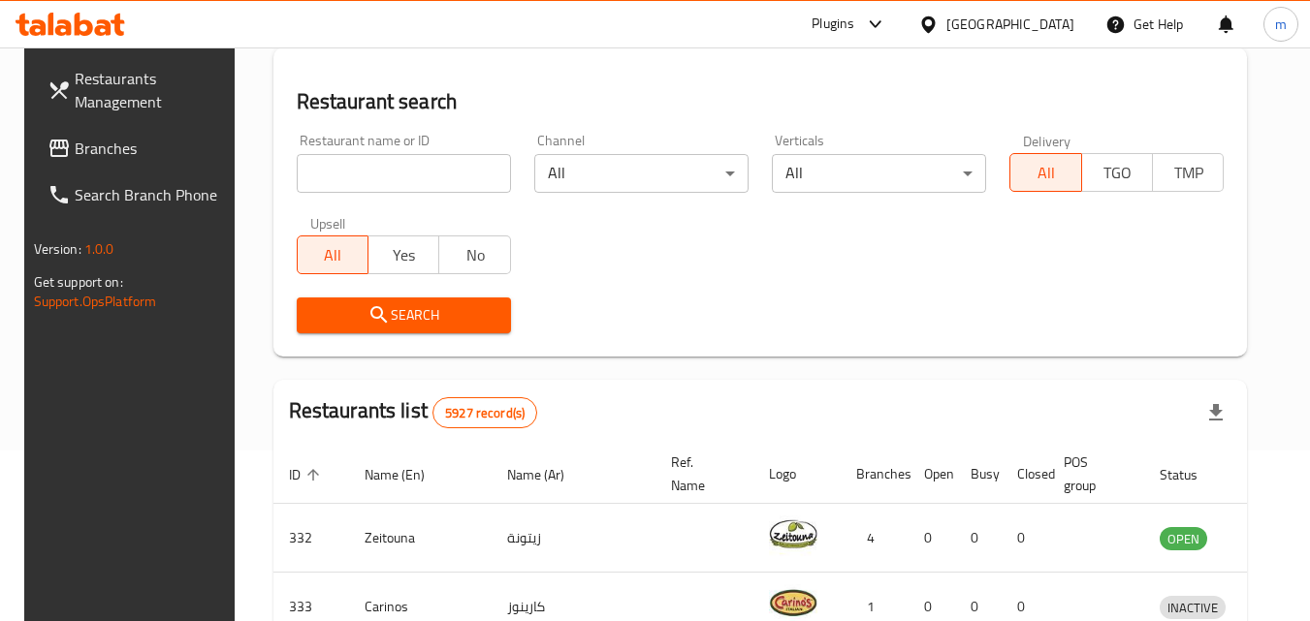
scroll to position [227, 0]
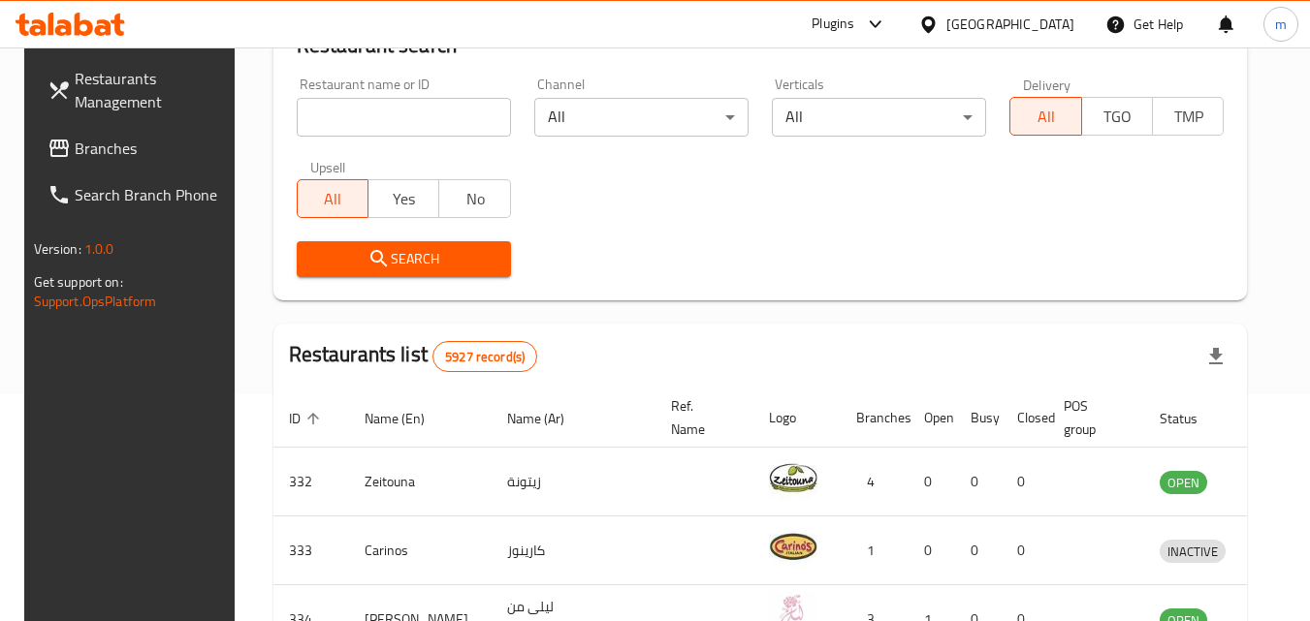
click at [87, 147] on span "Branches" at bounding box center [151, 148] width 153 height 23
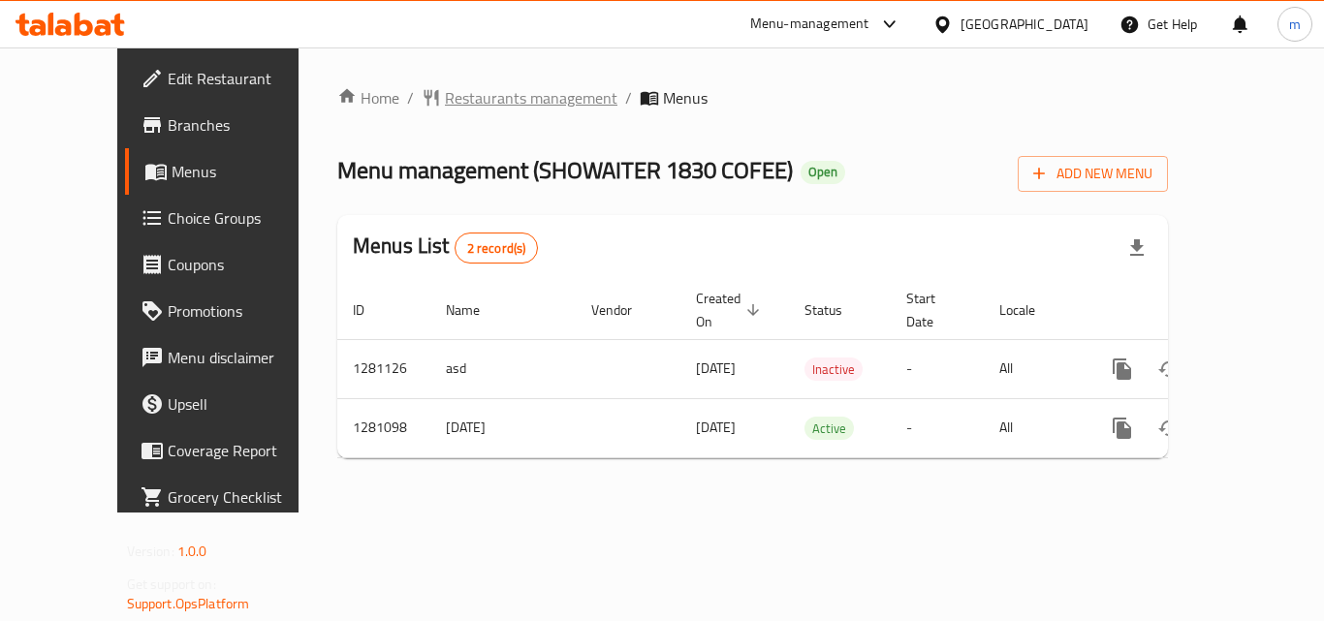
click at [478, 95] on span "Restaurants management" at bounding box center [531, 97] width 173 height 23
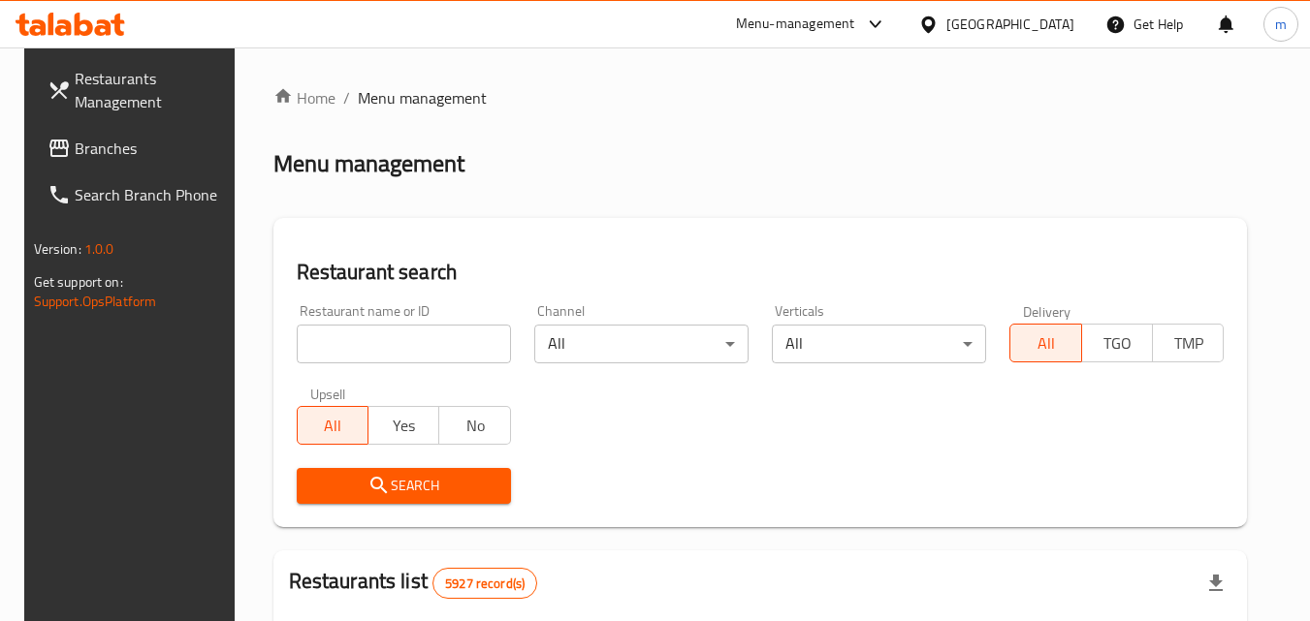
click at [373, 338] on input "search" at bounding box center [404, 344] width 214 height 39
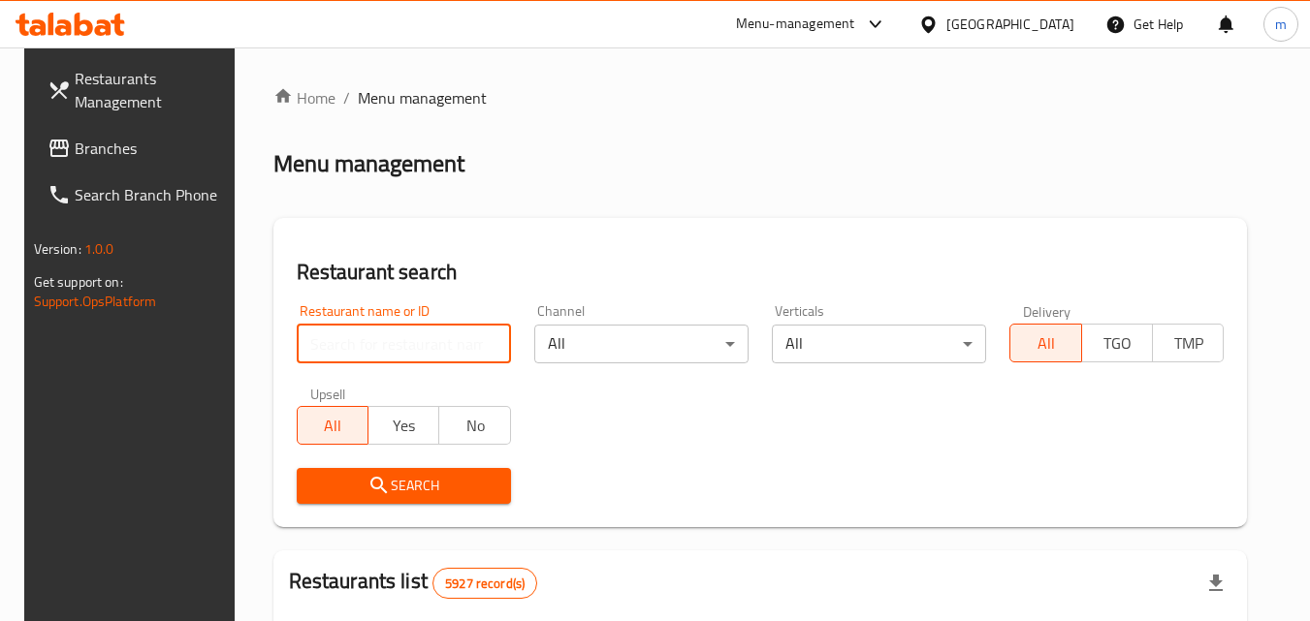
paste input "694166"
type input "694166"
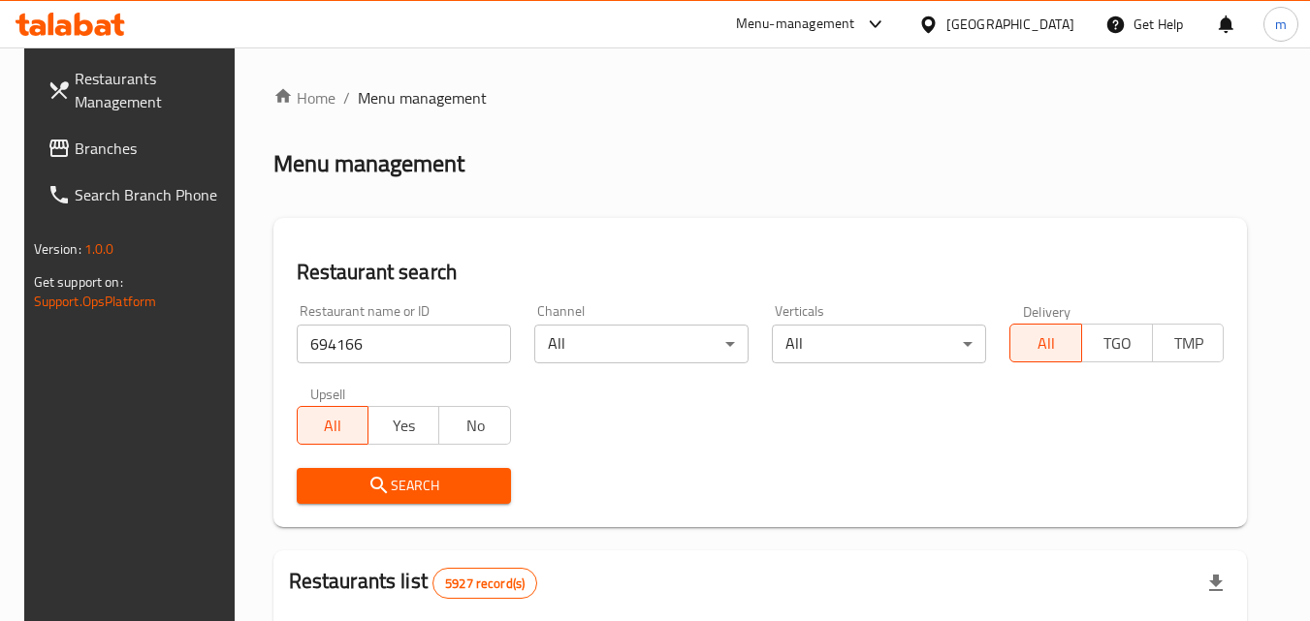
click at [377, 478] on icon "submit" at bounding box center [378, 485] width 23 height 23
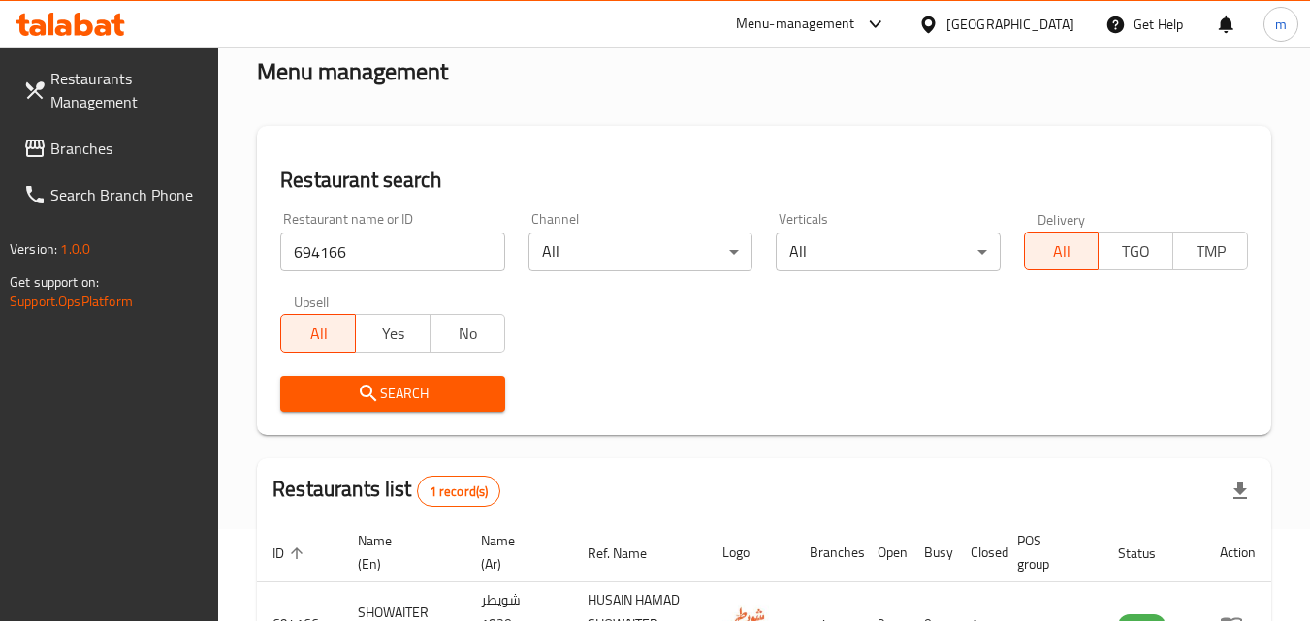
scroll to position [243, 0]
